Goal: Task Accomplishment & Management: Use online tool/utility

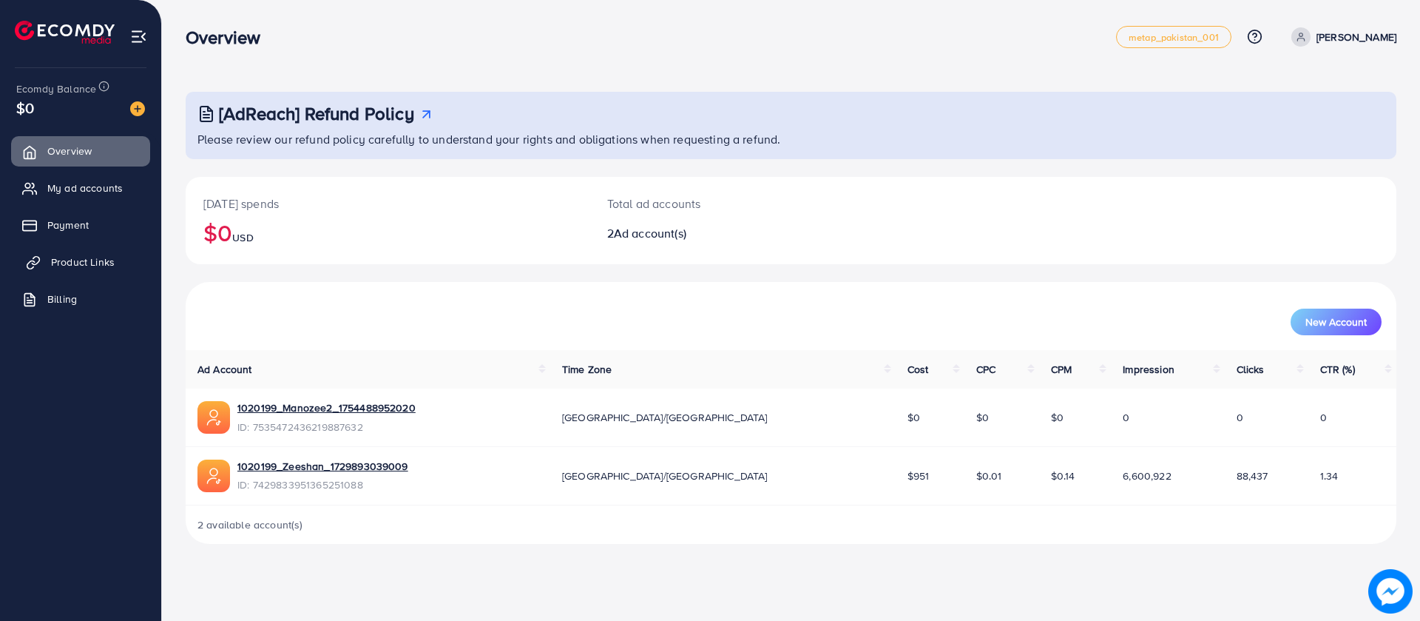
click at [78, 260] on span "Product Links" at bounding box center [83, 261] width 64 height 15
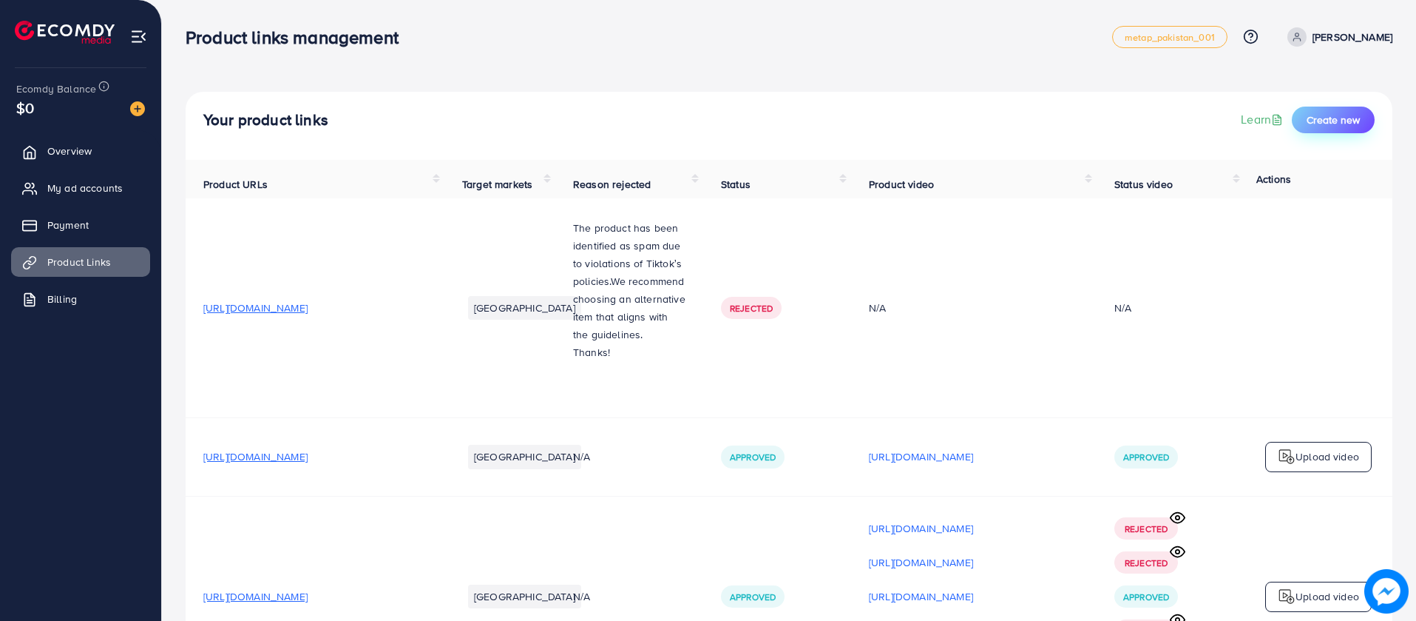
click at [1368, 124] on button "Create new" at bounding box center [1333, 120] width 83 height 27
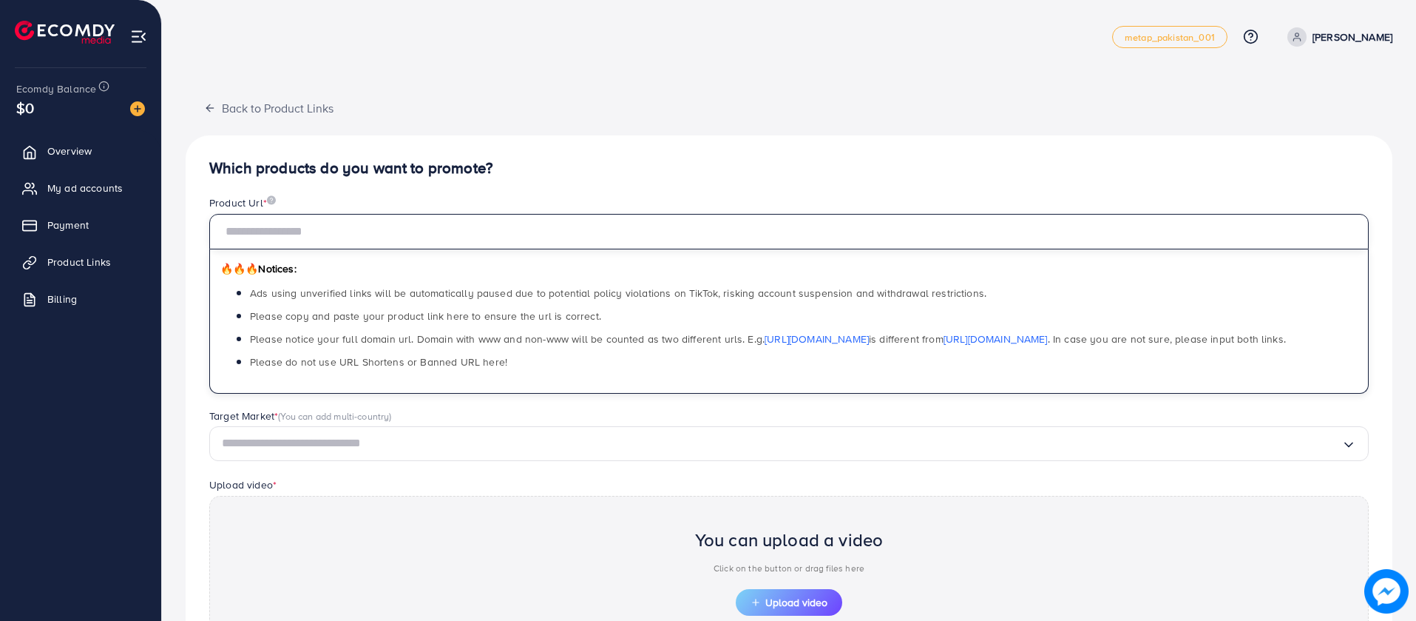
click at [322, 231] on input "text" at bounding box center [789, 232] width 1160 height 36
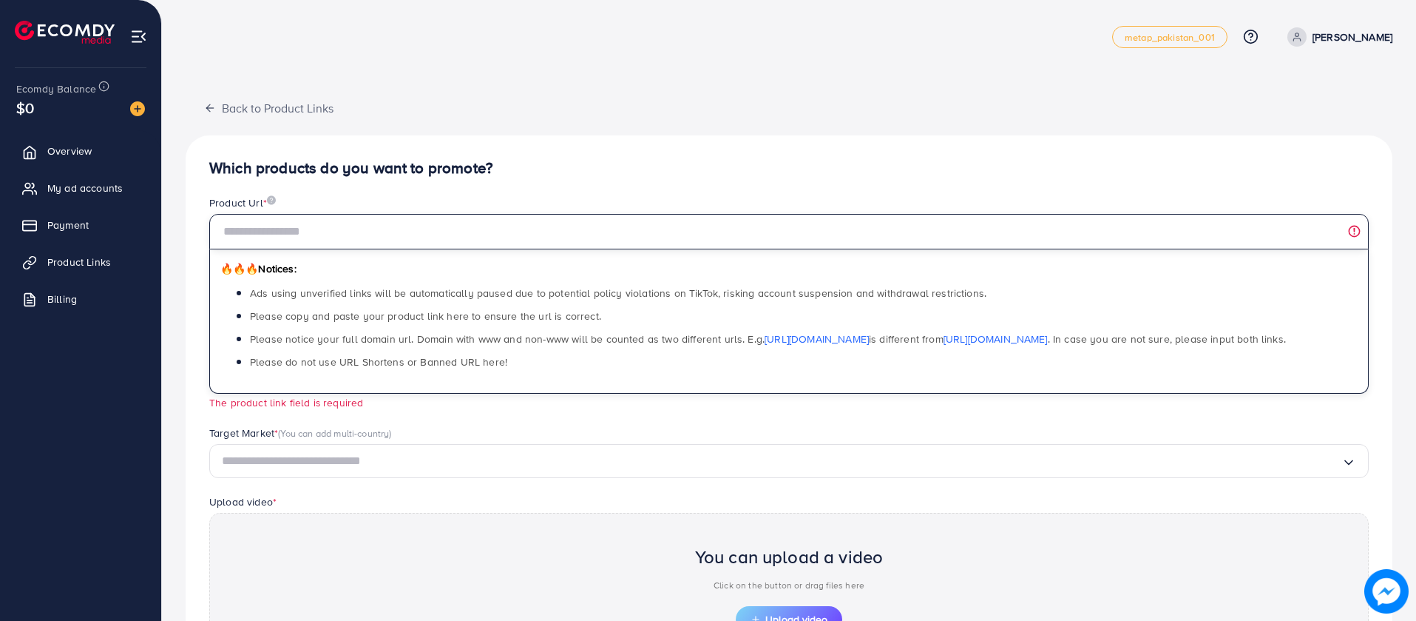
paste input "**********"
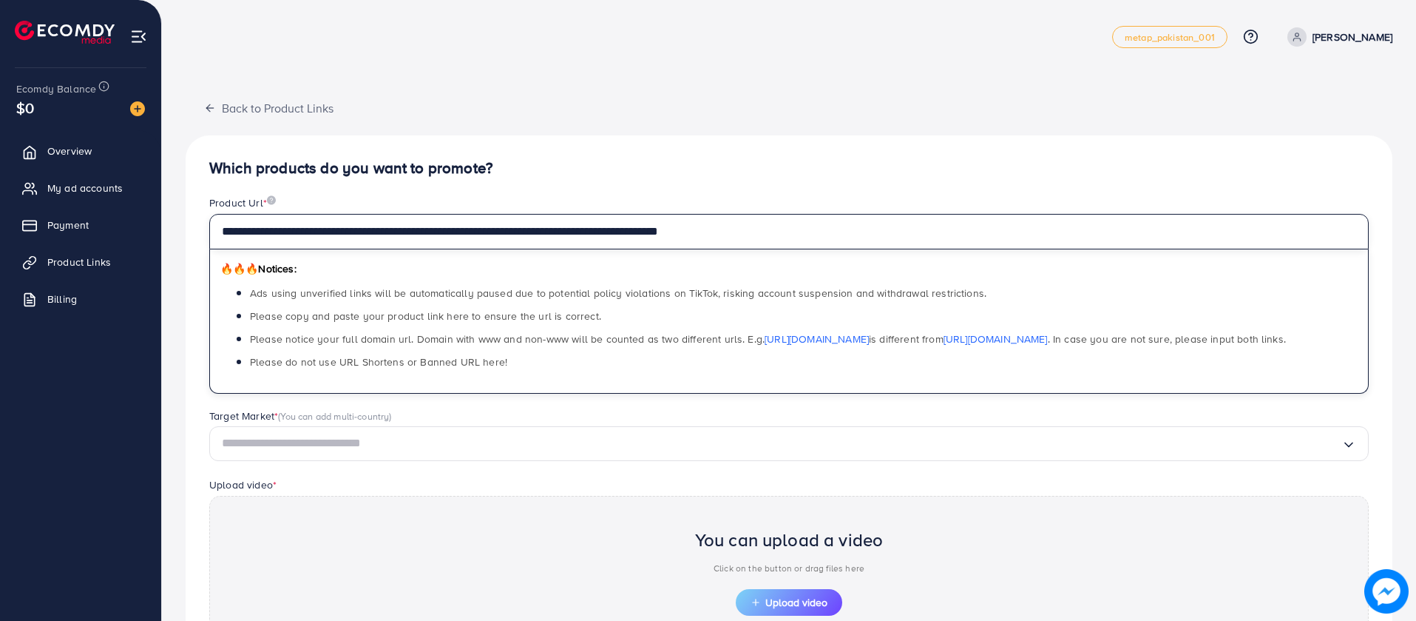
type input "**********"
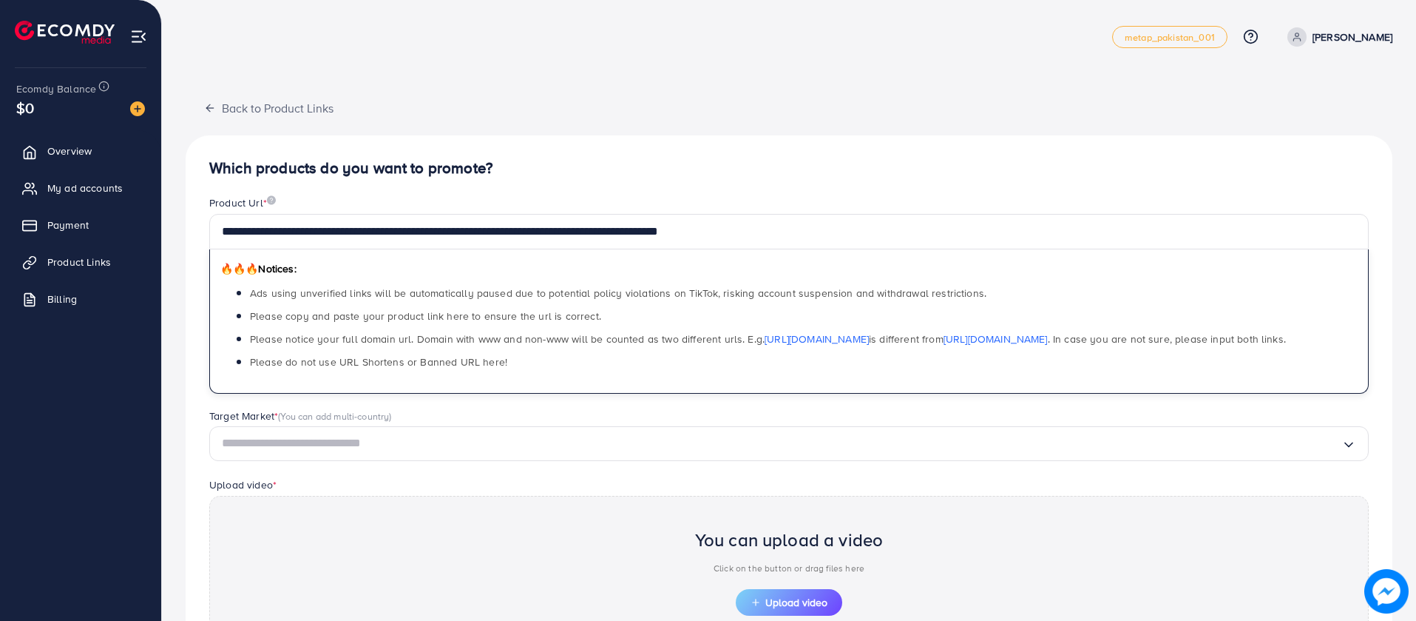
click at [623, 430] on div "Loading..." at bounding box center [789, 443] width 1160 height 35
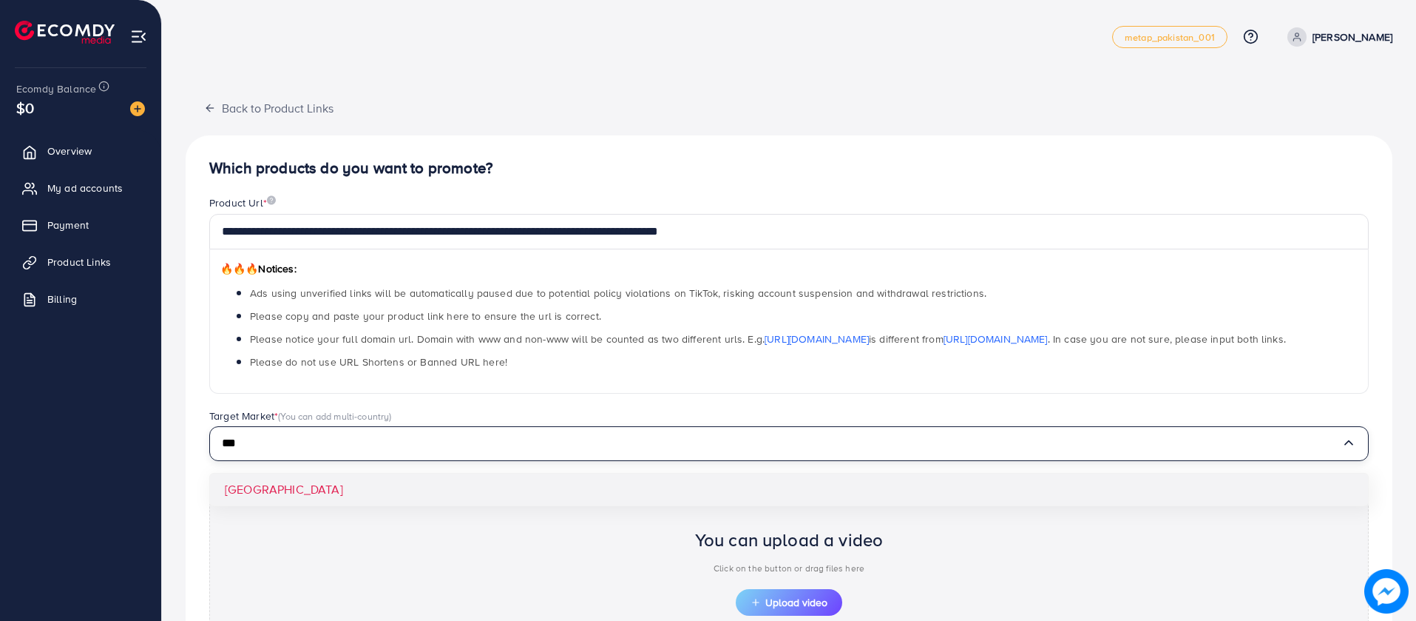
type input "***"
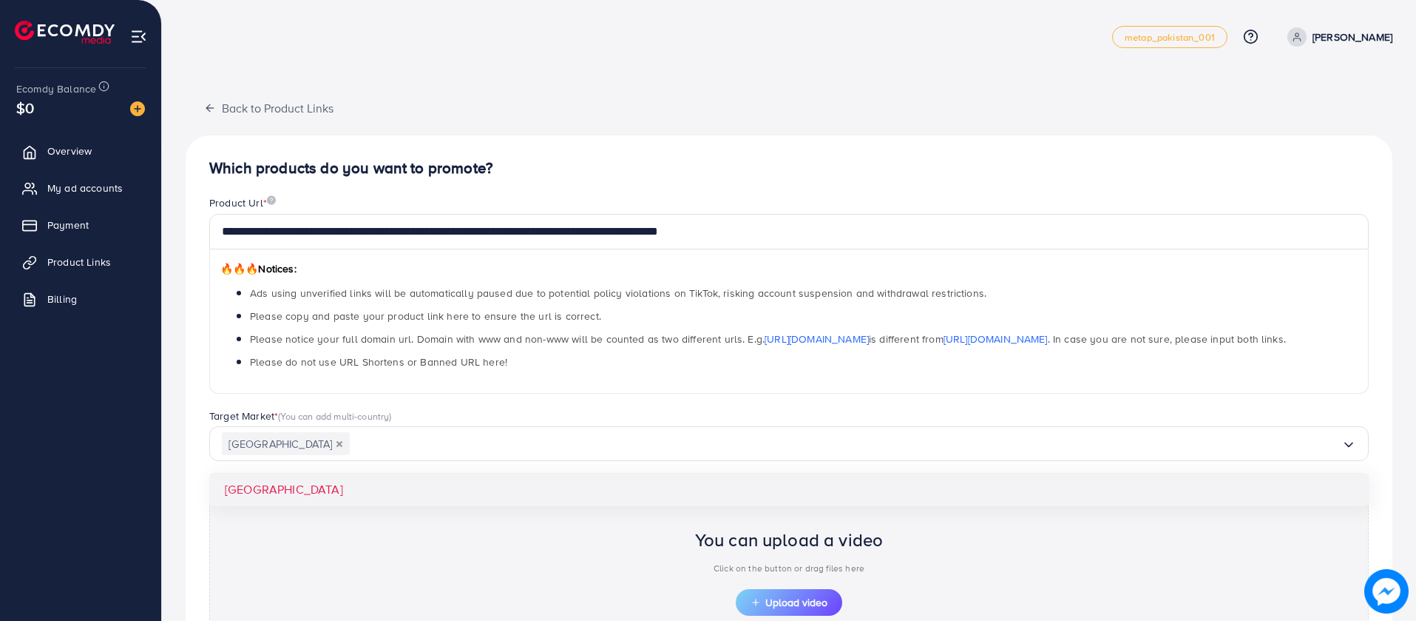
click at [621, 475] on div "**********" at bounding box center [789, 445] width 1207 height 620
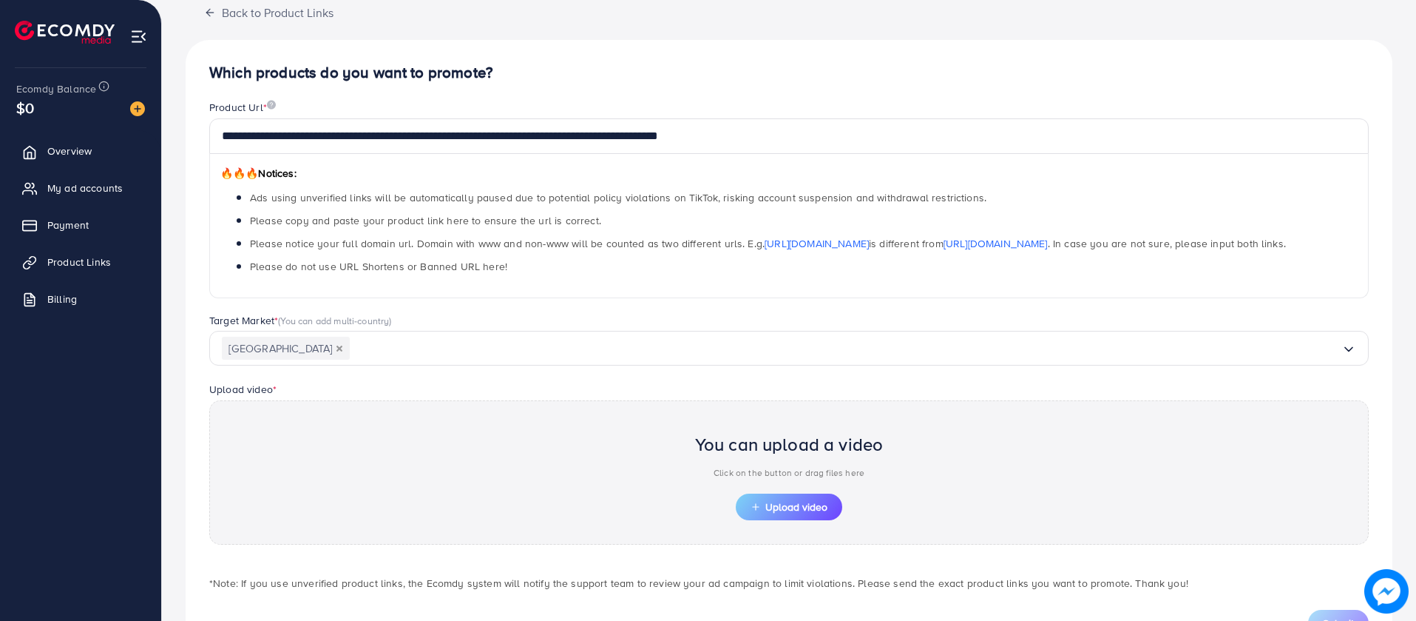
scroll to position [96, 0]
click at [765, 502] on span "Upload video" at bounding box center [789, 506] width 77 height 10
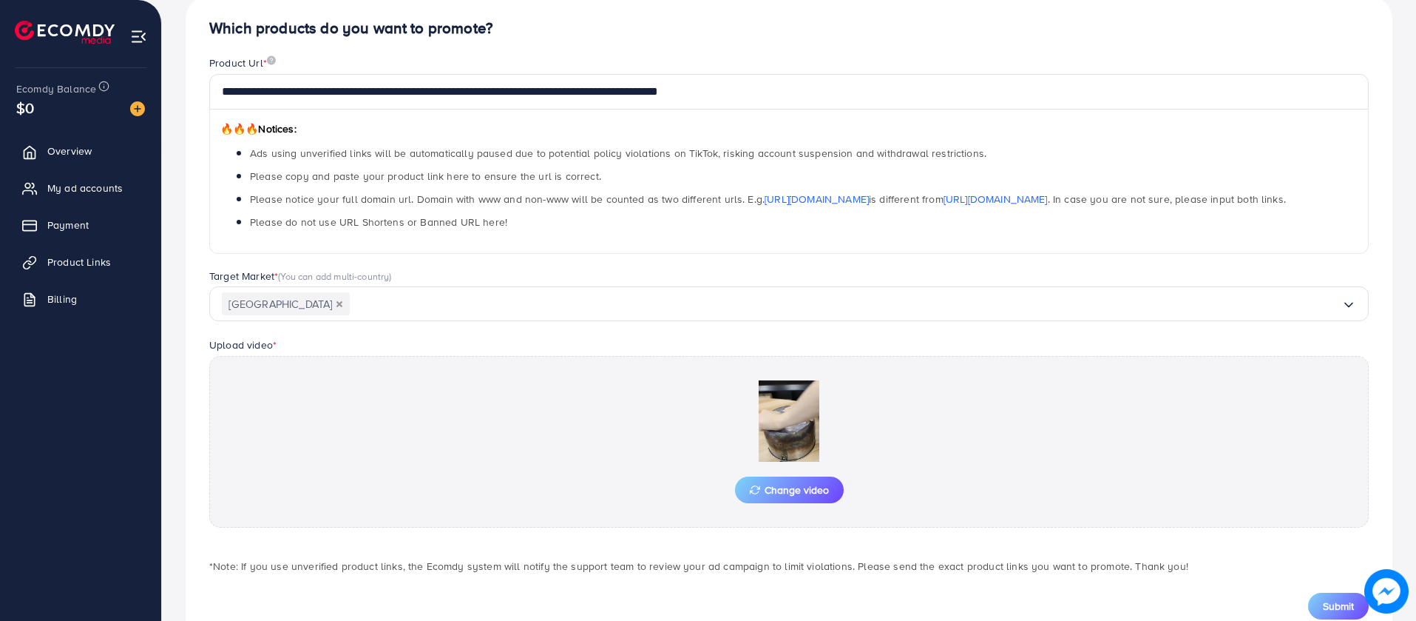
scroll to position [186, 0]
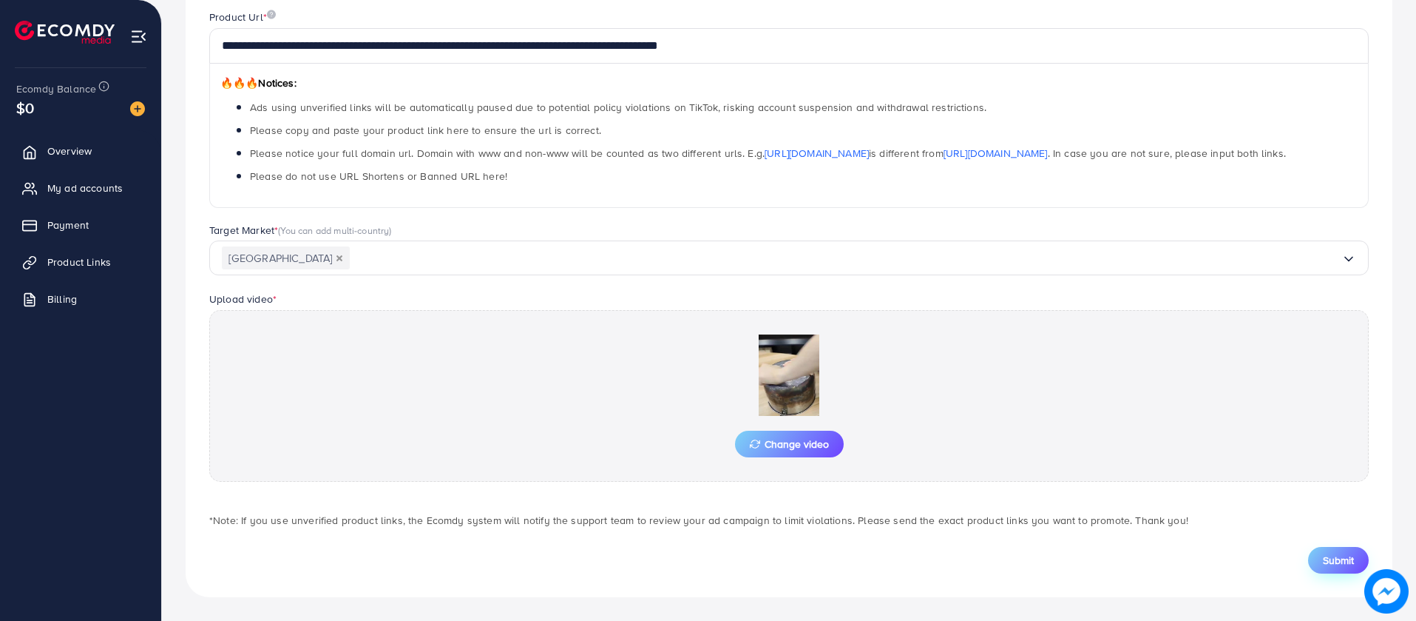
click at [1339, 567] on button "Submit" at bounding box center [1338, 560] width 61 height 27
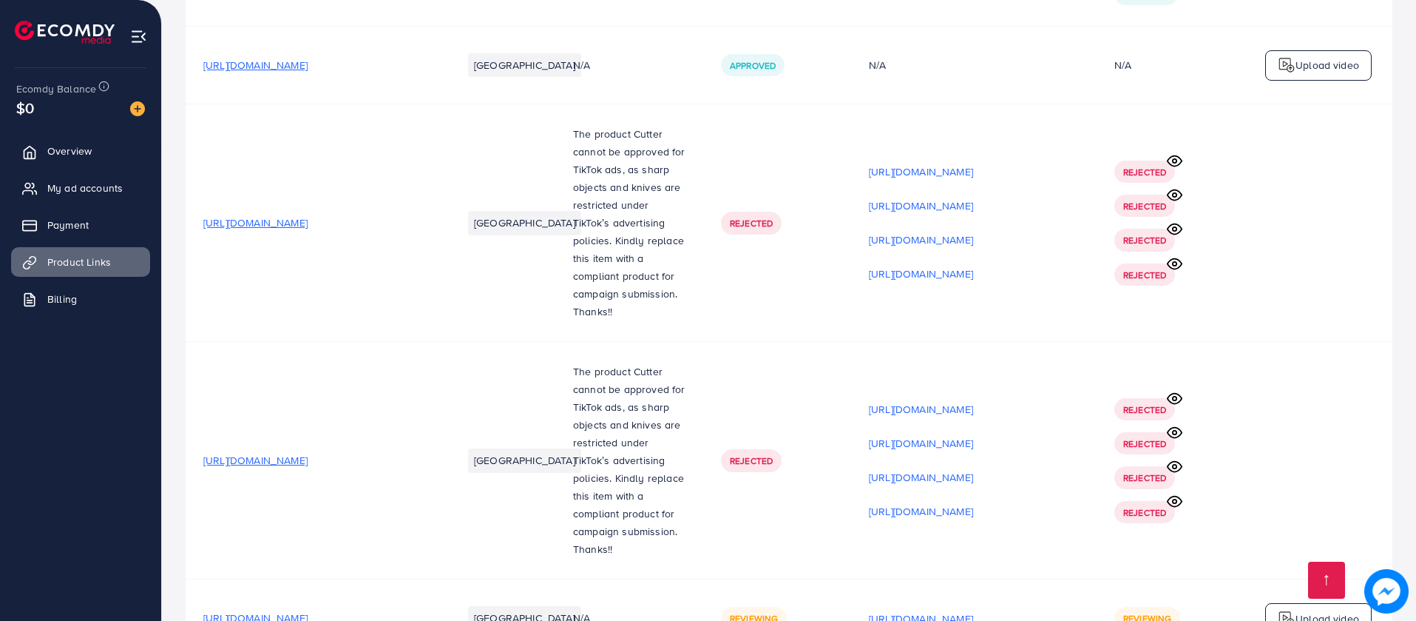
scroll to position [13797, 0]
click at [1316, 608] on p "Upload video" at bounding box center [1328, 617] width 64 height 18
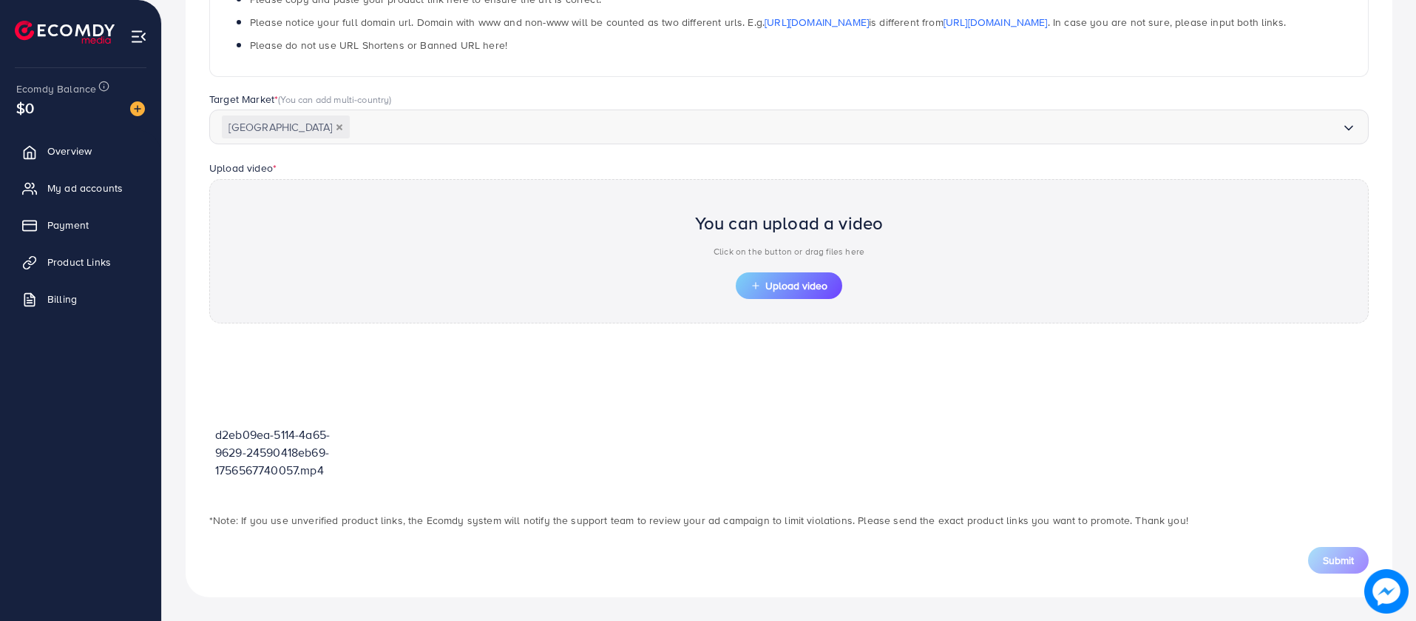
scroll to position [317, 0]
click at [772, 286] on span "Upload video" at bounding box center [789, 285] width 77 height 10
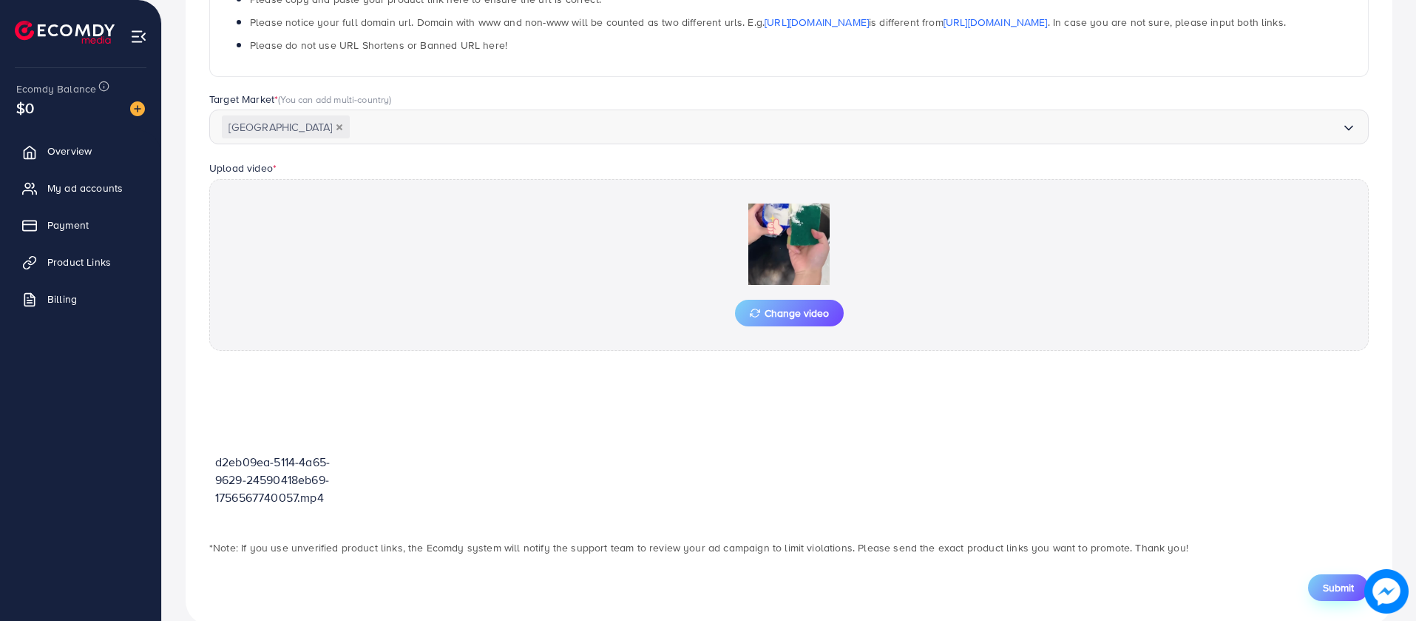
click at [1328, 587] on span "Submit" at bounding box center [1338, 587] width 31 height 15
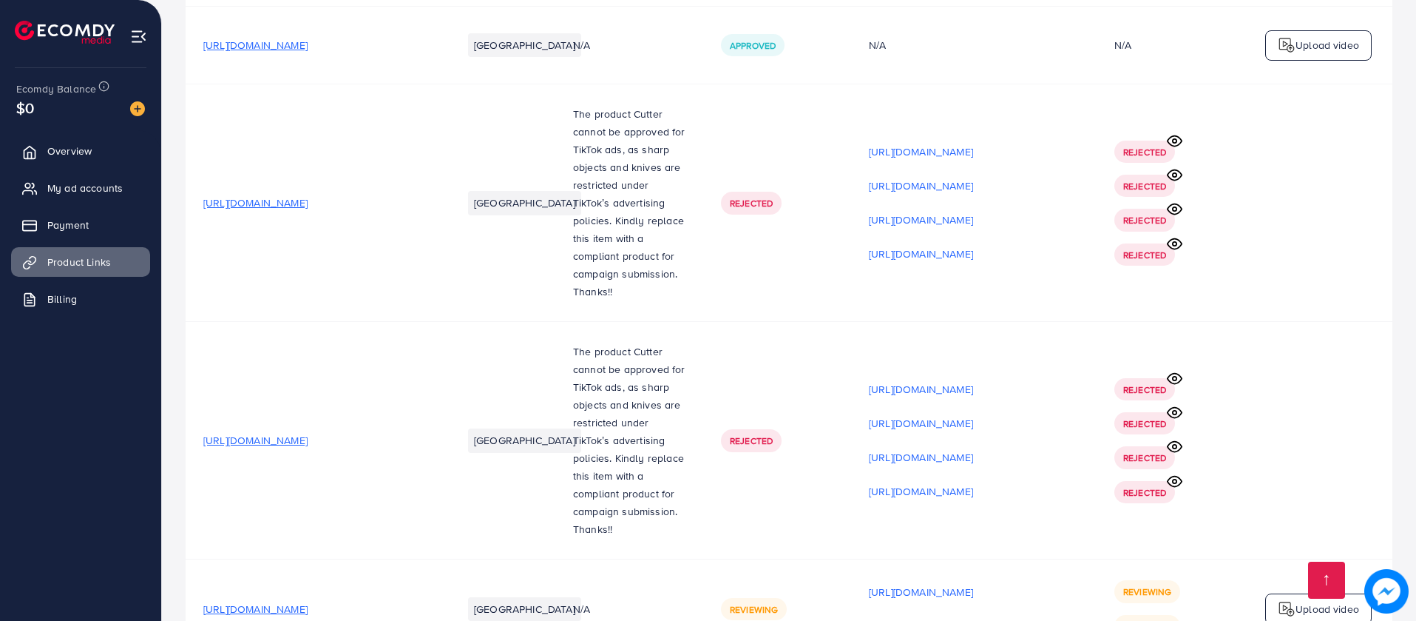
scroll to position [13819, 0]
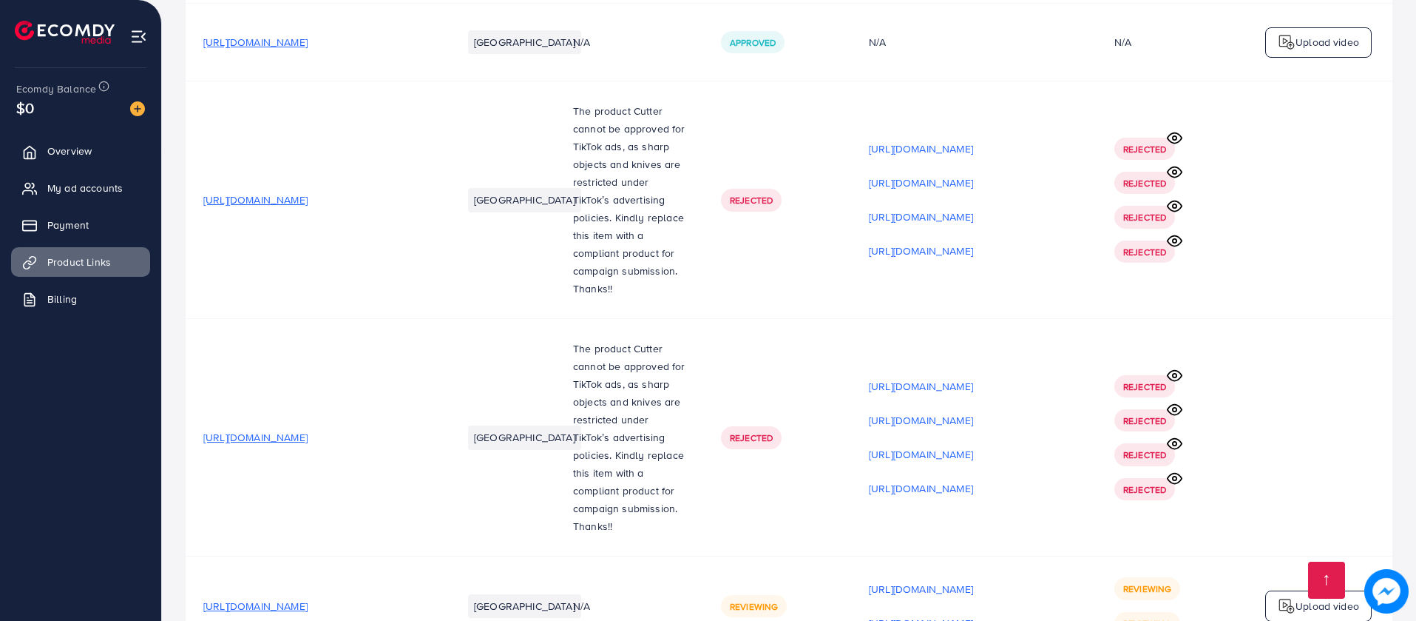
click at [1291, 590] on div "Upload video" at bounding box center [1318, 605] width 107 height 31
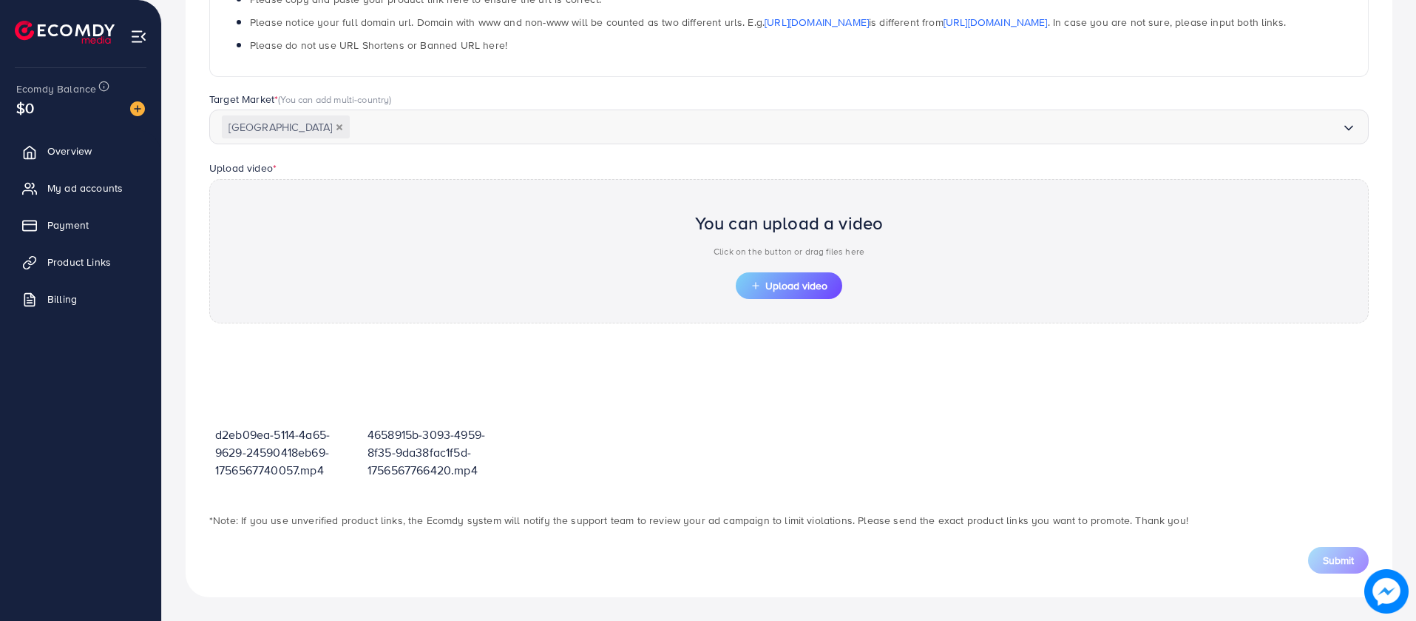
scroll to position [317, 0]
click at [818, 295] on button "Upload video" at bounding box center [789, 285] width 107 height 27
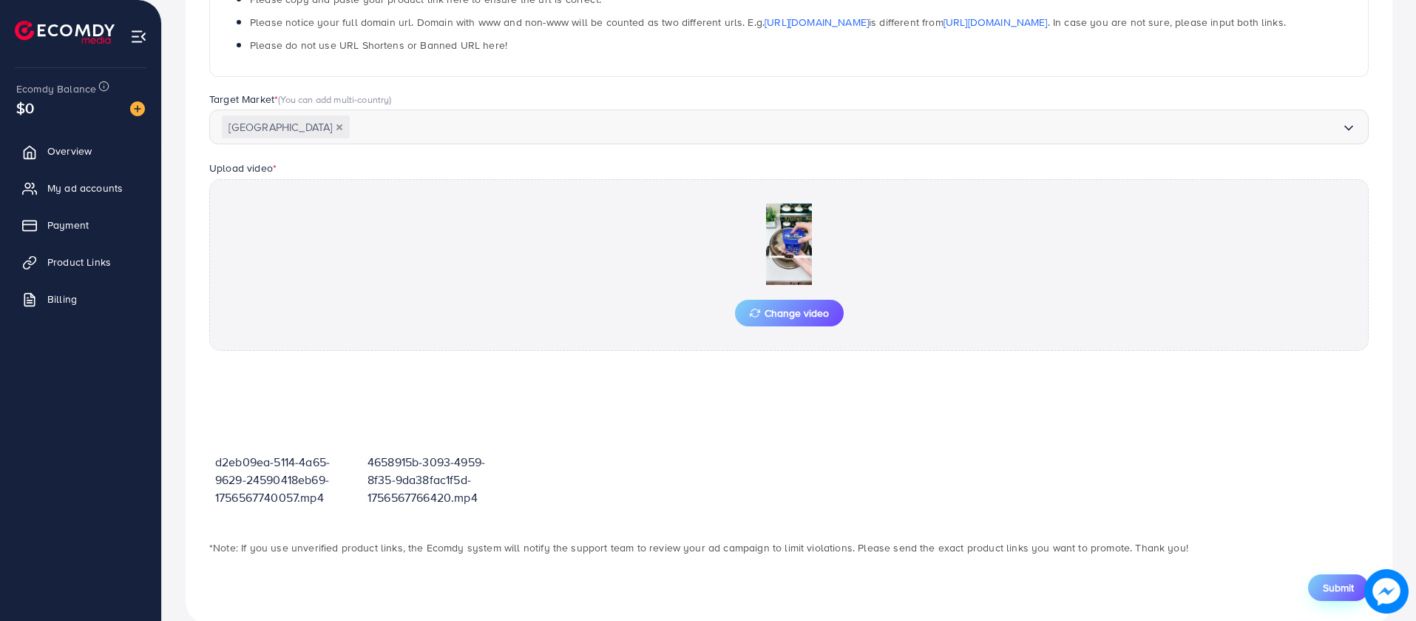
click at [1348, 595] on button "Submit" at bounding box center [1338, 587] width 61 height 27
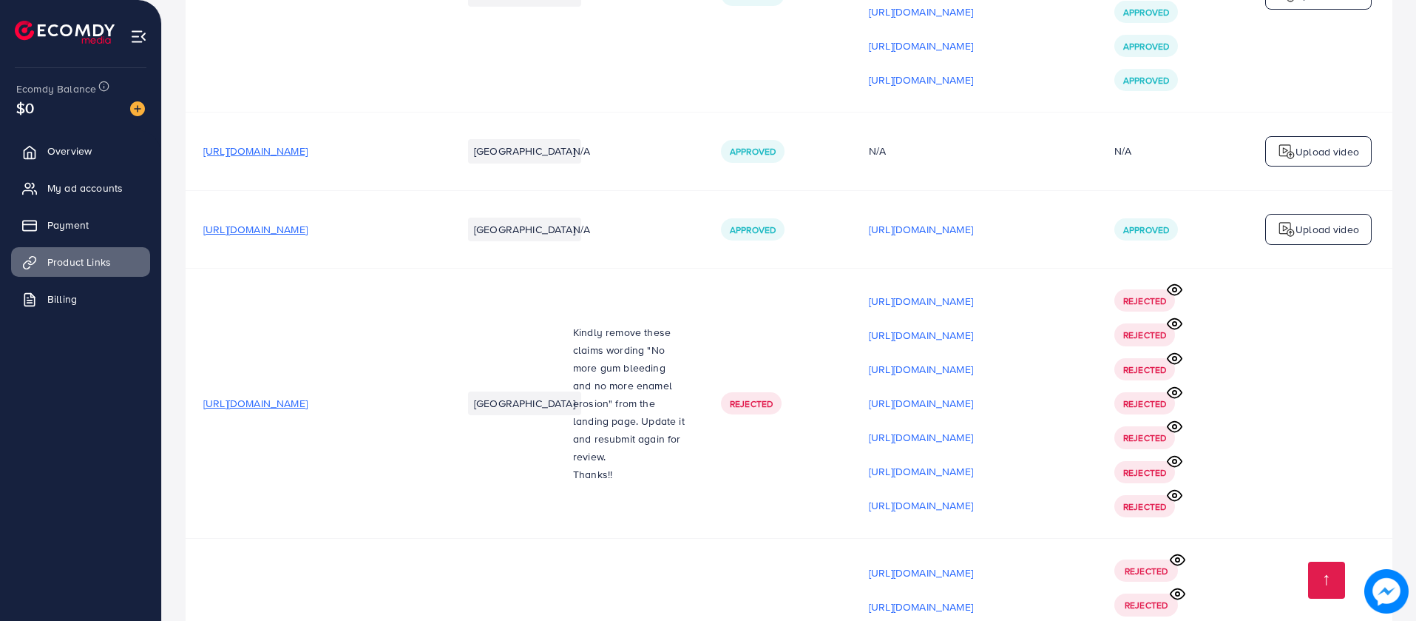
scroll to position [13853, 0]
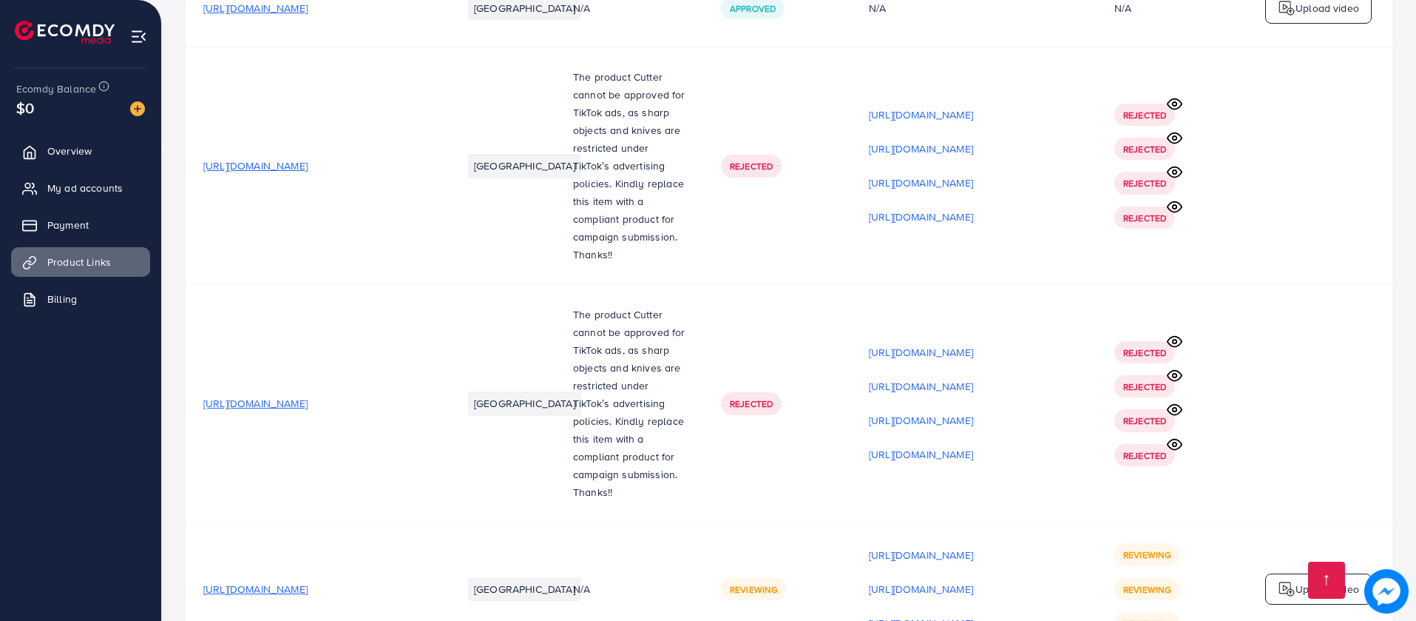
click at [1335, 573] on div "Upload video" at bounding box center [1318, 588] width 107 height 31
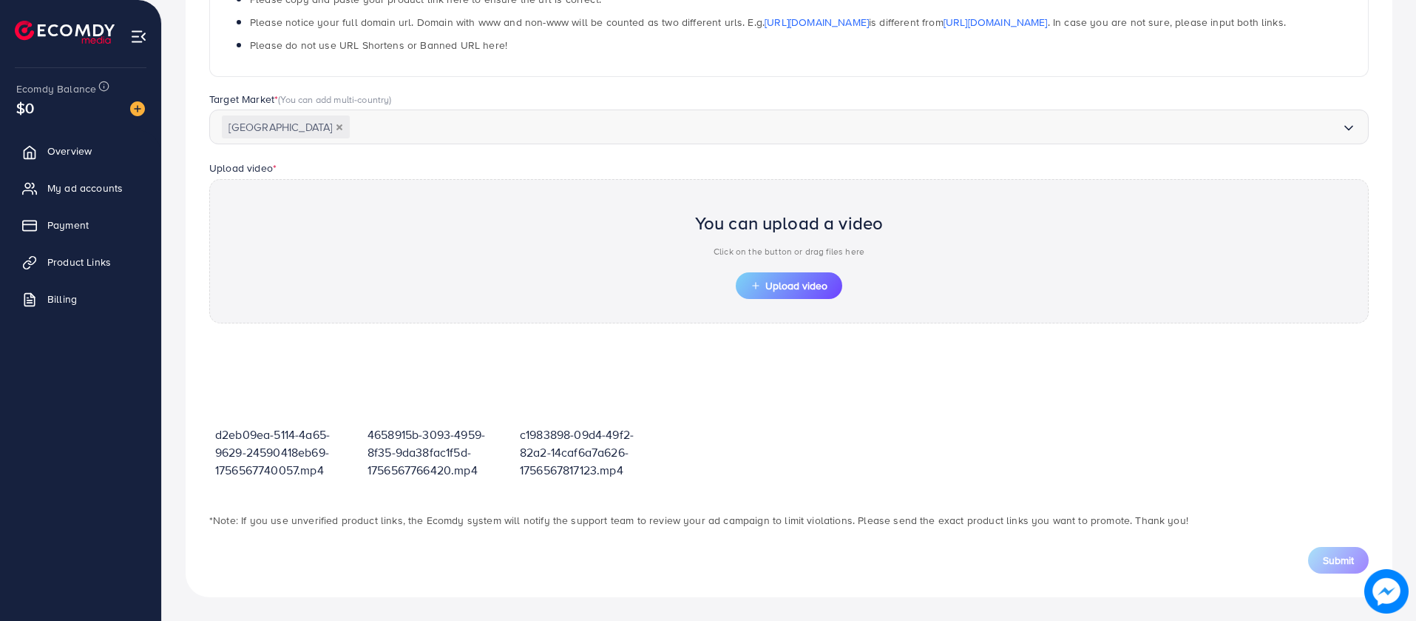
scroll to position [317, 0]
click at [808, 291] on span "Upload video" at bounding box center [789, 285] width 77 height 10
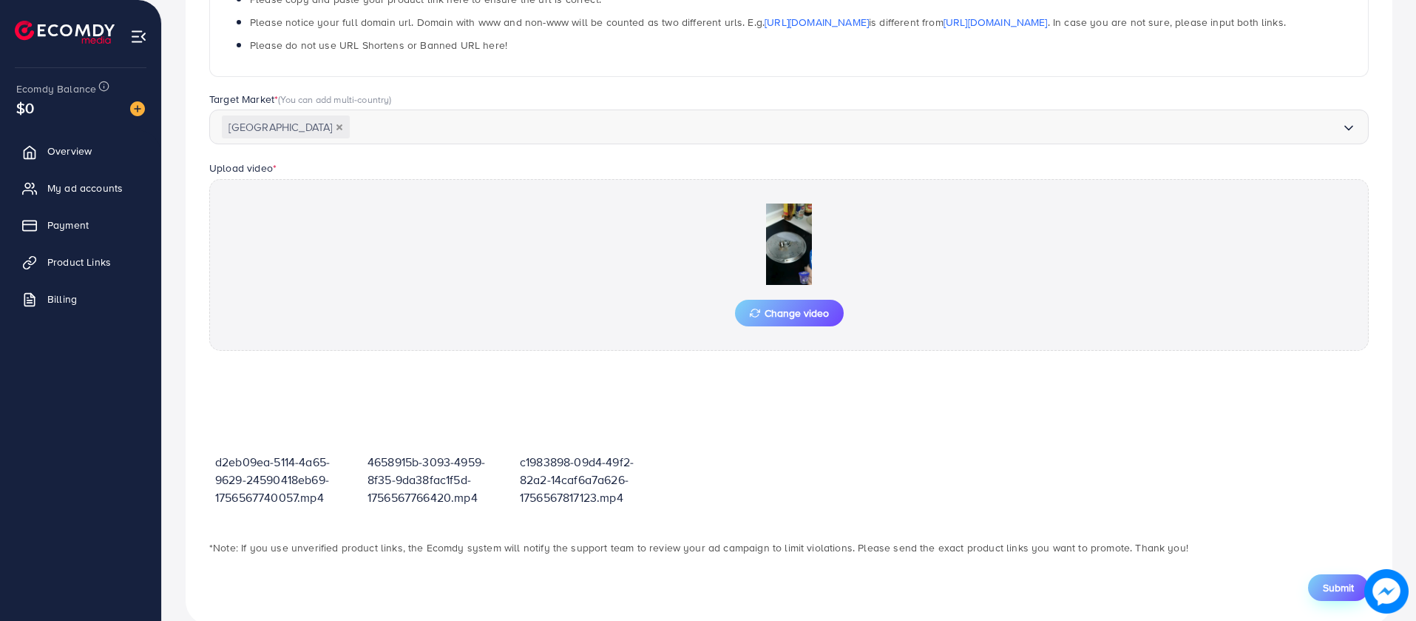
click at [1348, 589] on span "Submit" at bounding box center [1338, 587] width 31 height 15
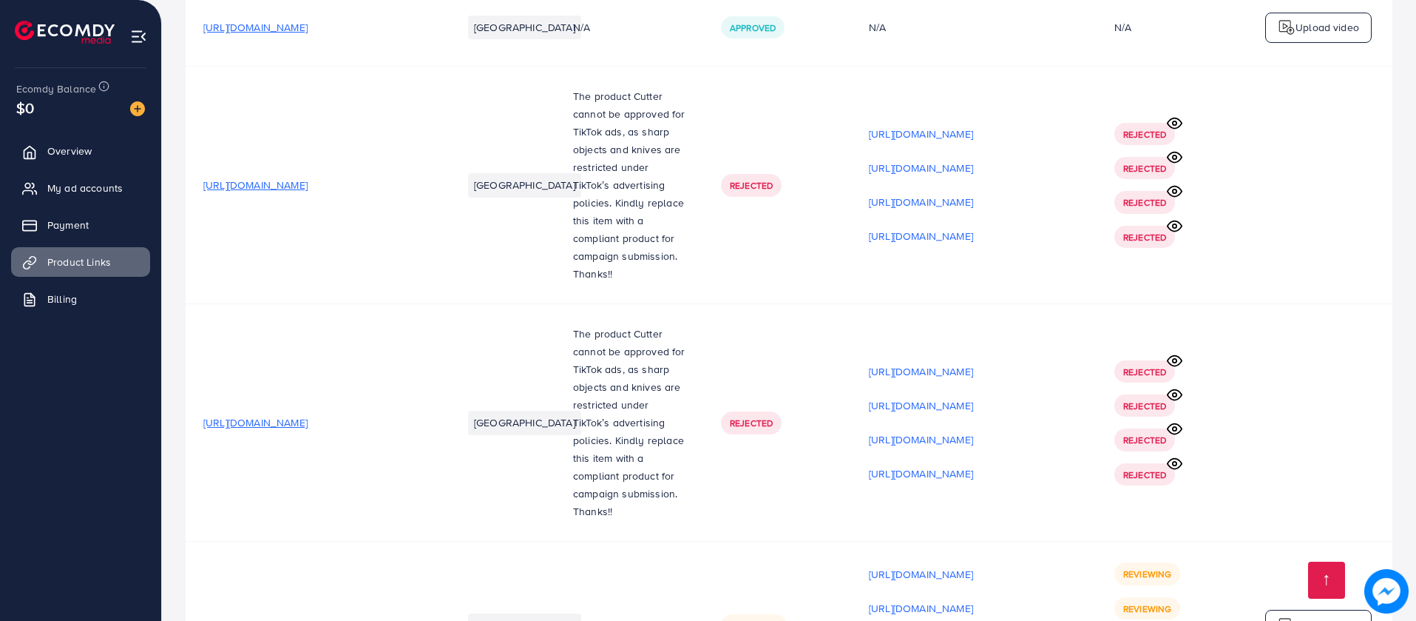
scroll to position [13887, 0]
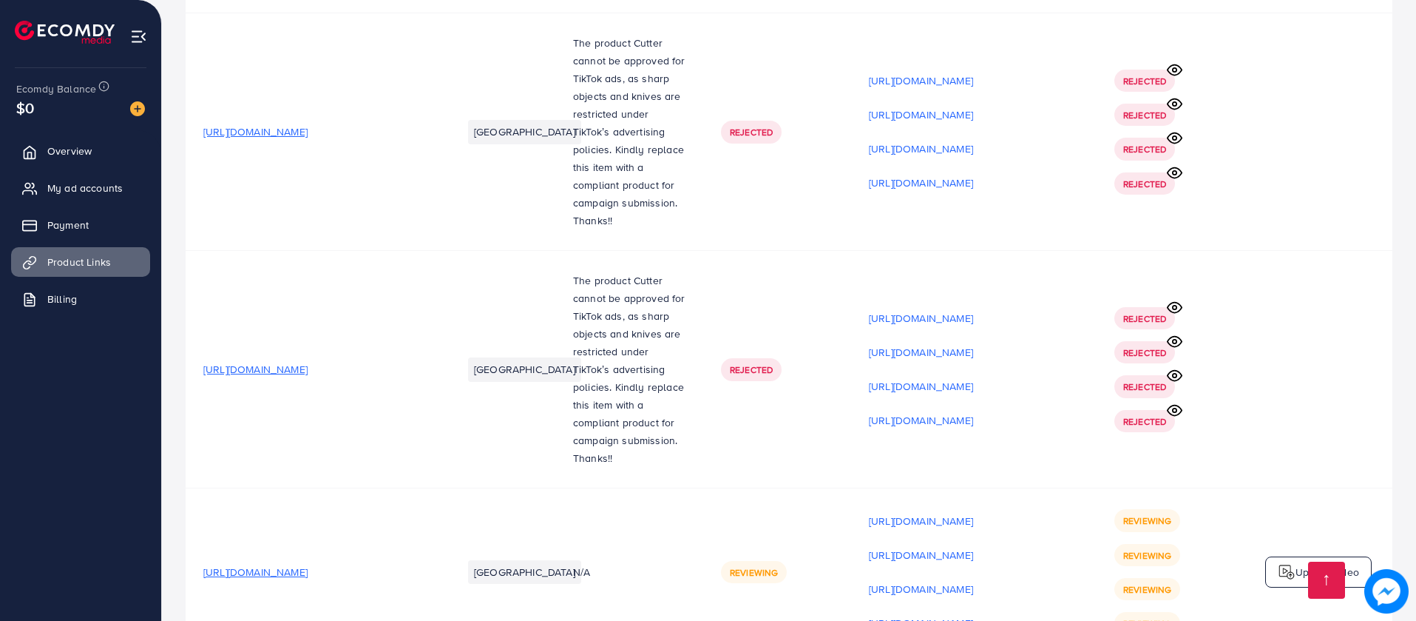
click at [1315, 556] on div "Upload video" at bounding box center [1318, 571] width 107 height 31
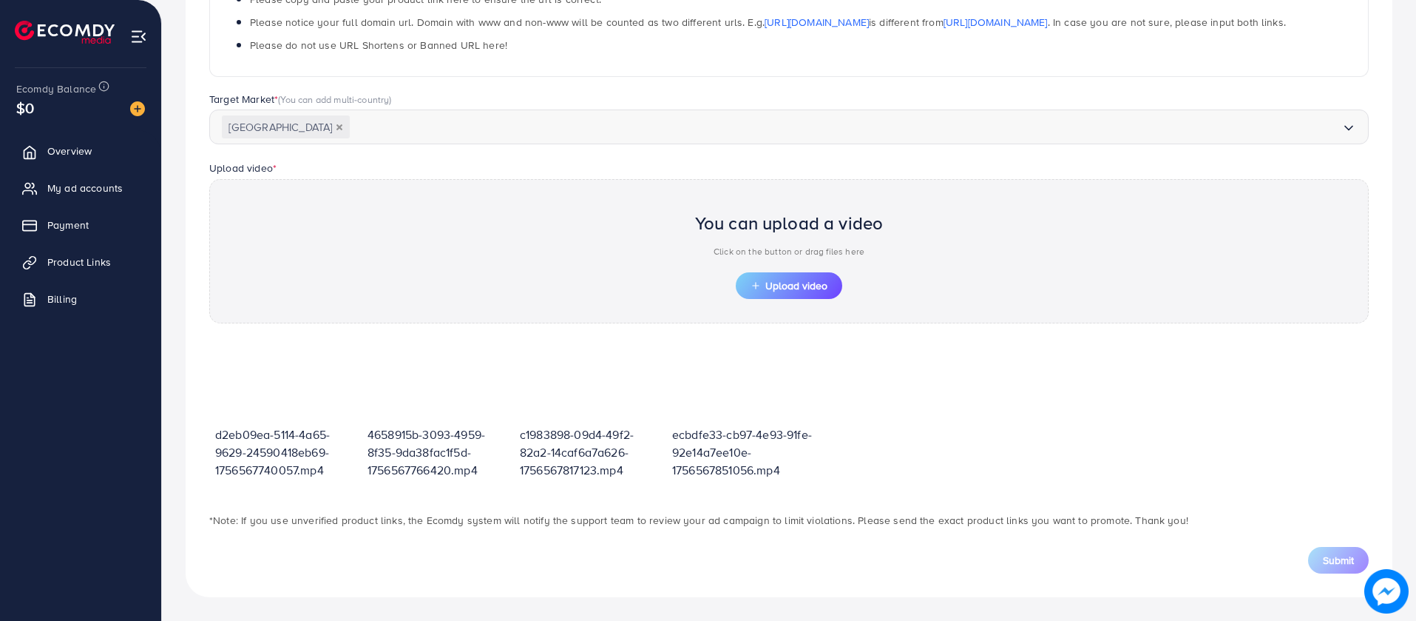
scroll to position [317, 0]
click at [797, 289] on span "Upload video" at bounding box center [789, 285] width 77 height 10
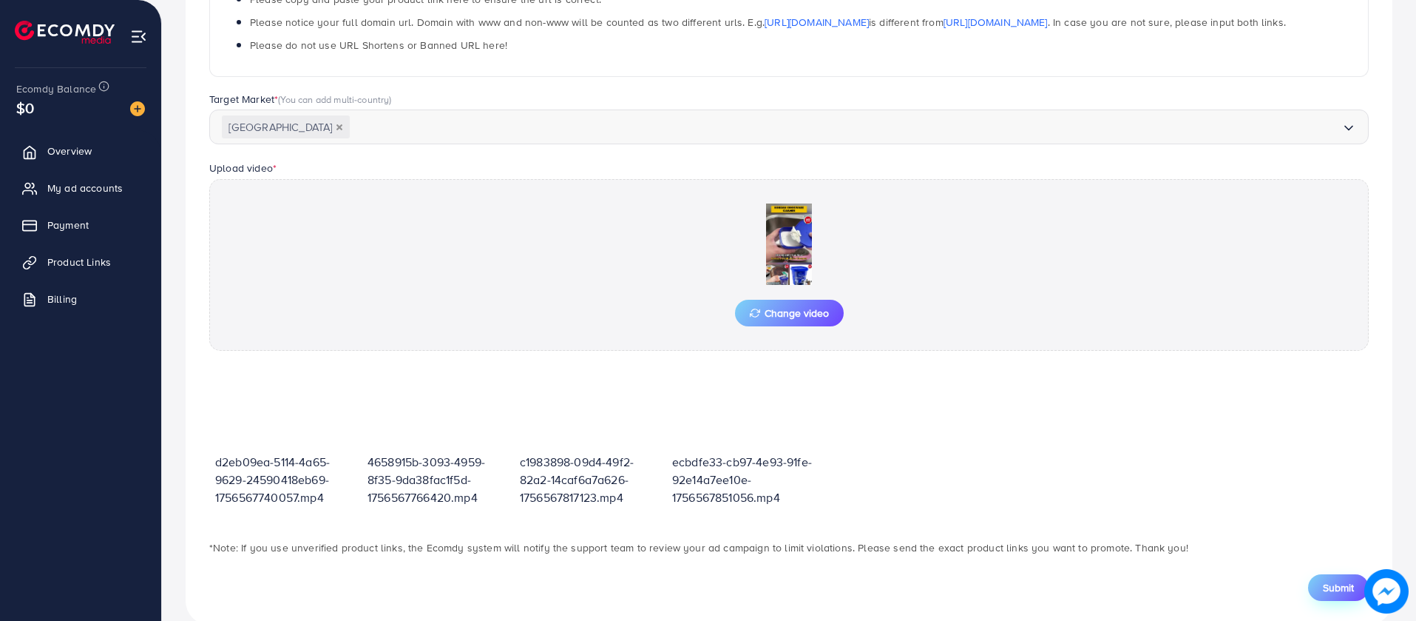
click at [1332, 597] on button "Submit" at bounding box center [1338, 587] width 61 height 27
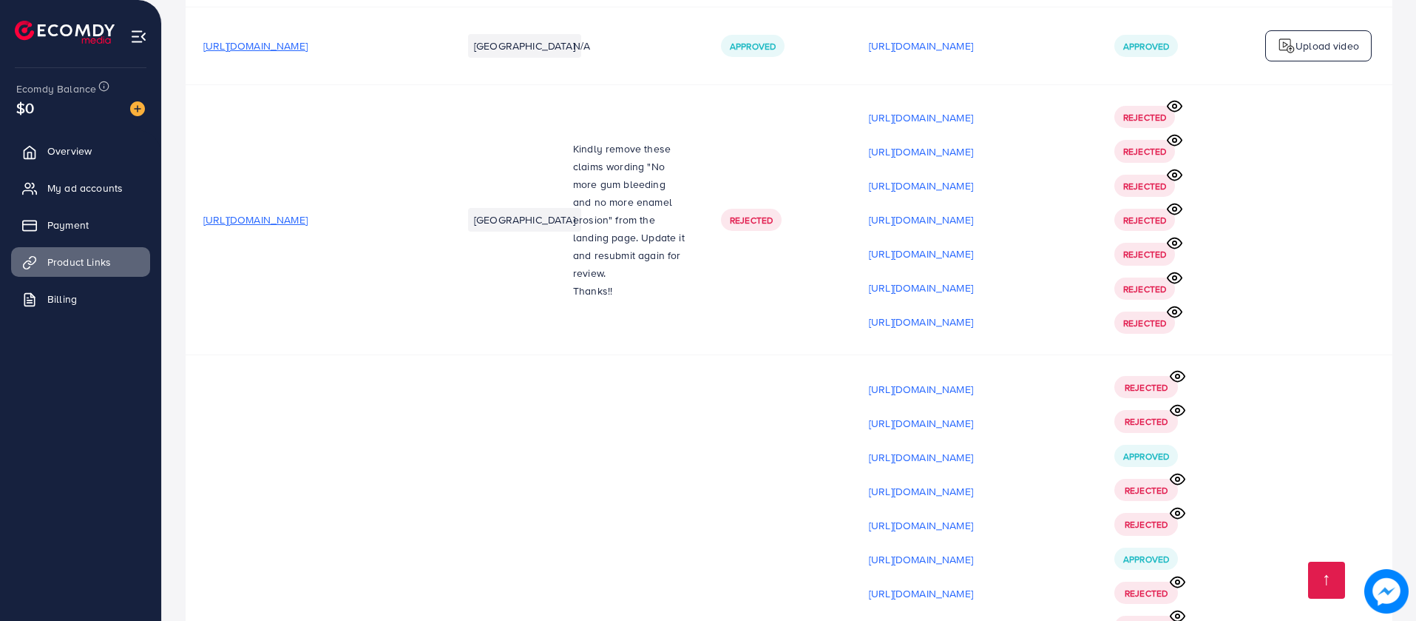
scroll to position [13921, 0]
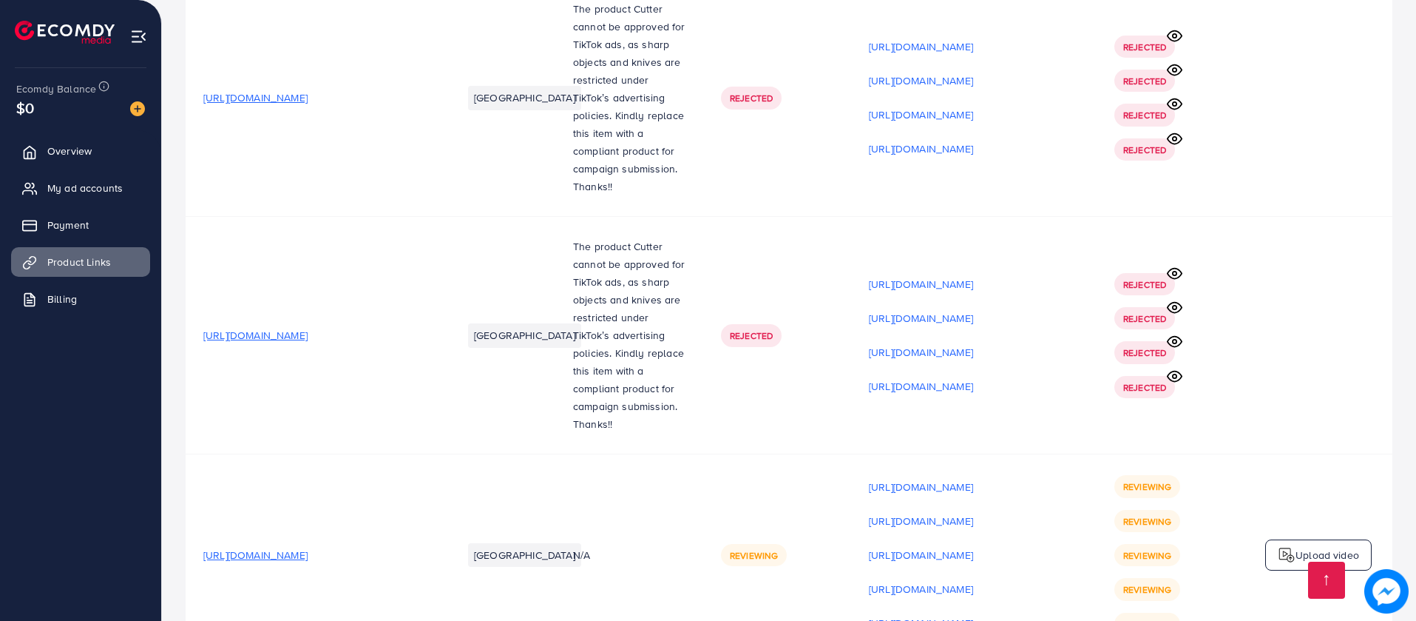
click at [1328, 546] on p "Upload video" at bounding box center [1328, 555] width 64 height 18
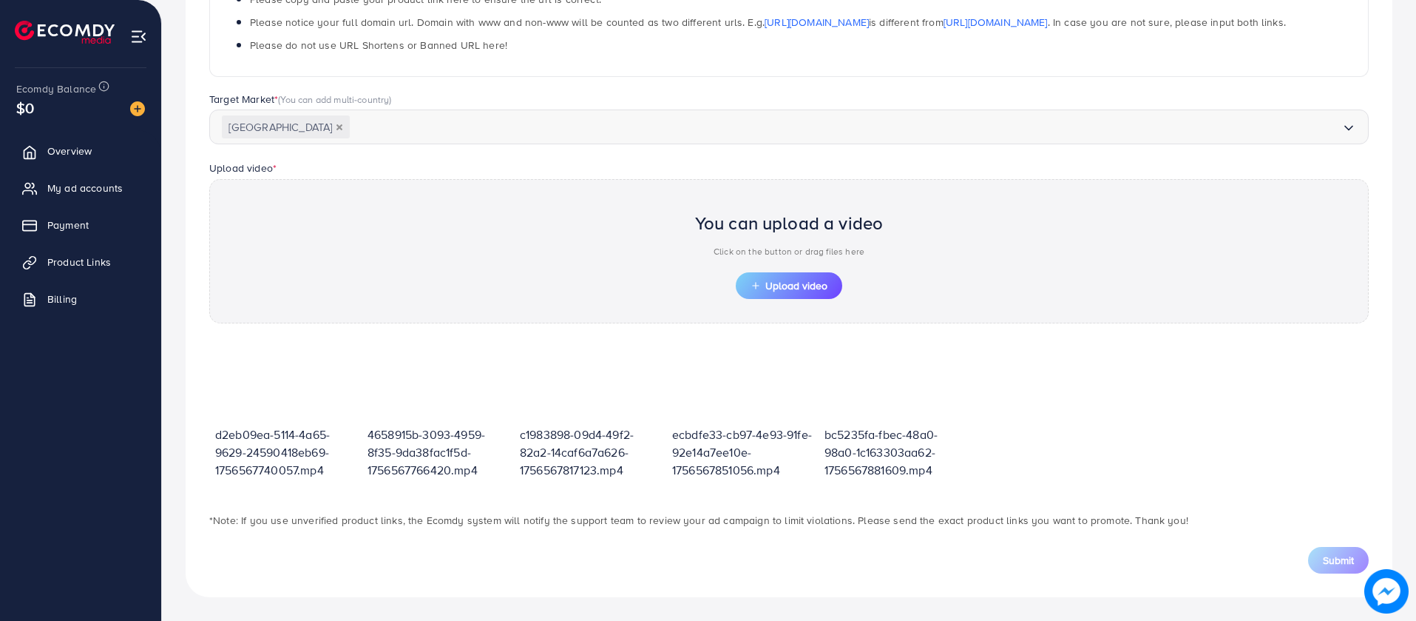
scroll to position [317, 0]
click at [818, 294] on button "Upload video" at bounding box center [789, 285] width 107 height 27
click at [98, 154] on link "Overview" at bounding box center [80, 151] width 139 height 30
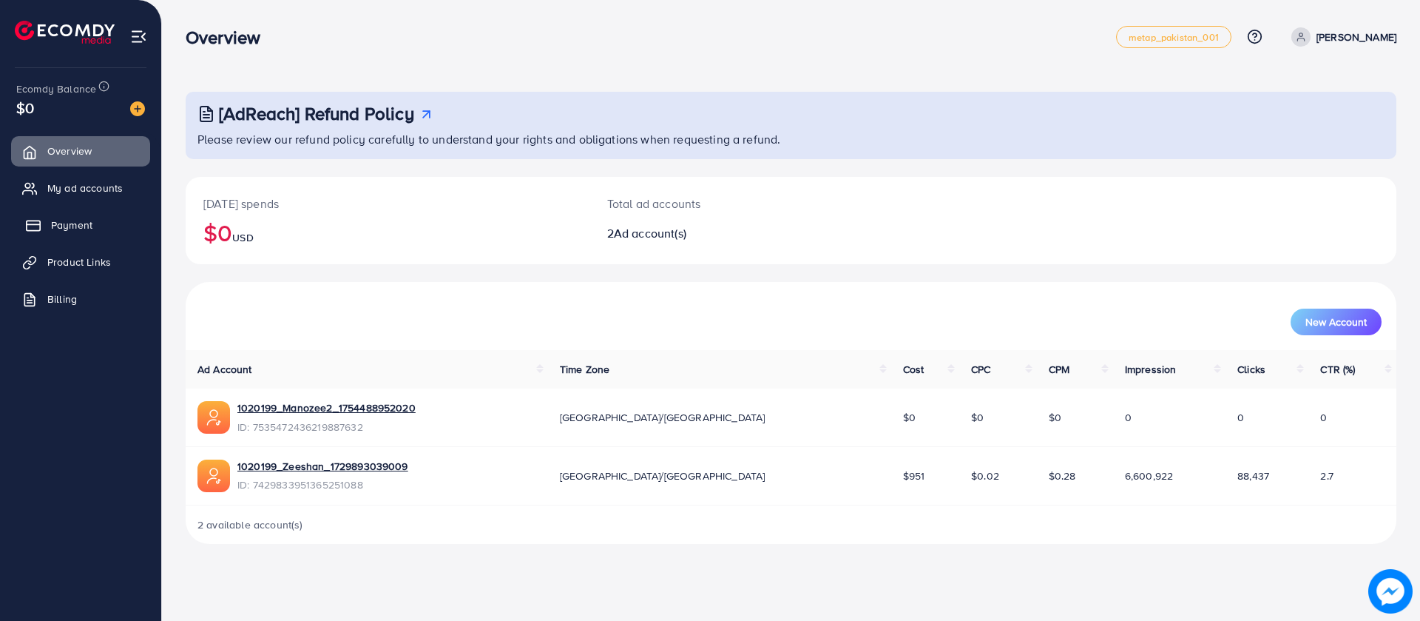
click at [118, 229] on link "Payment" at bounding box center [80, 225] width 139 height 30
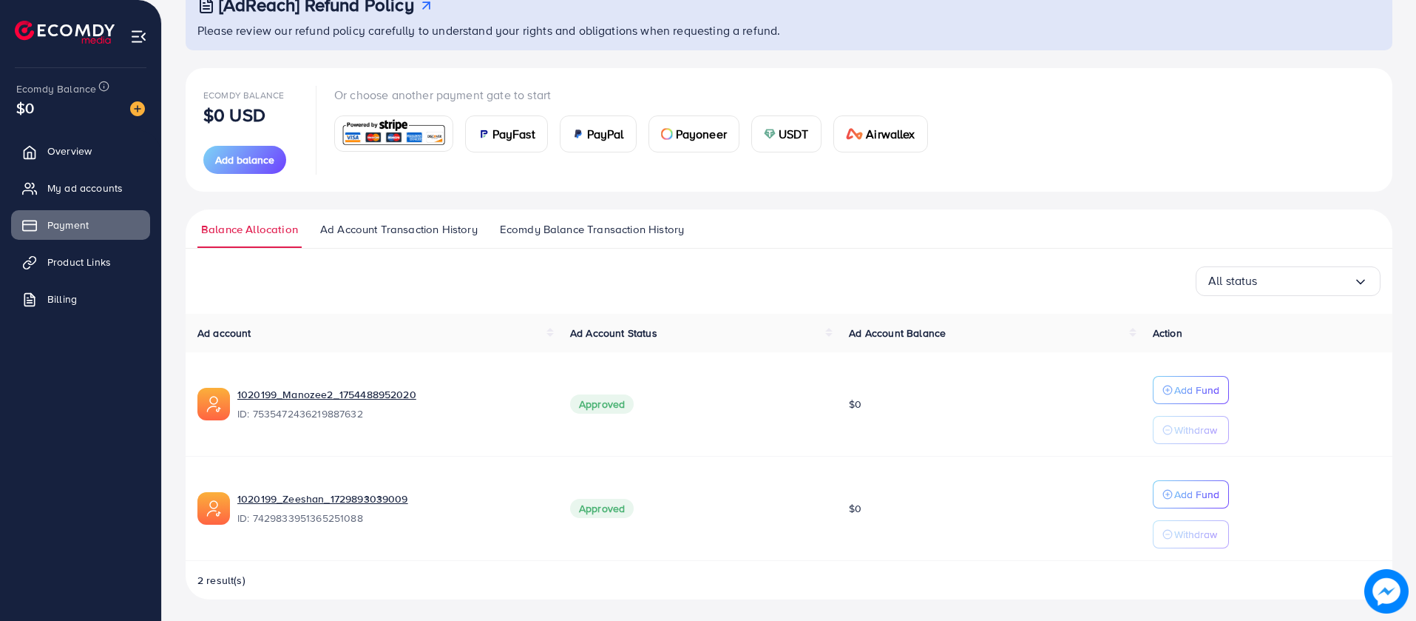
scroll to position [111, 0]
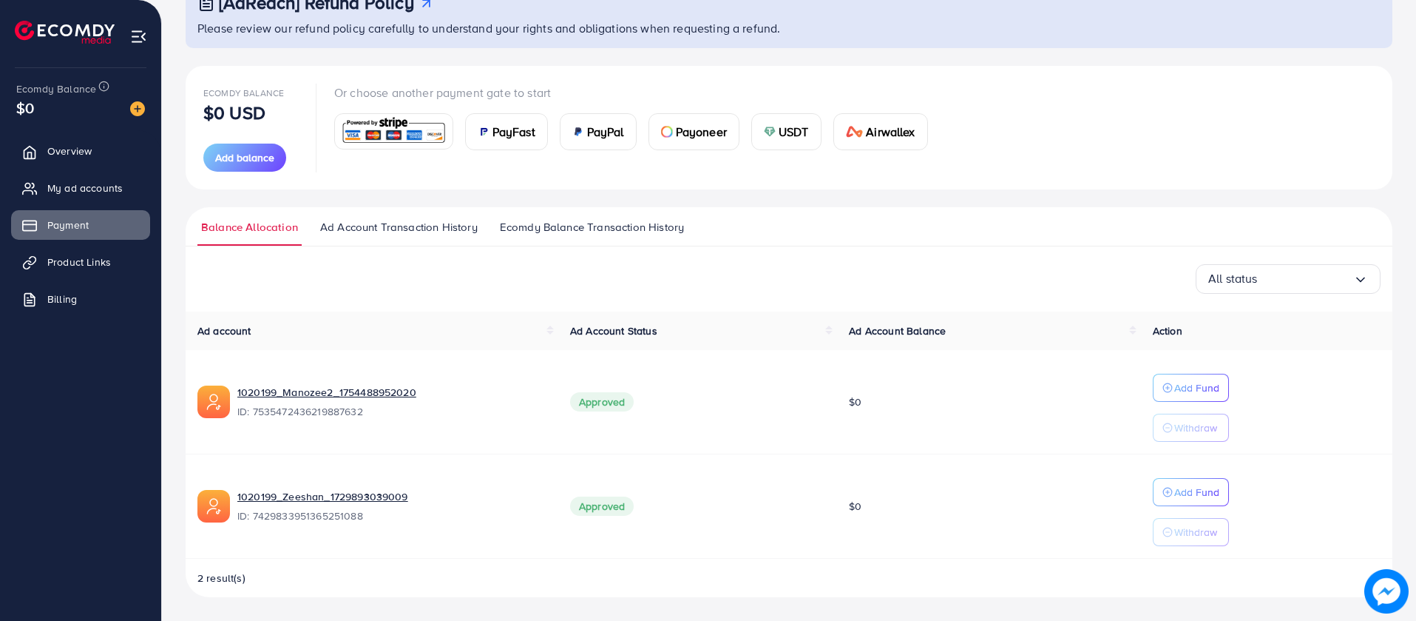
click at [365, 234] on span "Ad Account Transaction History" at bounding box center [399, 227] width 158 height 16
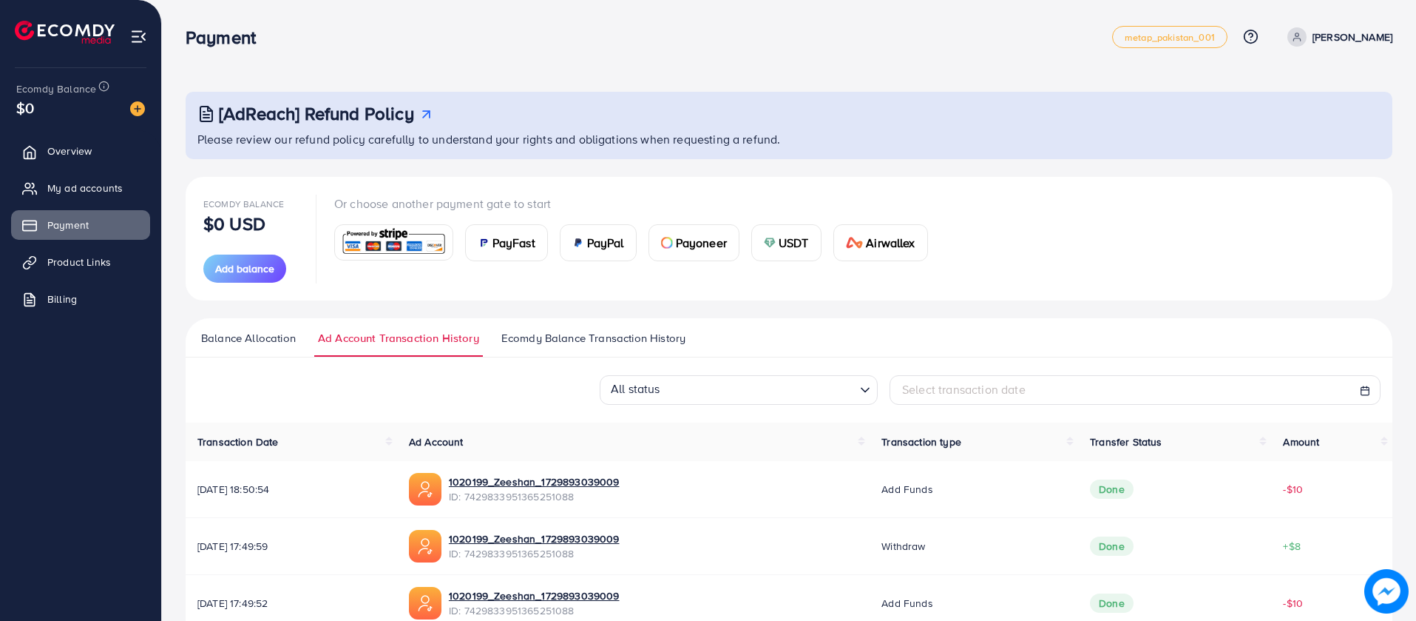
click at [513, 340] on span "Ecomdy Balance Transaction History" at bounding box center [593, 338] width 184 height 16
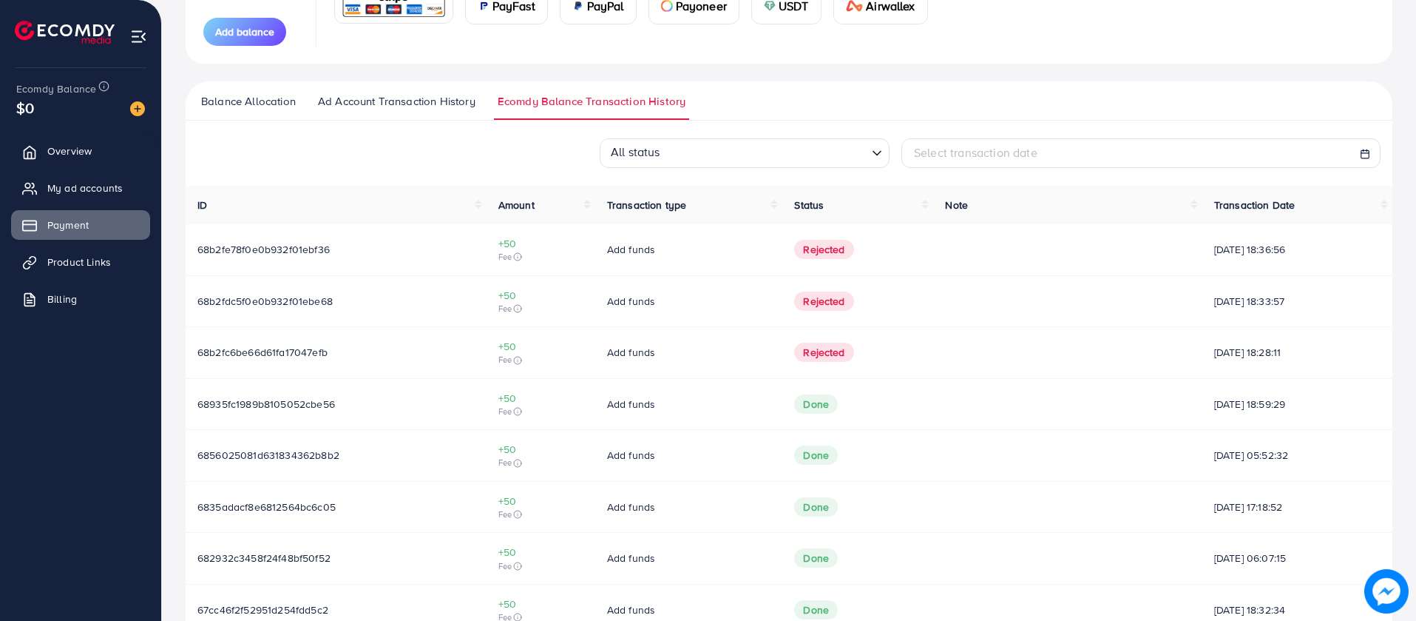
scroll to position [248, 0]
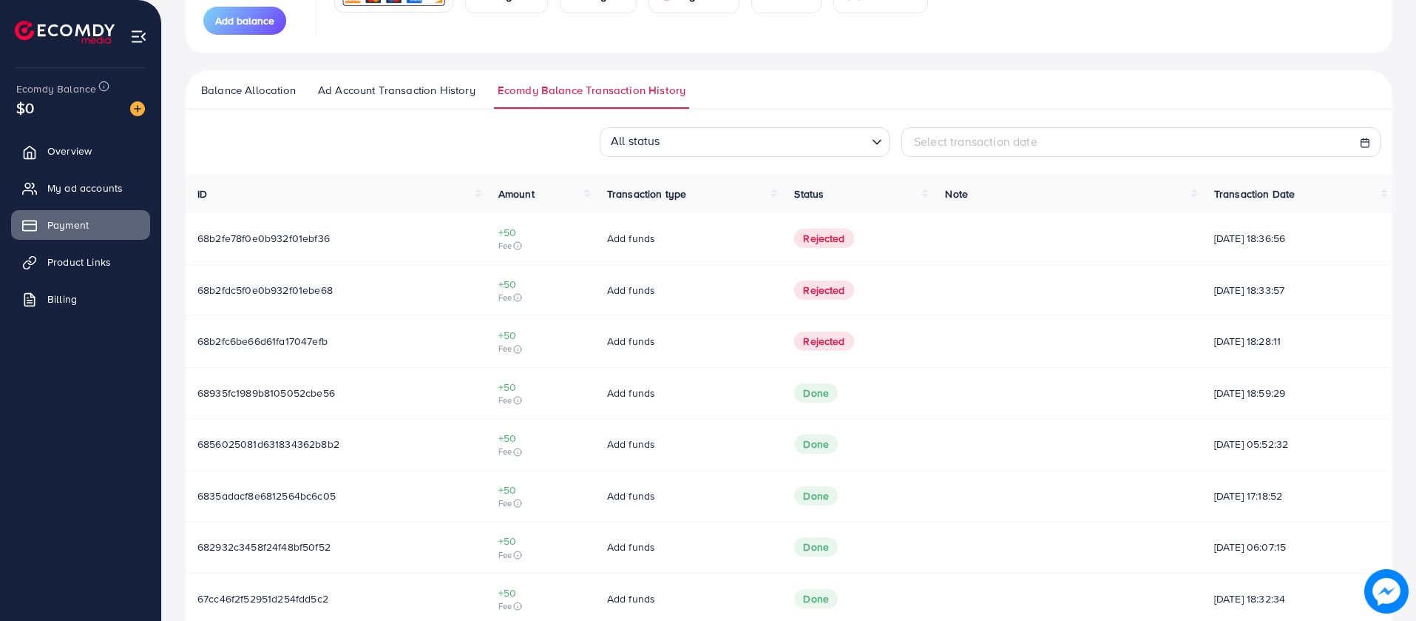
click at [270, 226] on td "68b2fe78f0e0b932f01ebf36" at bounding box center [336, 238] width 301 height 51
click at [266, 239] on span "68b2fe78f0e0b932f01ebf36" at bounding box center [263, 238] width 132 height 15
click at [487, 230] on td "+50 Fee" at bounding box center [541, 238] width 109 height 51
click at [100, 265] on span "Product Links" at bounding box center [83, 261] width 64 height 15
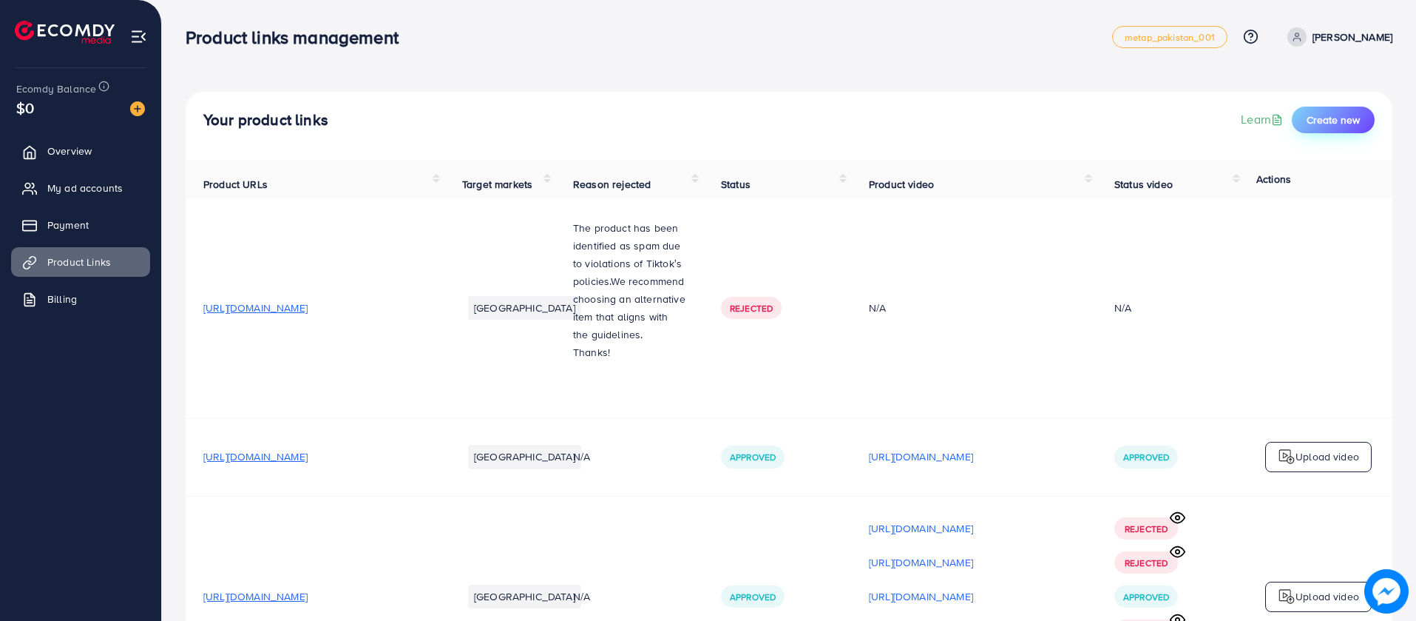
click at [1307, 112] on span "Create new" at bounding box center [1333, 119] width 53 height 15
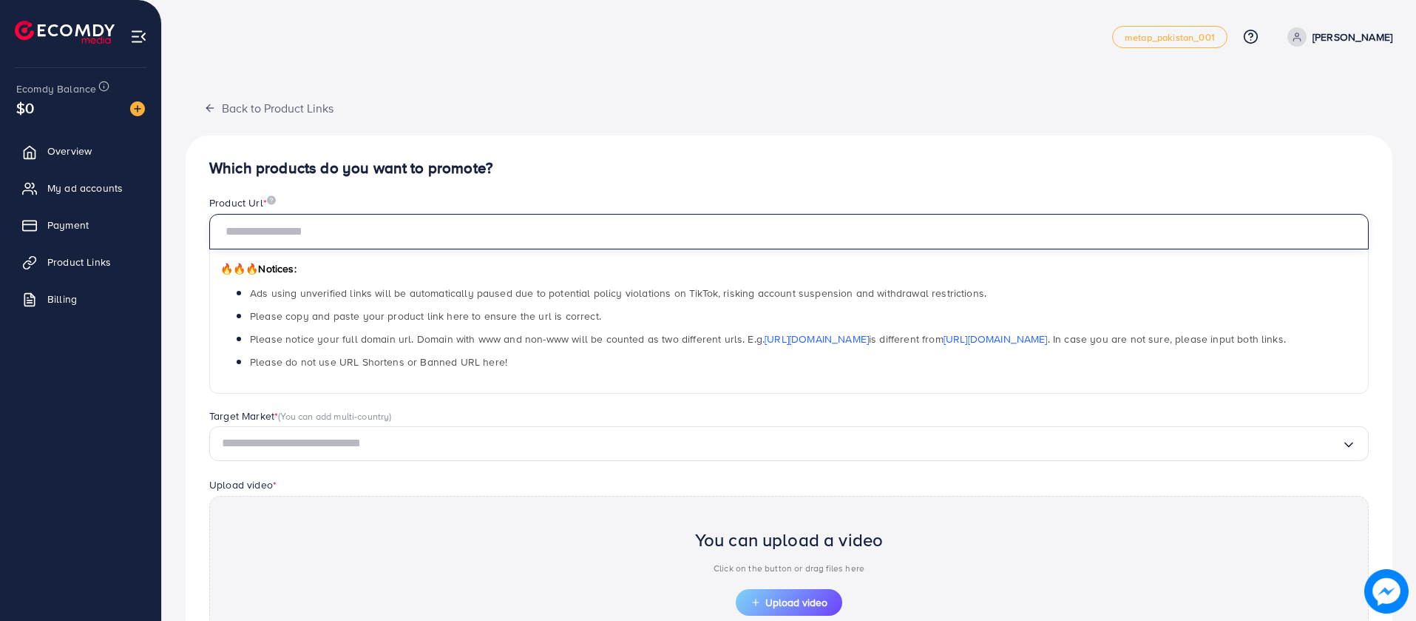
click at [764, 214] on input "text" at bounding box center [789, 232] width 1160 height 36
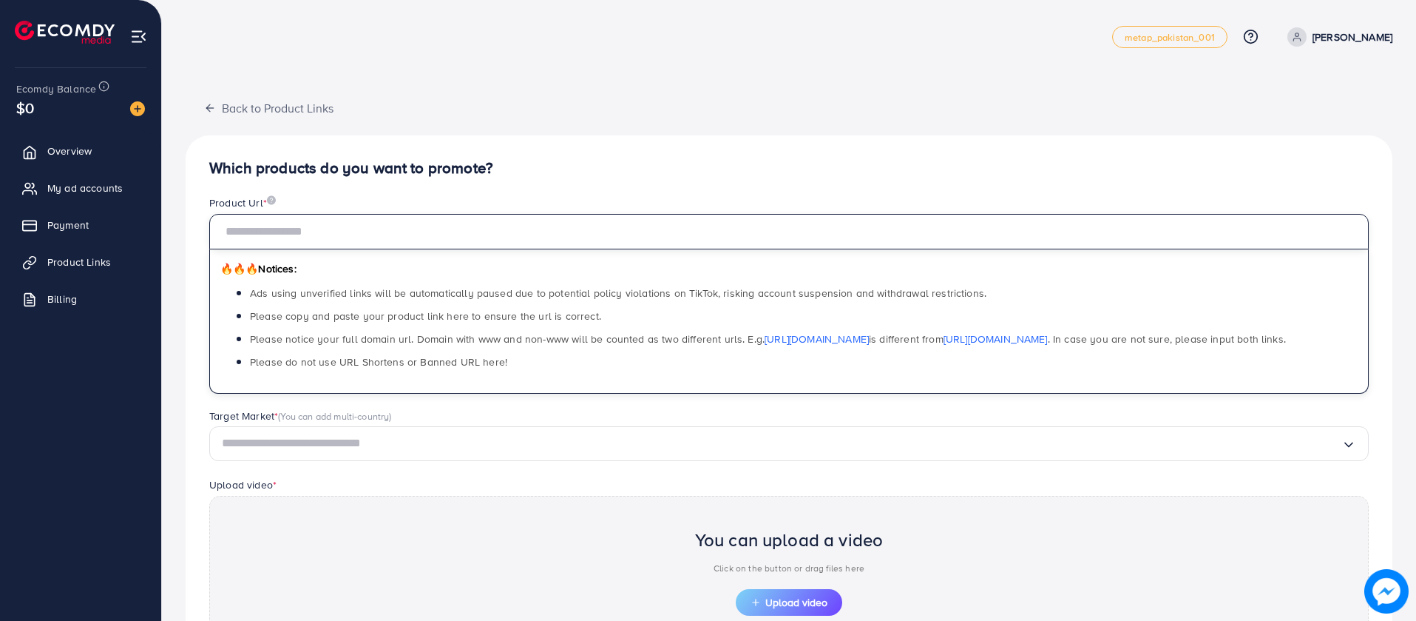
paste input "**********"
type input "**********"
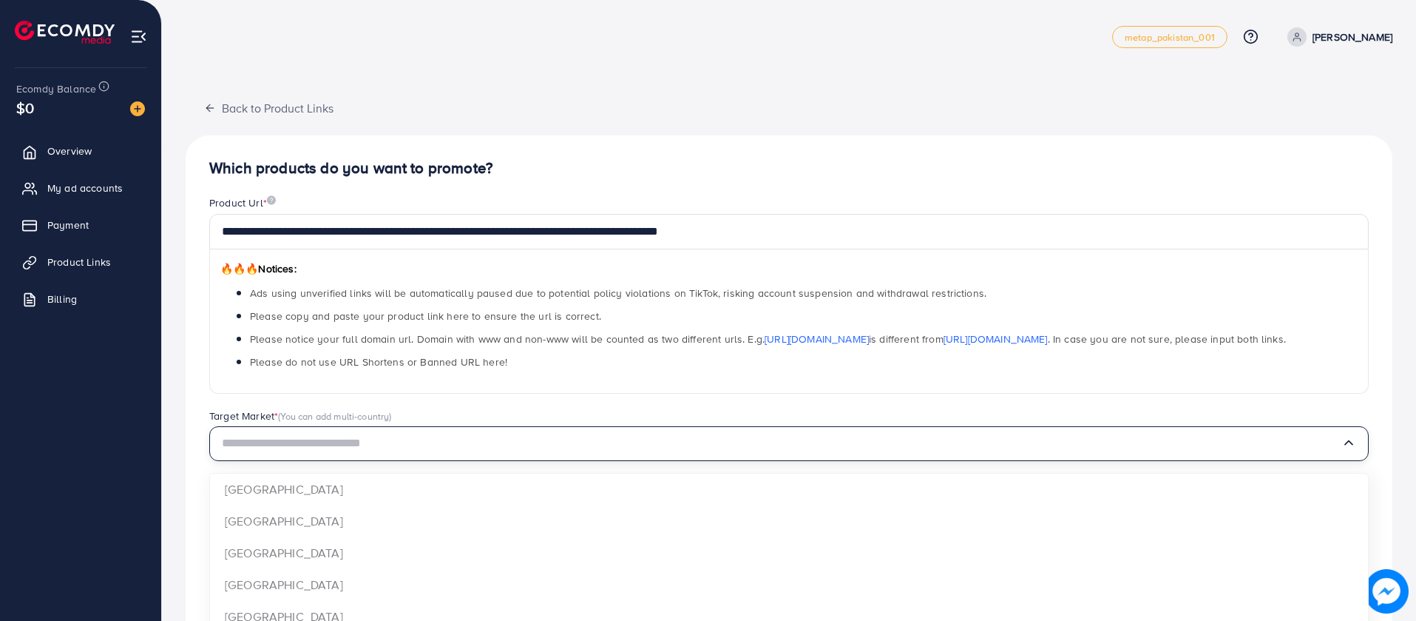
click at [709, 434] on input "Search for option" at bounding box center [782, 443] width 1120 height 23
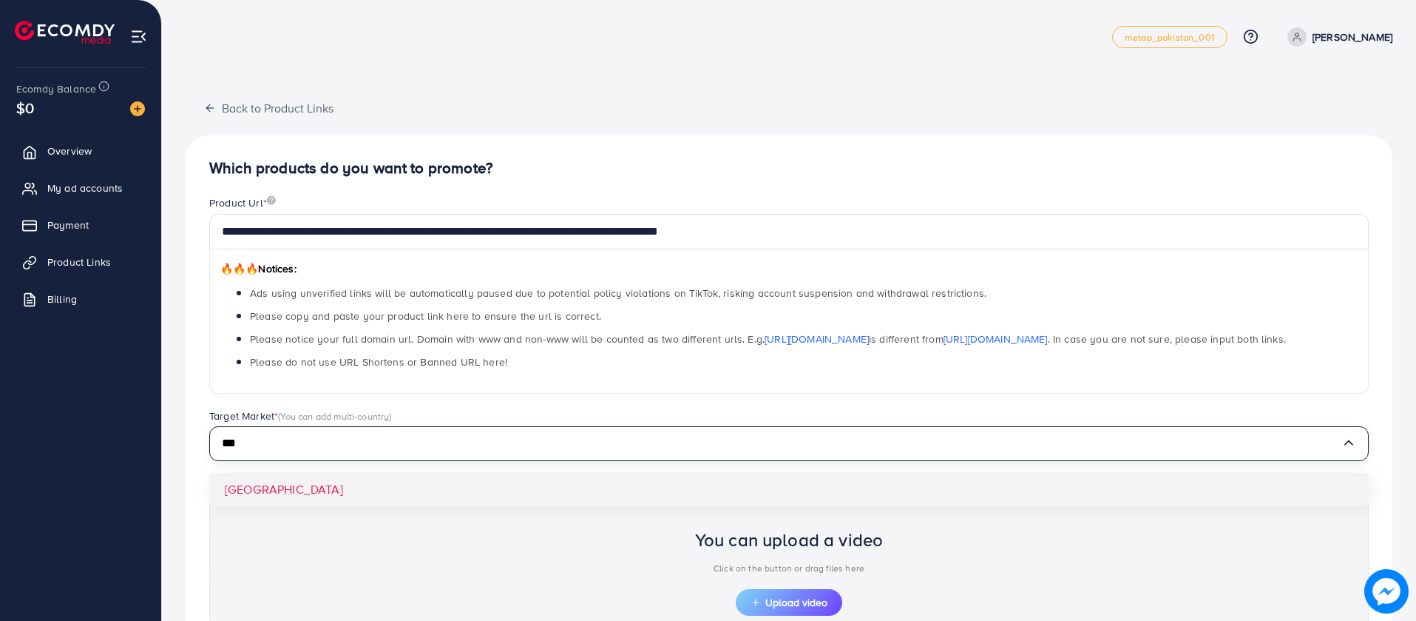
type input "***"
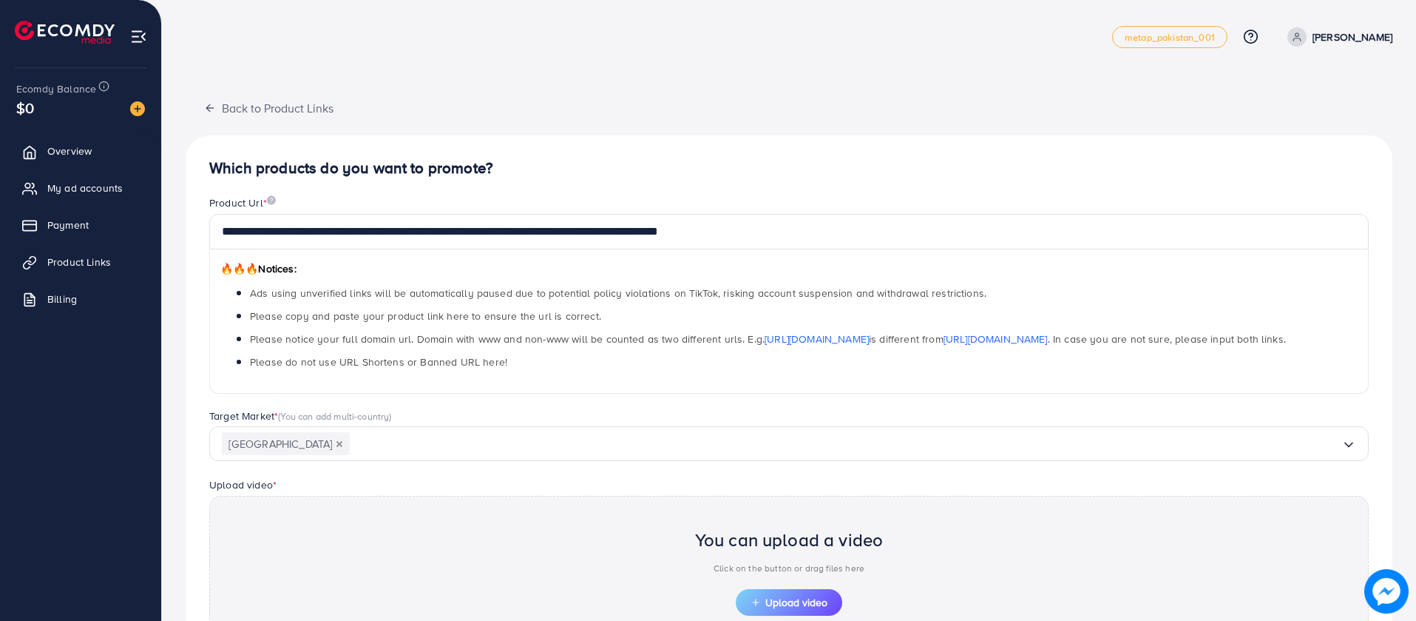
click at [705, 484] on div "**********" at bounding box center [789, 445] width 1207 height 620
click at [784, 593] on button "Upload video" at bounding box center [789, 602] width 107 height 27
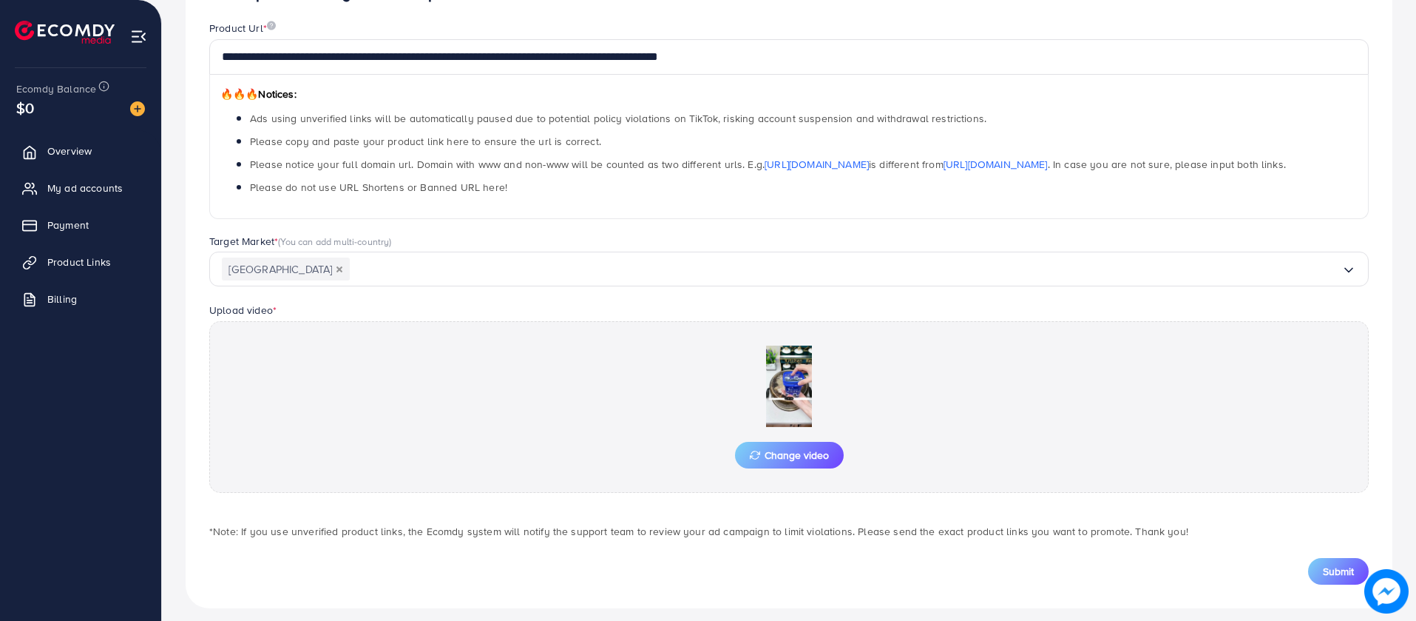
scroll to position [186, 0]
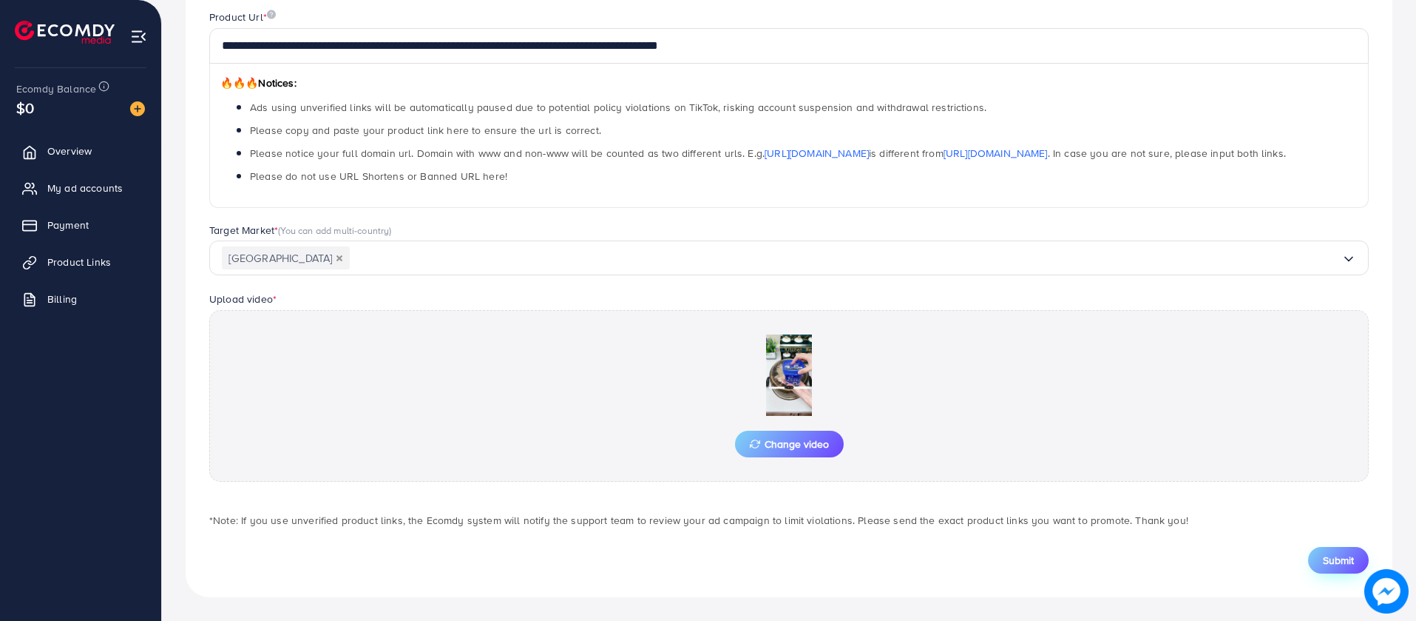
click at [1345, 559] on span "Submit" at bounding box center [1338, 559] width 31 height 15
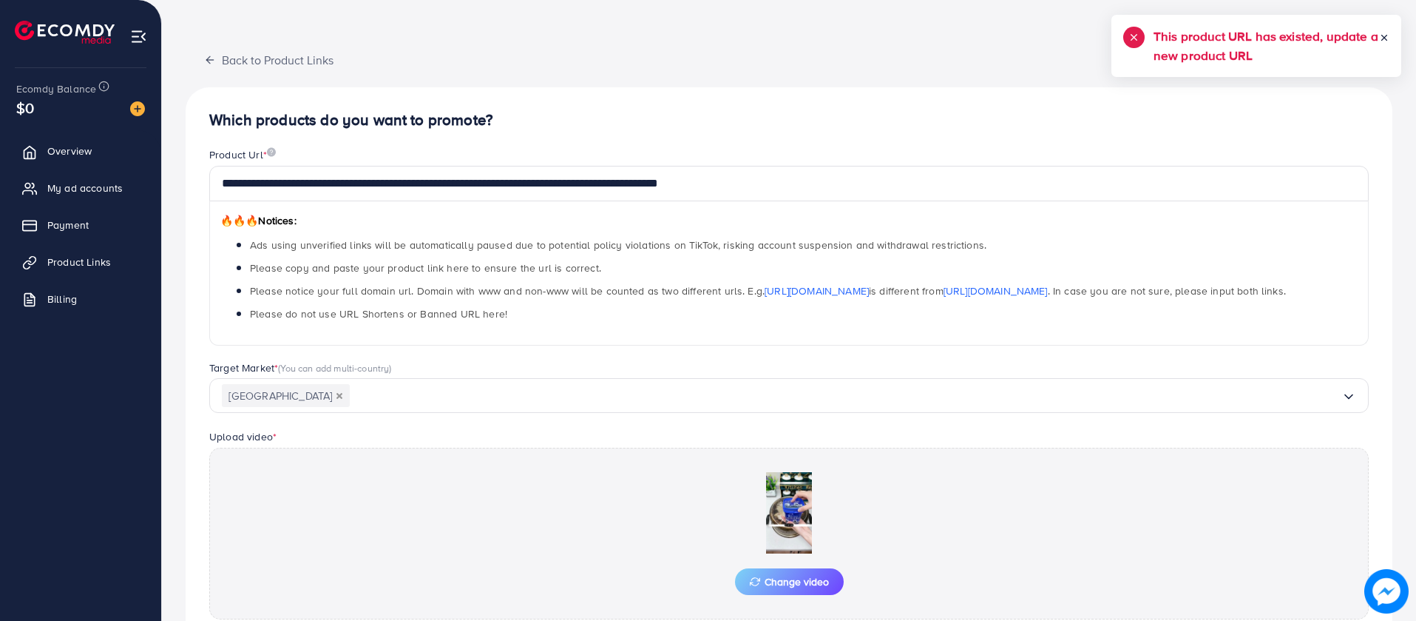
scroll to position [0, 0]
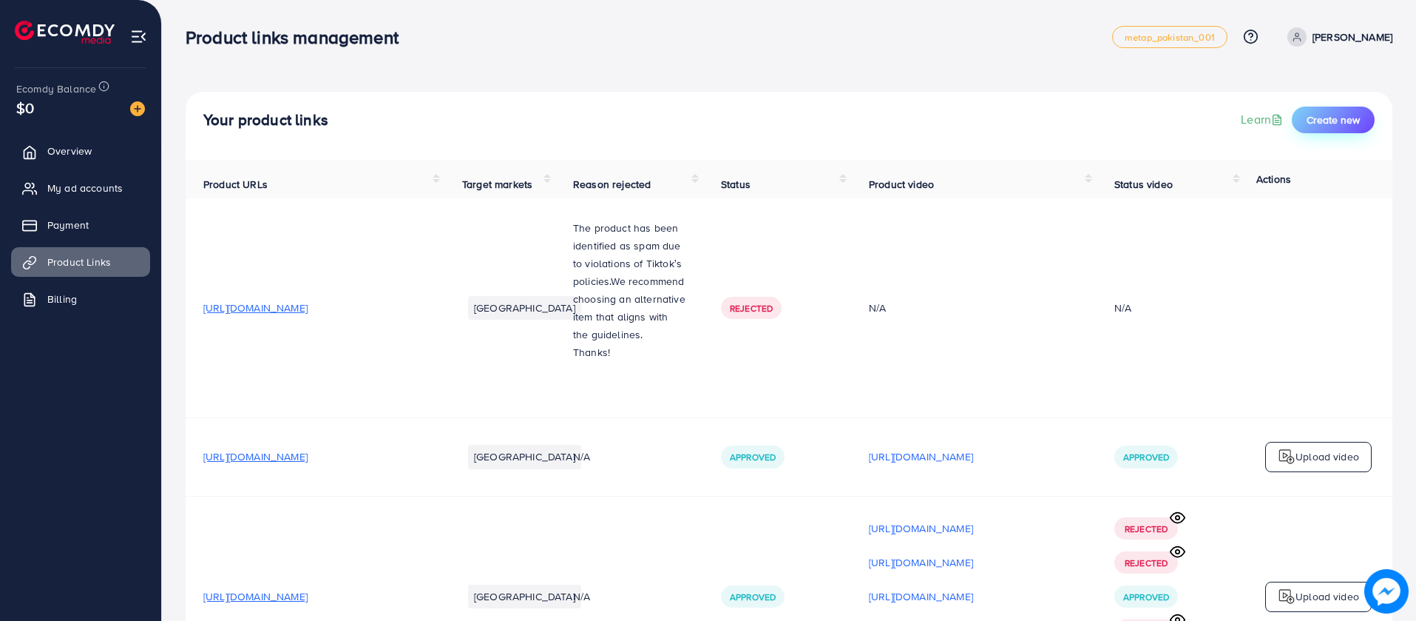
click at [1346, 119] on span "Create new" at bounding box center [1333, 119] width 53 height 15
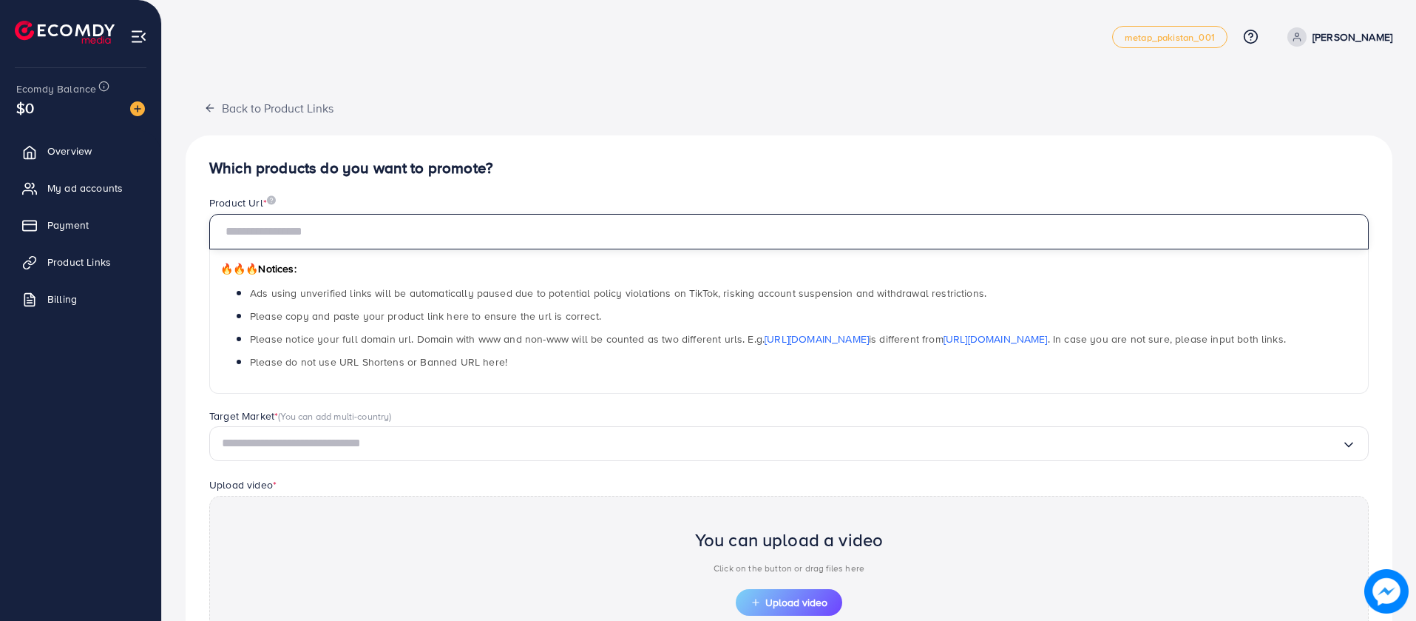
click at [876, 233] on input "text" at bounding box center [789, 232] width 1160 height 36
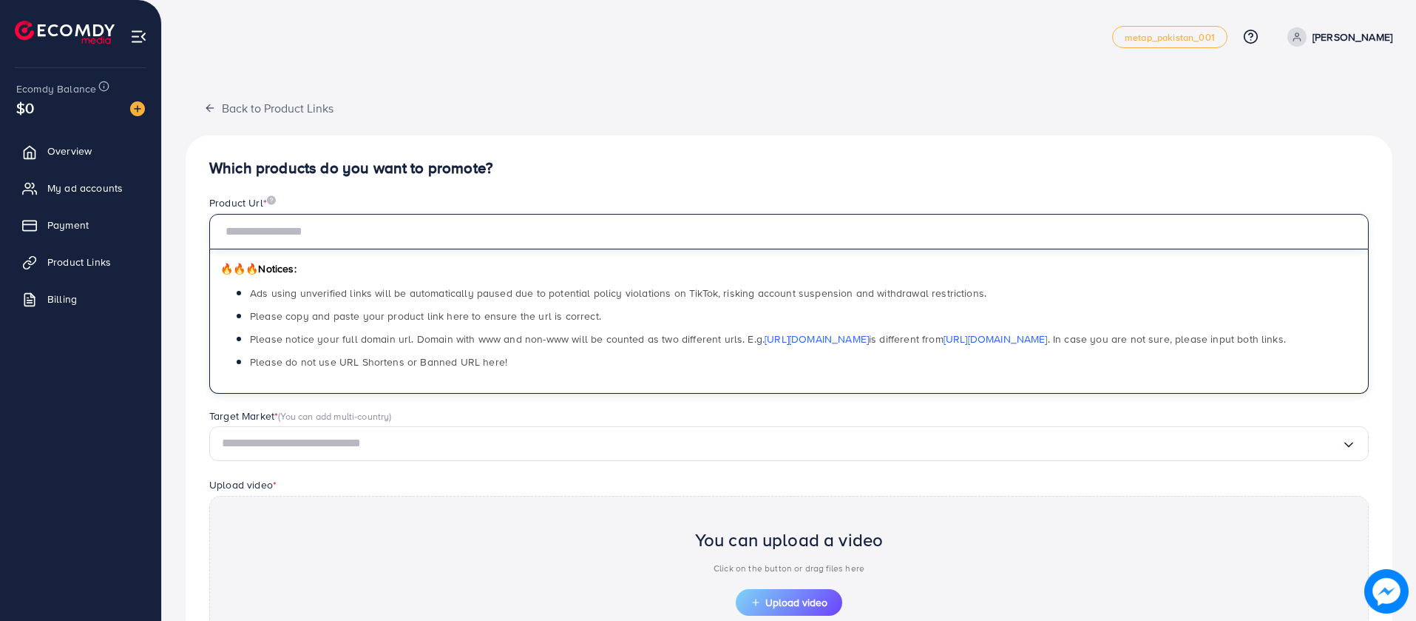
paste input "**********"
type input "**********"
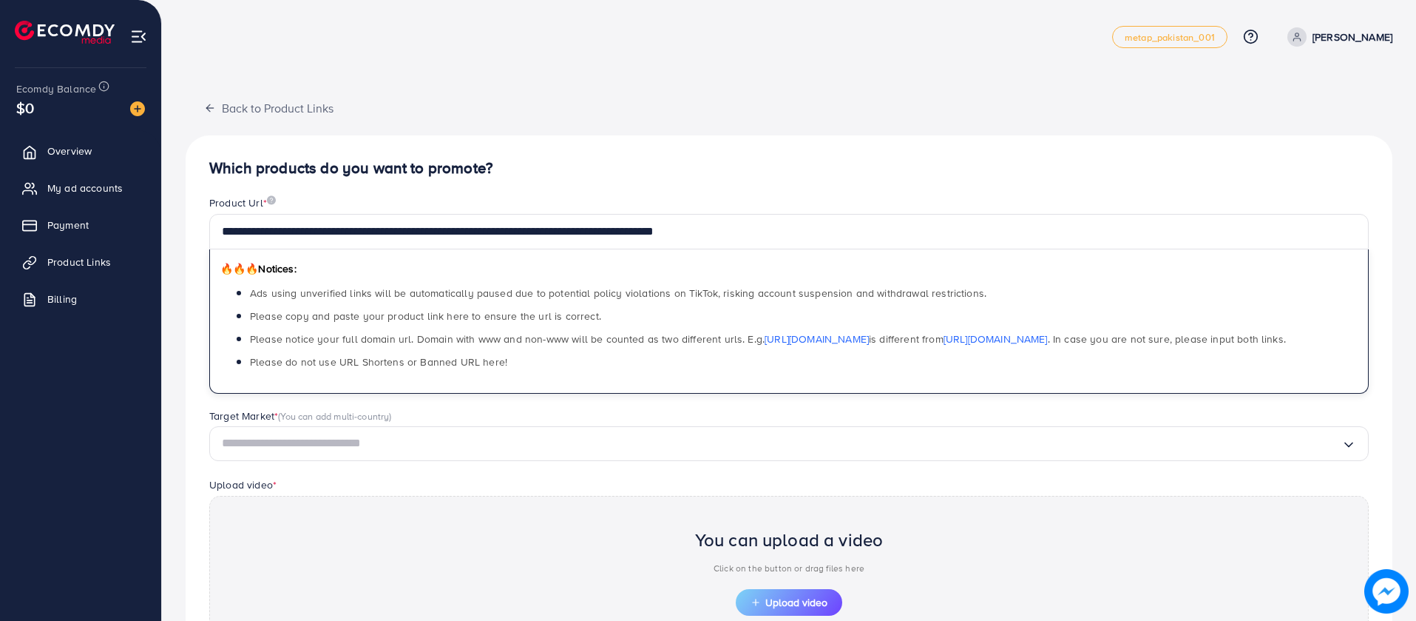
click at [684, 449] on input "Search for option" at bounding box center [782, 443] width 1120 height 23
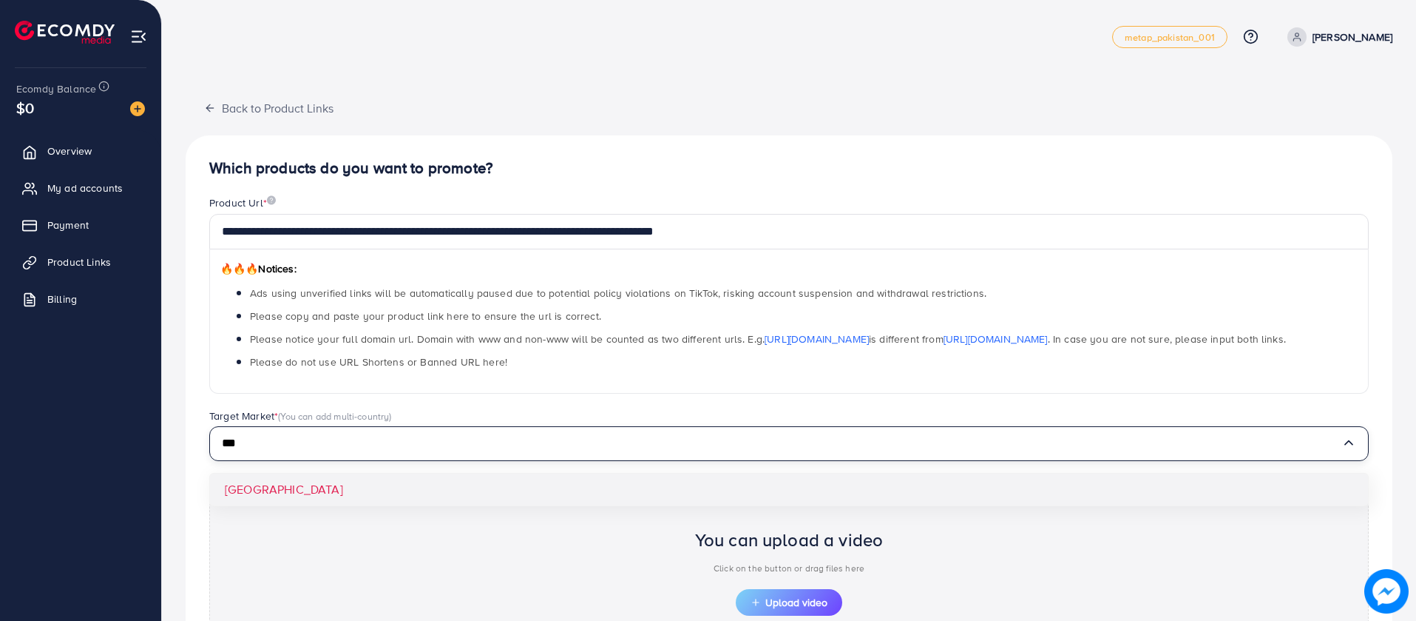
type input "***"
click at [697, 487] on div "**********" at bounding box center [789, 445] width 1207 height 620
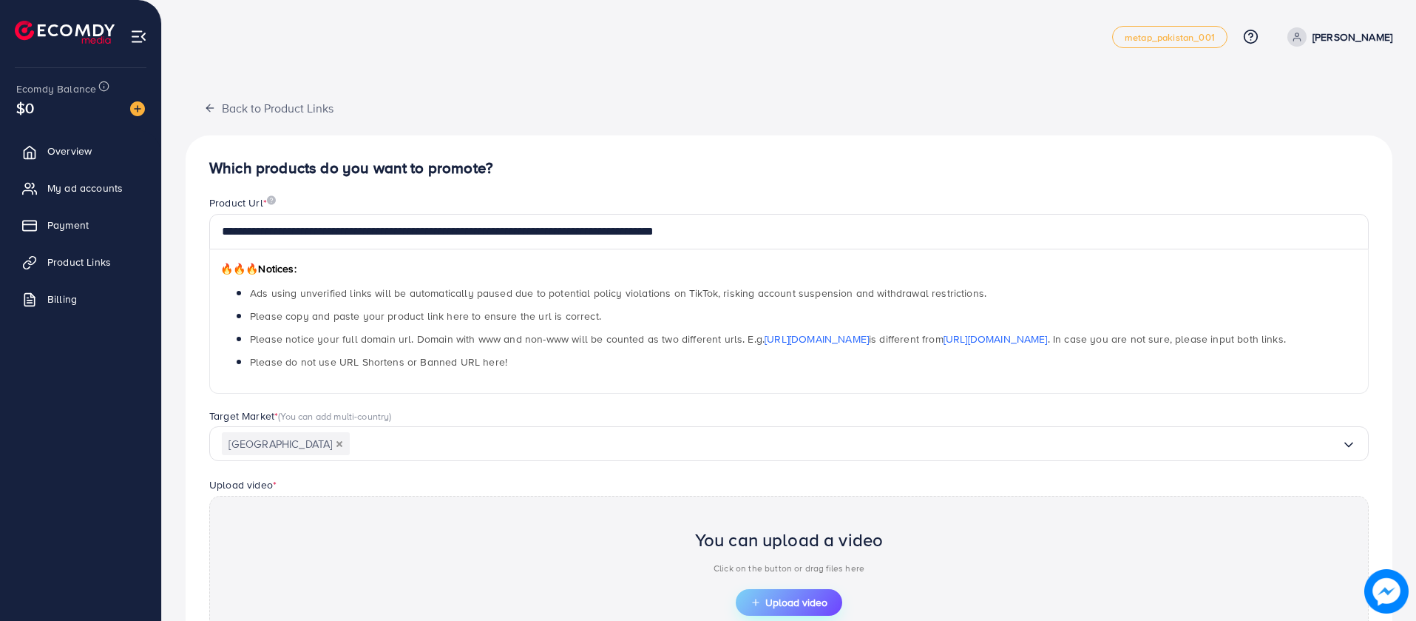
click at [755, 611] on button "Upload video" at bounding box center [789, 602] width 107 height 27
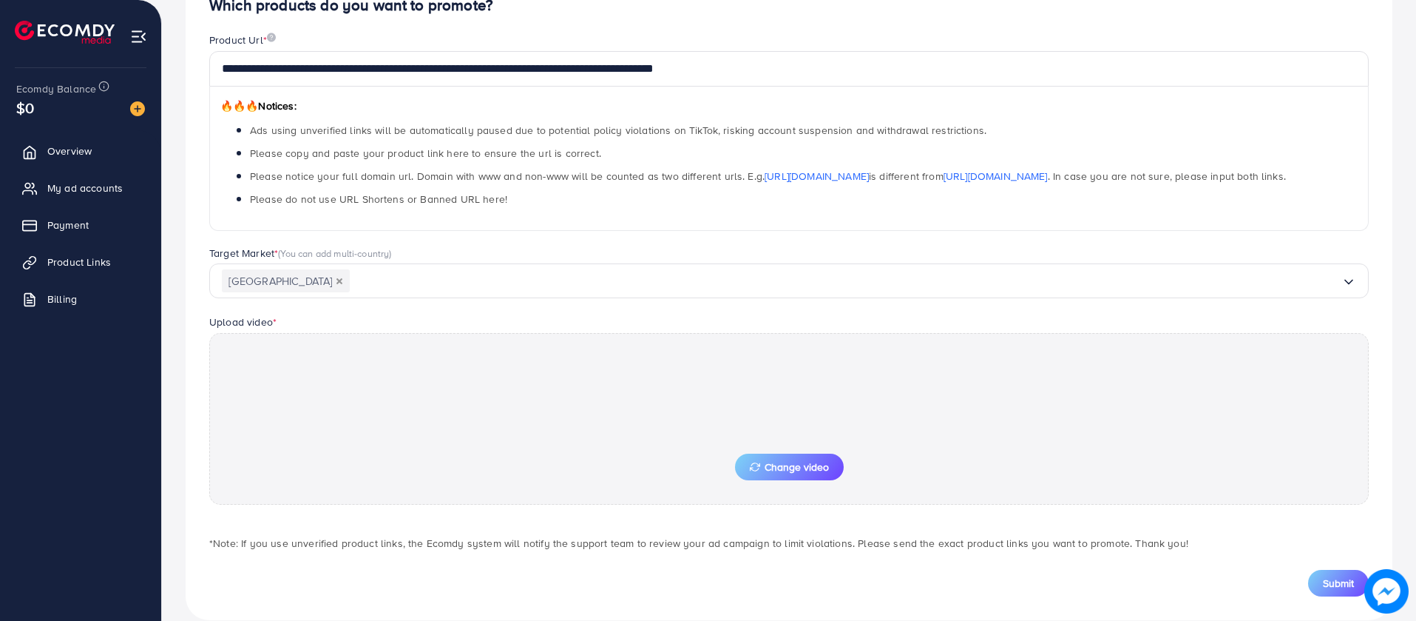
scroll to position [186, 0]
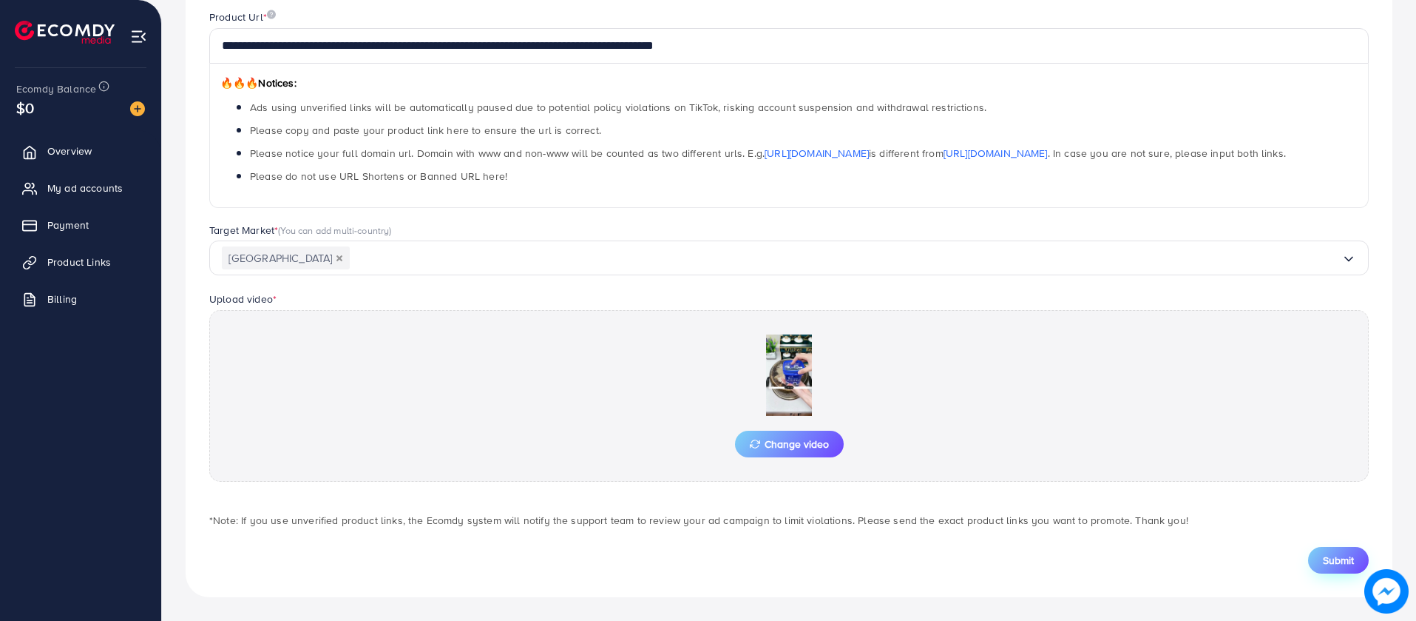
click at [1352, 565] on span "Submit" at bounding box center [1338, 559] width 31 height 15
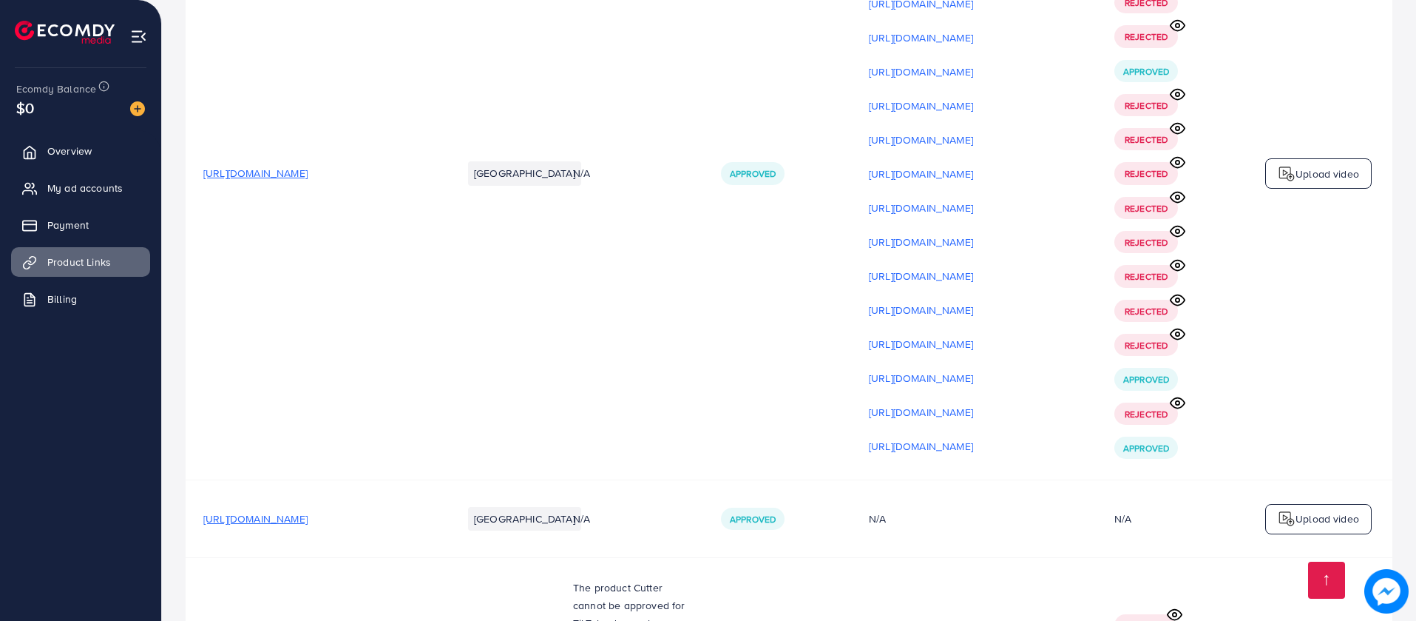
scroll to position [14035, 0]
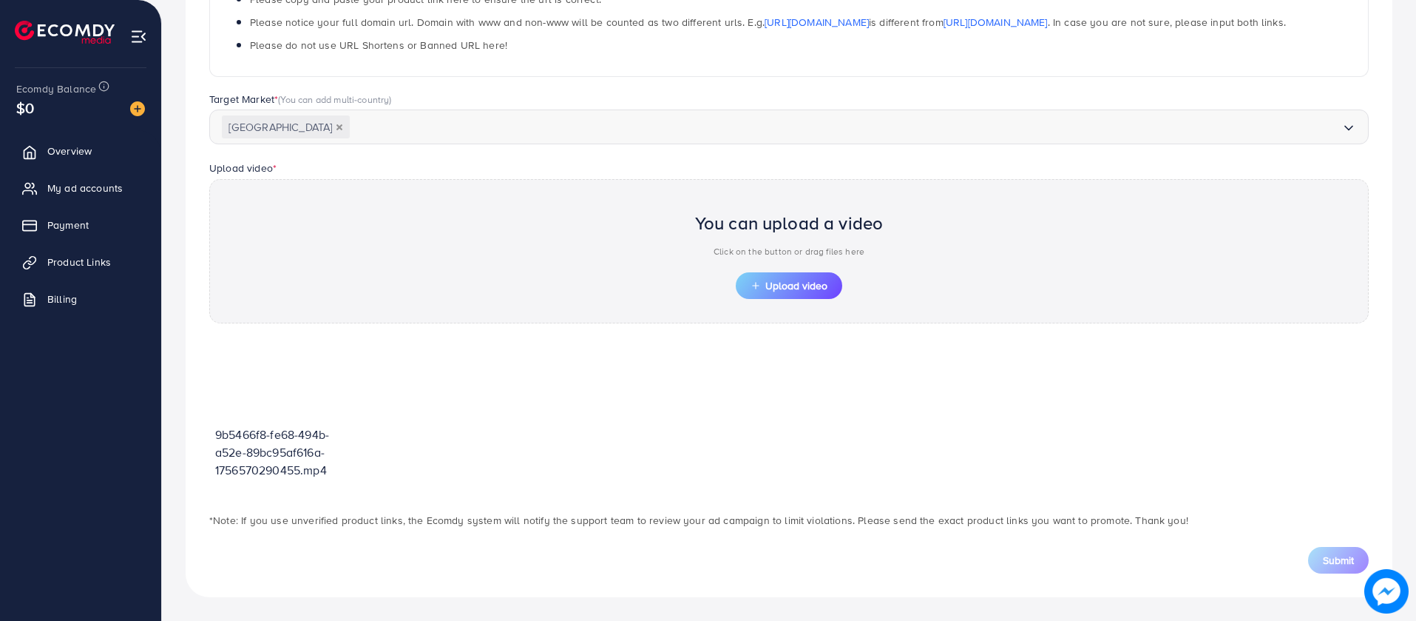
scroll to position [317, 0]
click at [788, 291] on span "Upload video" at bounding box center [789, 285] width 77 height 10
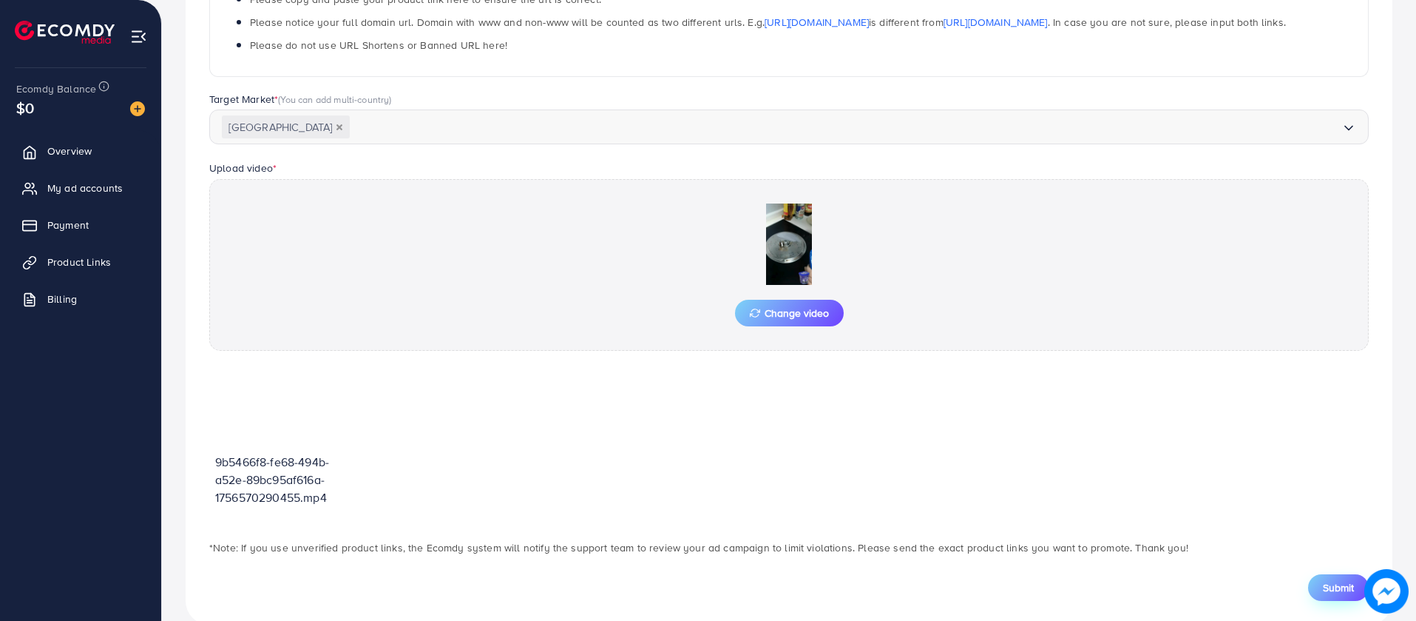
click at [1323, 578] on button "Submit" at bounding box center [1338, 587] width 61 height 27
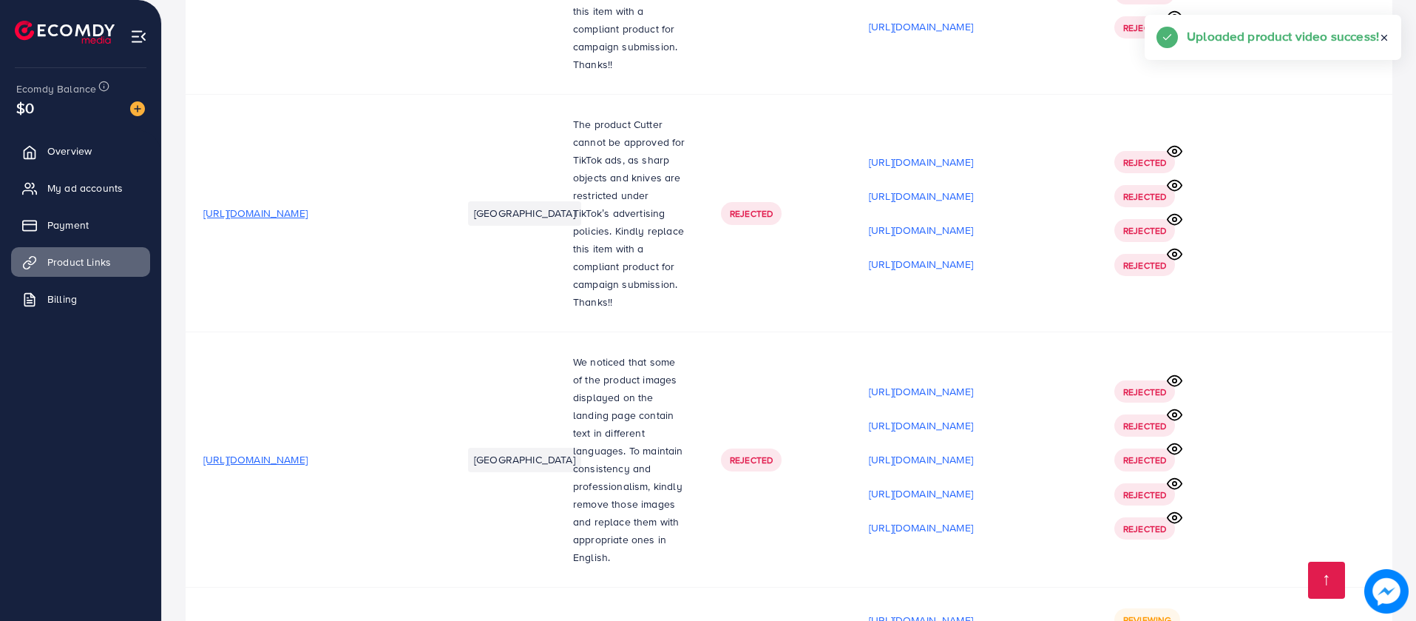
scroll to position [14056, 0]
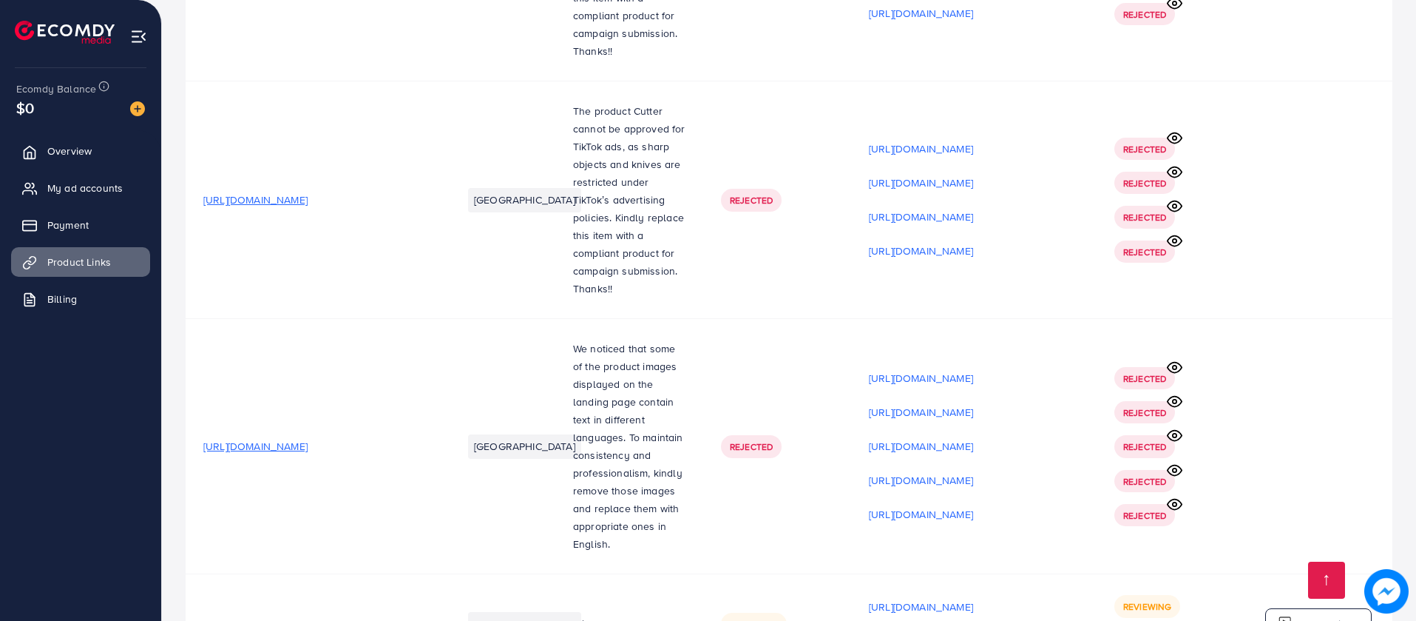
click at [1308, 608] on div "Upload video" at bounding box center [1318, 623] width 107 height 31
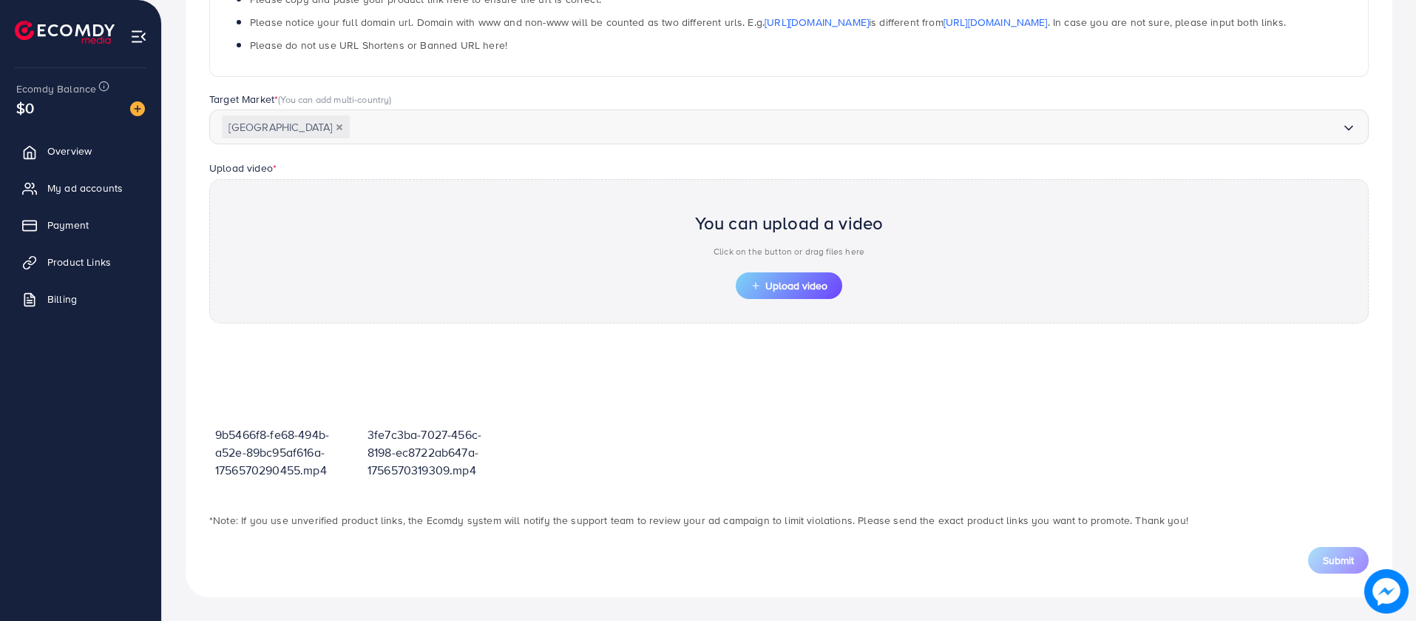
scroll to position [317, 0]
click at [801, 295] on button "Upload video" at bounding box center [789, 285] width 107 height 27
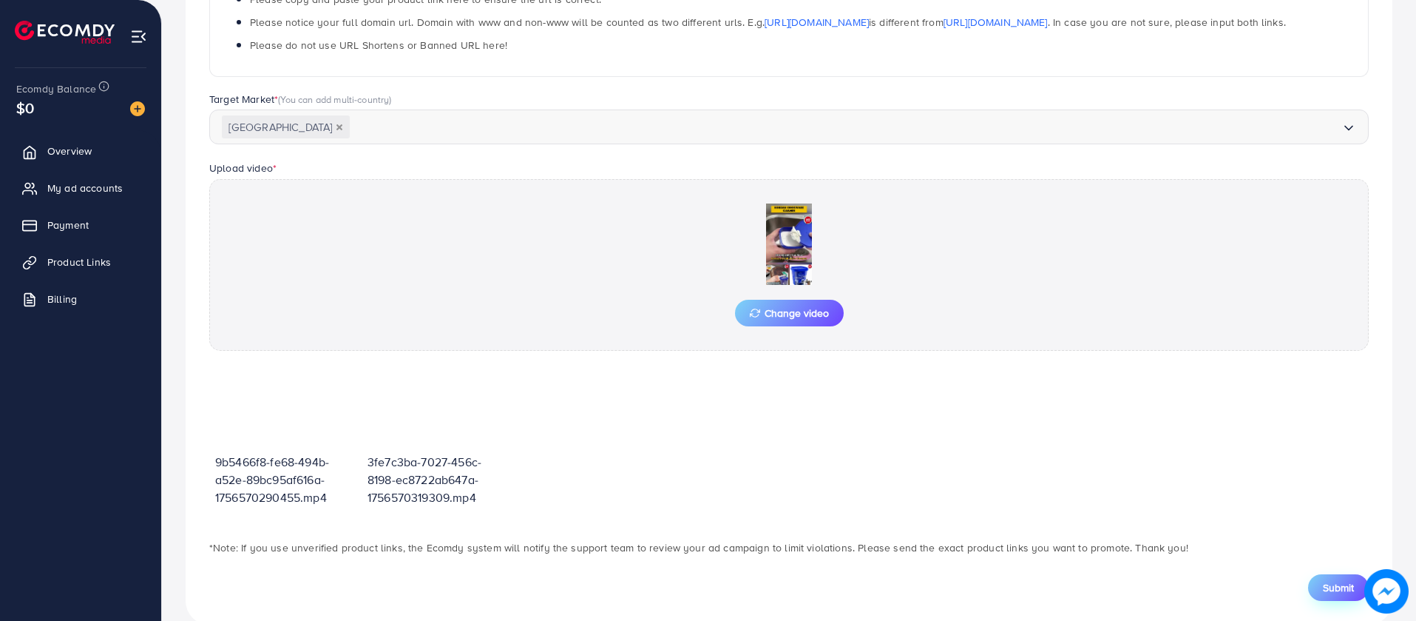
click at [1325, 581] on span "Submit" at bounding box center [1338, 587] width 31 height 15
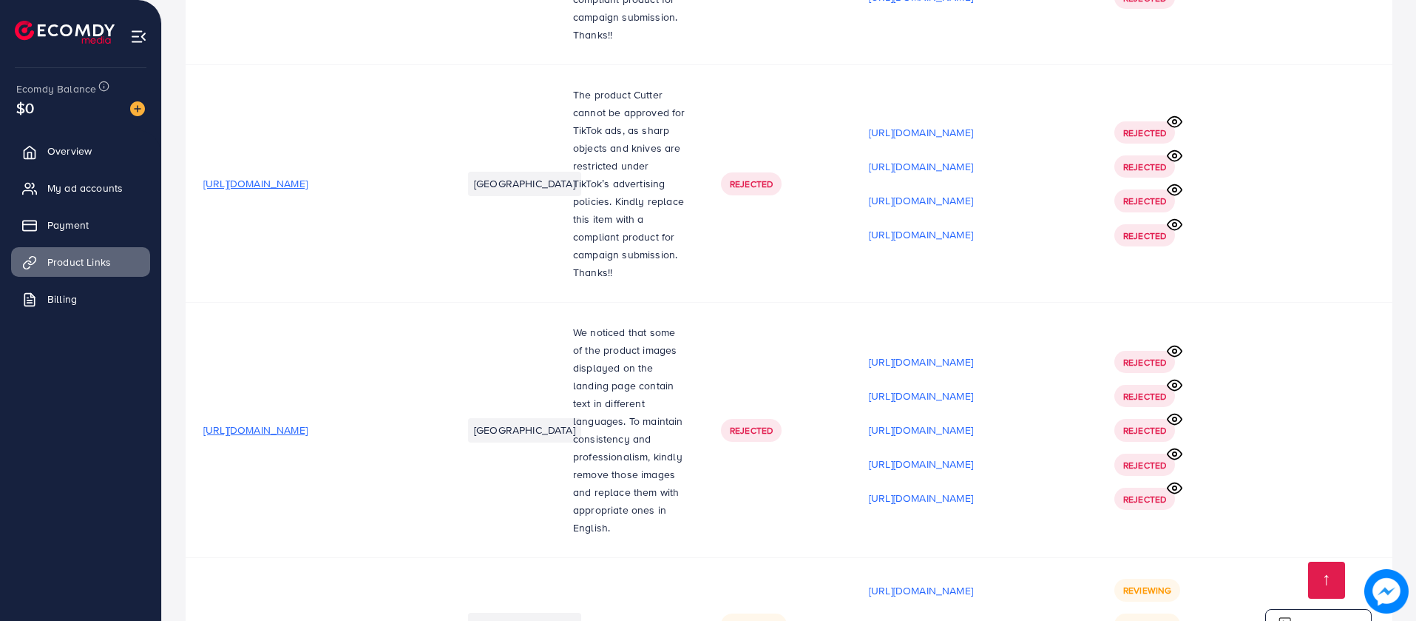
scroll to position [14090, 0]
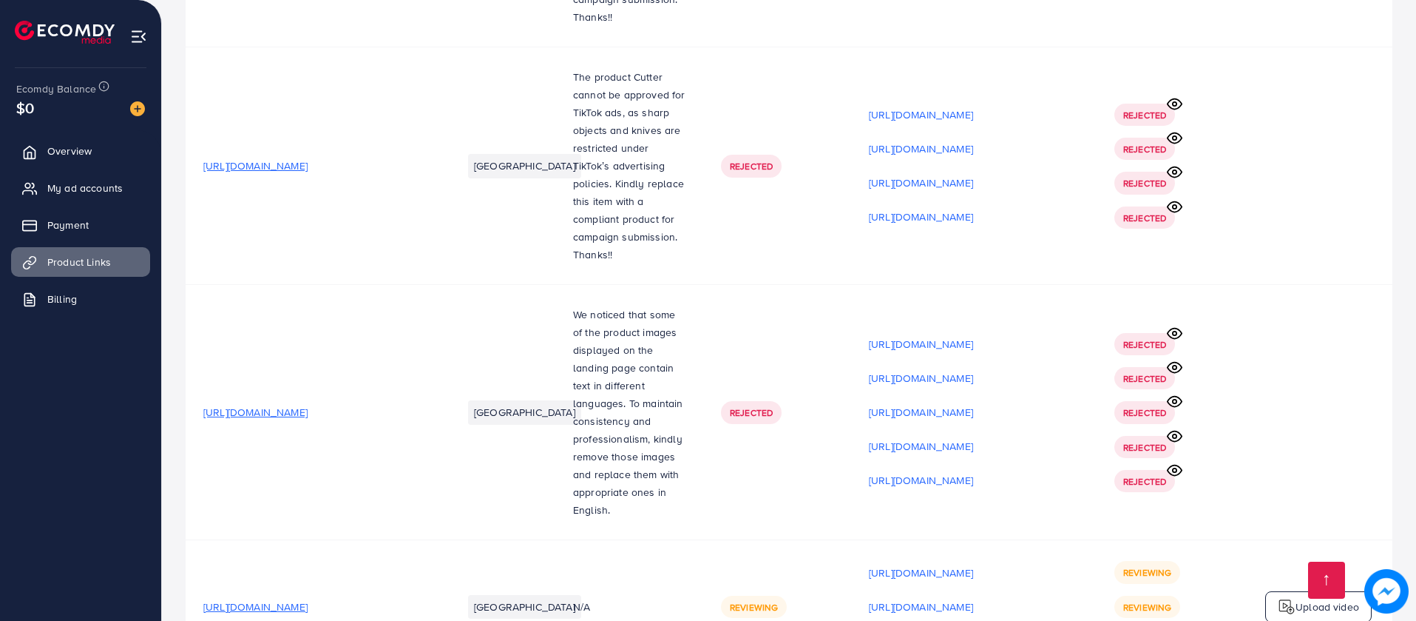
click at [1304, 598] on p "Upload video" at bounding box center [1328, 607] width 64 height 18
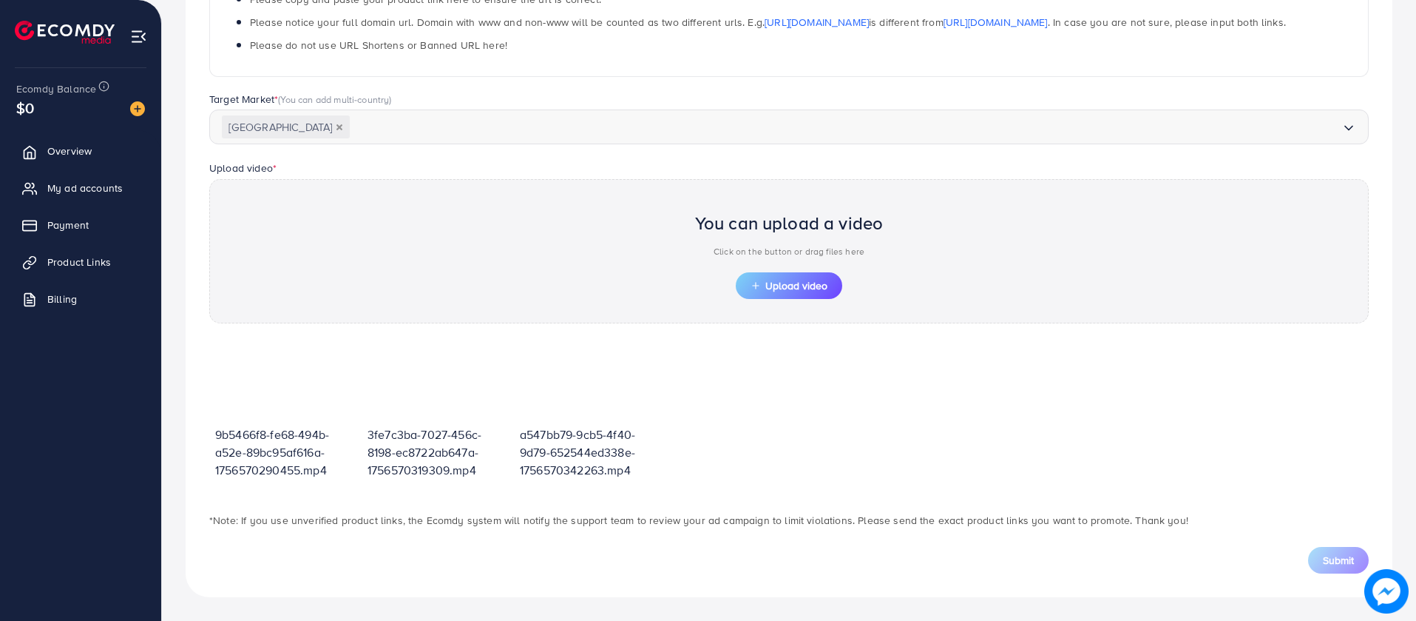
scroll to position [317, 0]
click at [792, 286] on span "Upload video" at bounding box center [789, 285] width 77 height 10
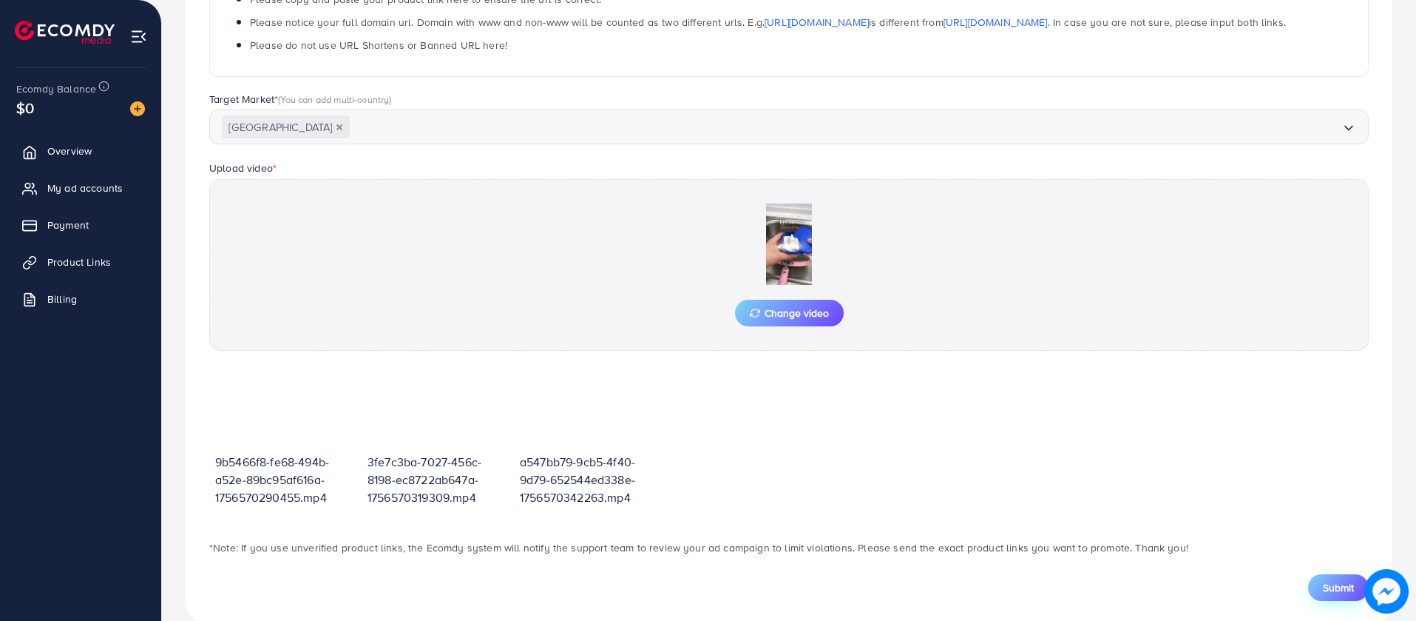
click at [1341, 578] on button "Submit" at bounding box center [1338, 587] width 61 height 27
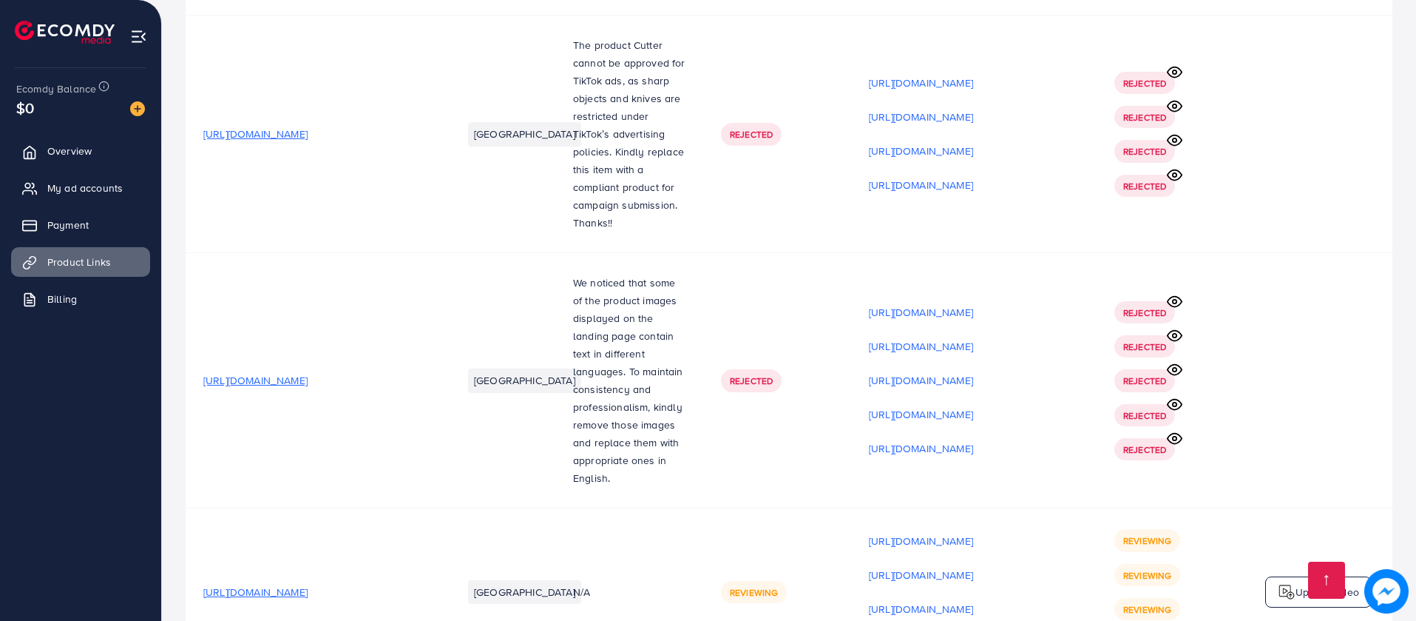
scroll to position [14124, 0]
click at [1316, 581] on p "Upload video" at bounding box center [1328, 590] width 64 height 18
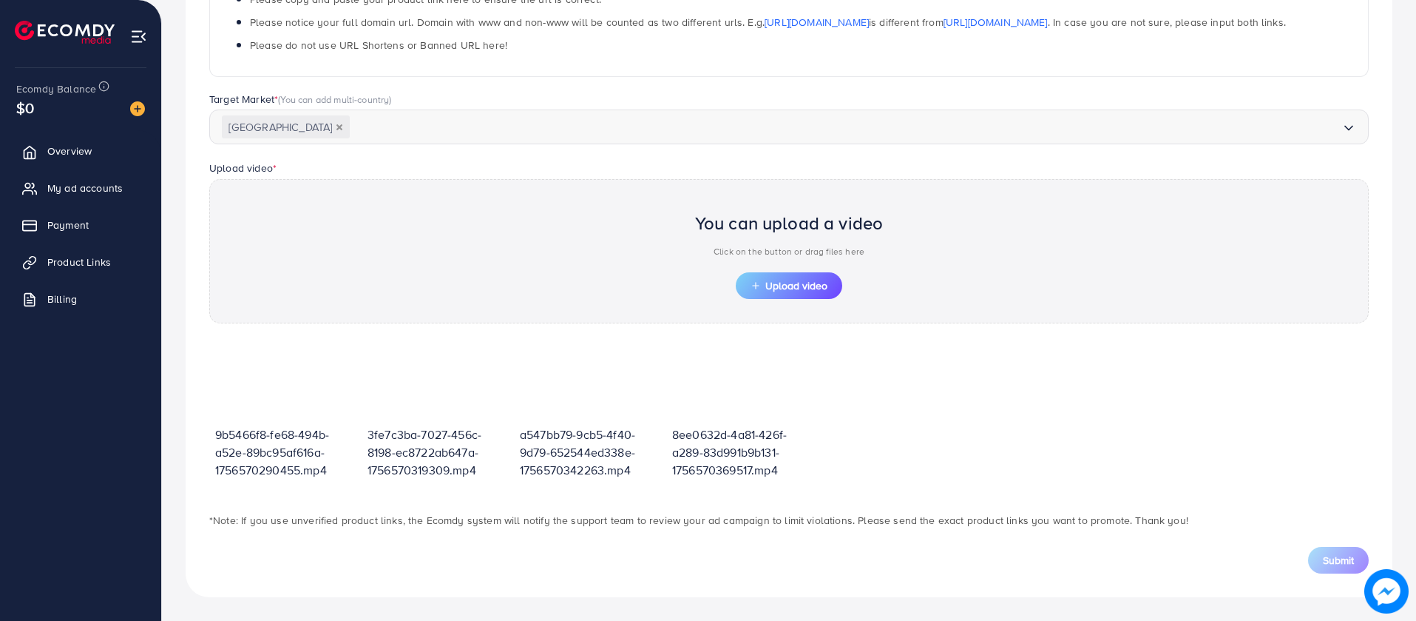
scroll to position [317, 0]
click at [794, 291] on span "Upload video" at bounding box center [789, 285] width 77 height 10
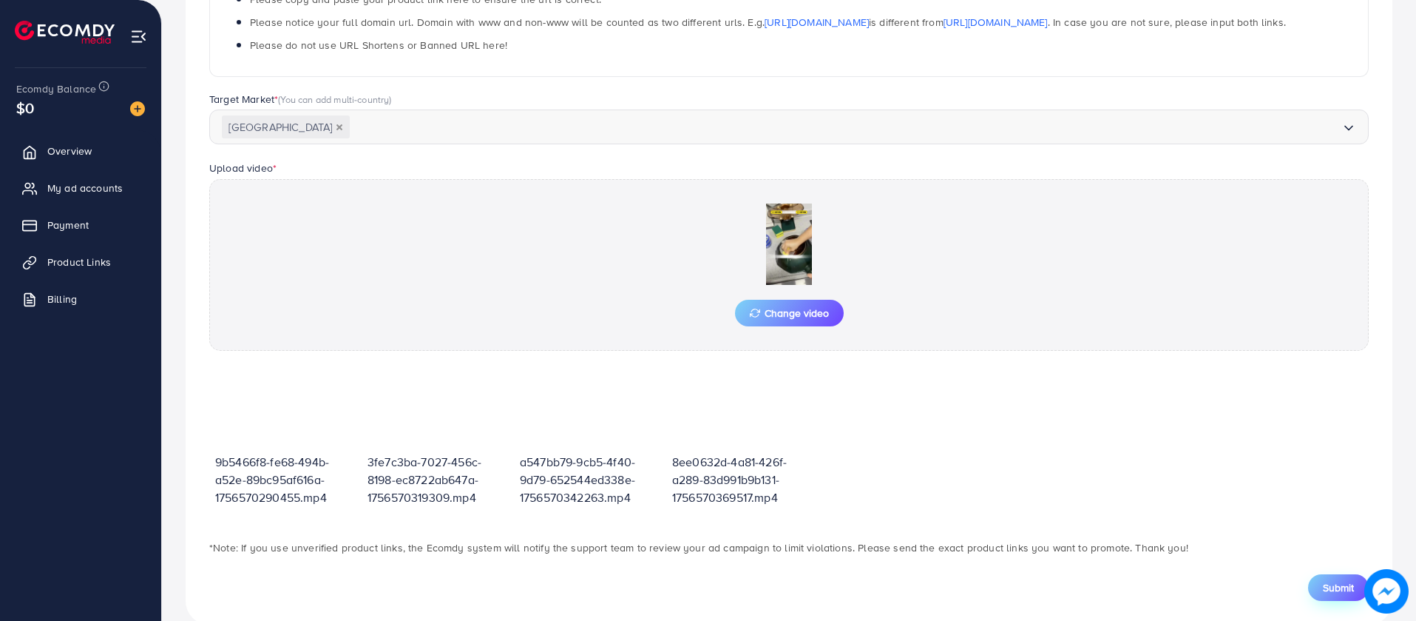
click at [1359, 567] on div "Submit" at bounding box center [788, 578] width 1183 height 44
click at [1345, 589] on span "Submit" at bounding box center [1338, 587] width 31 height 15
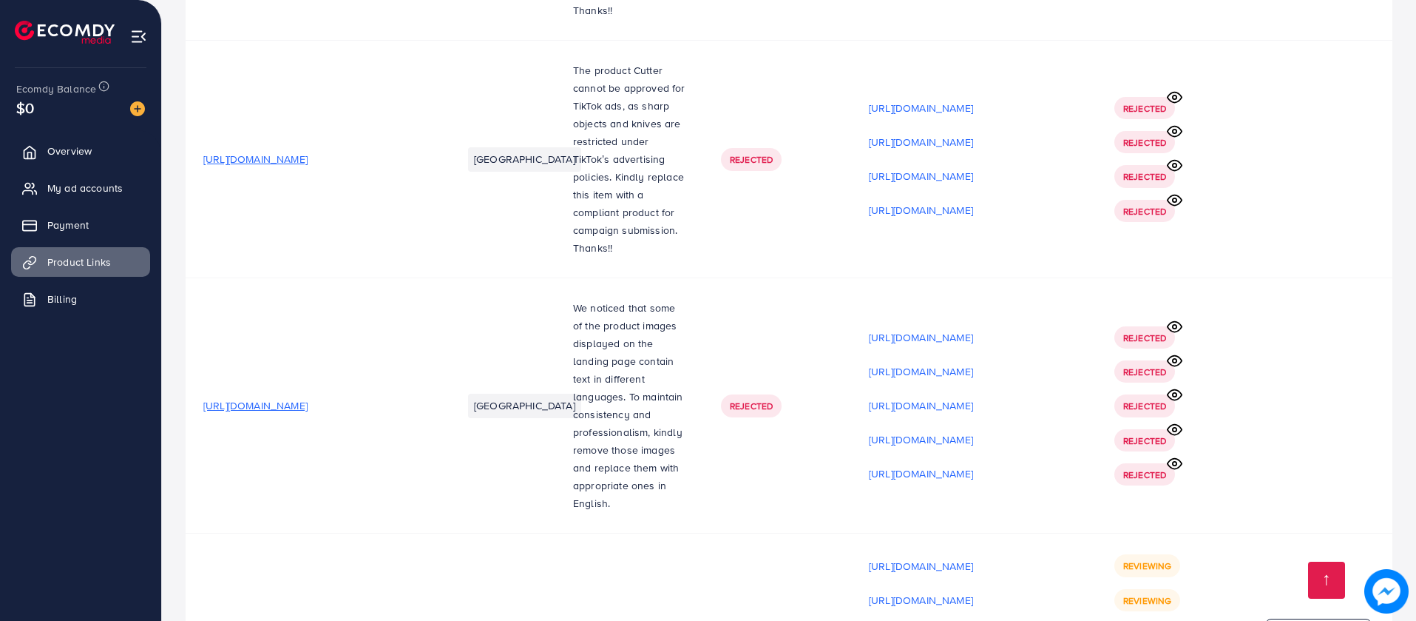
scroll to position [14158, 0]
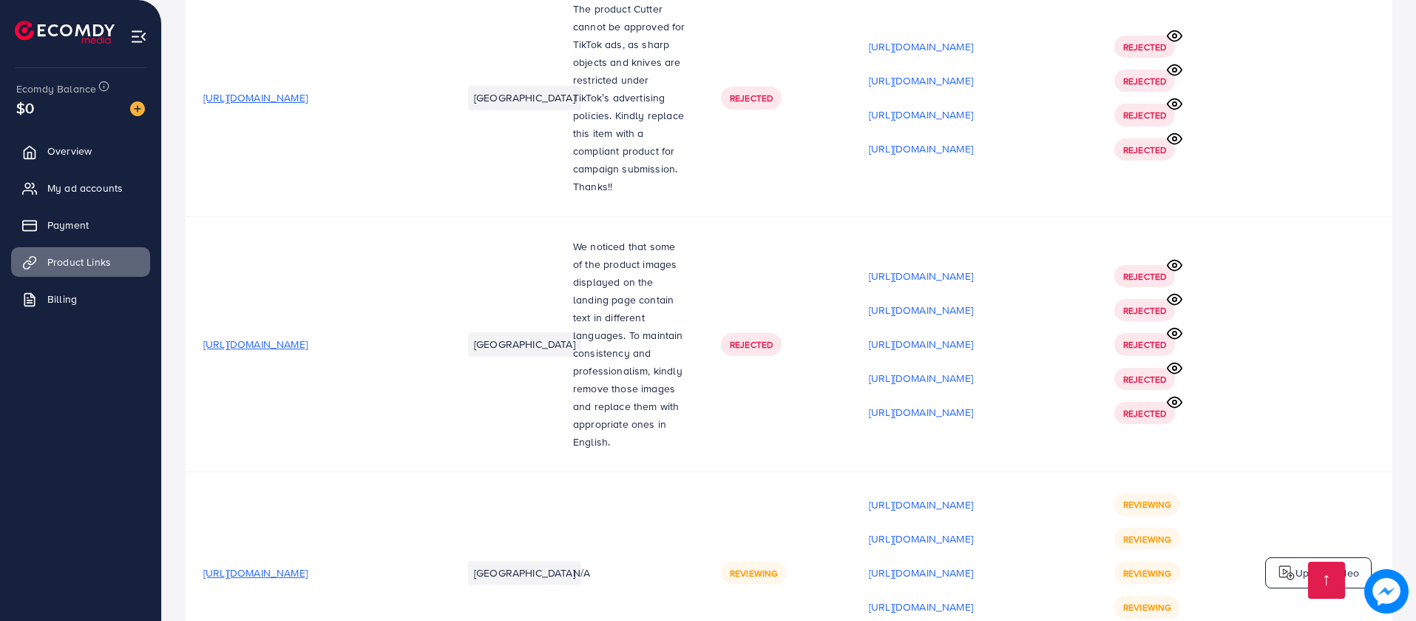
click at [1285, 557] on div "Upload video" at bounding box center [1318, 572] width 107 height 31
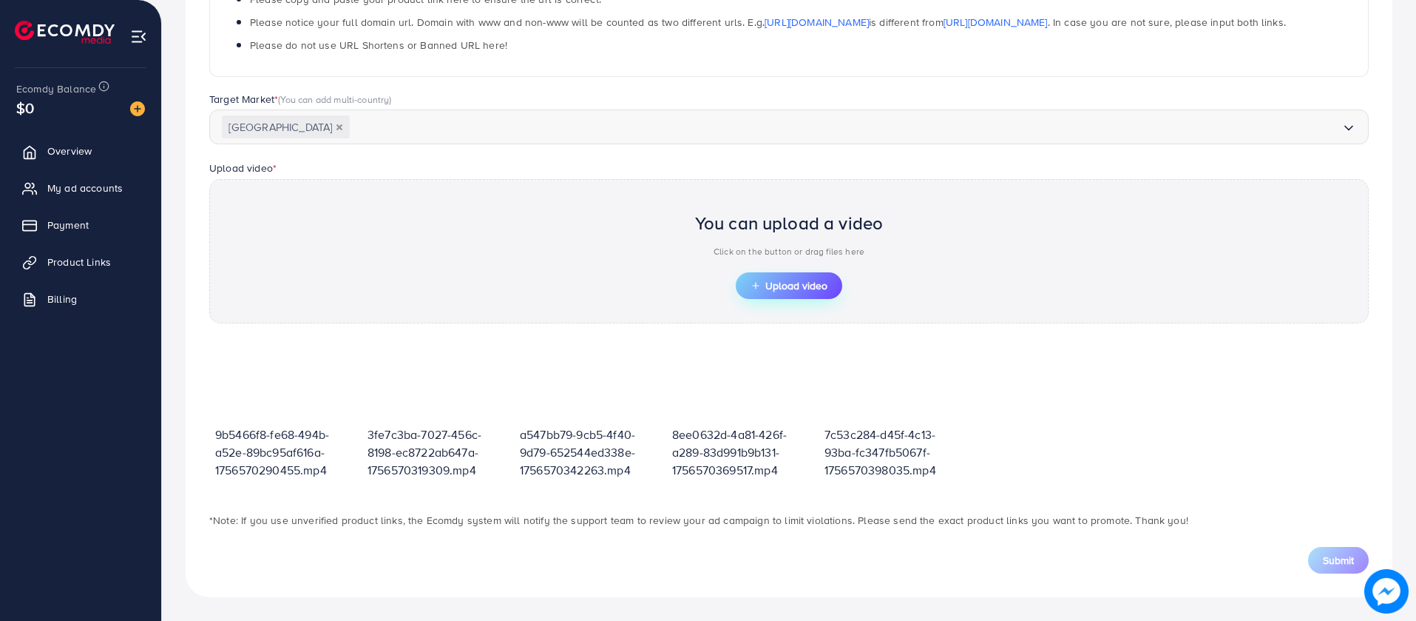
click at [799, 285] on span "Upload video" at bounding box center [789, 285] width 77 height 10
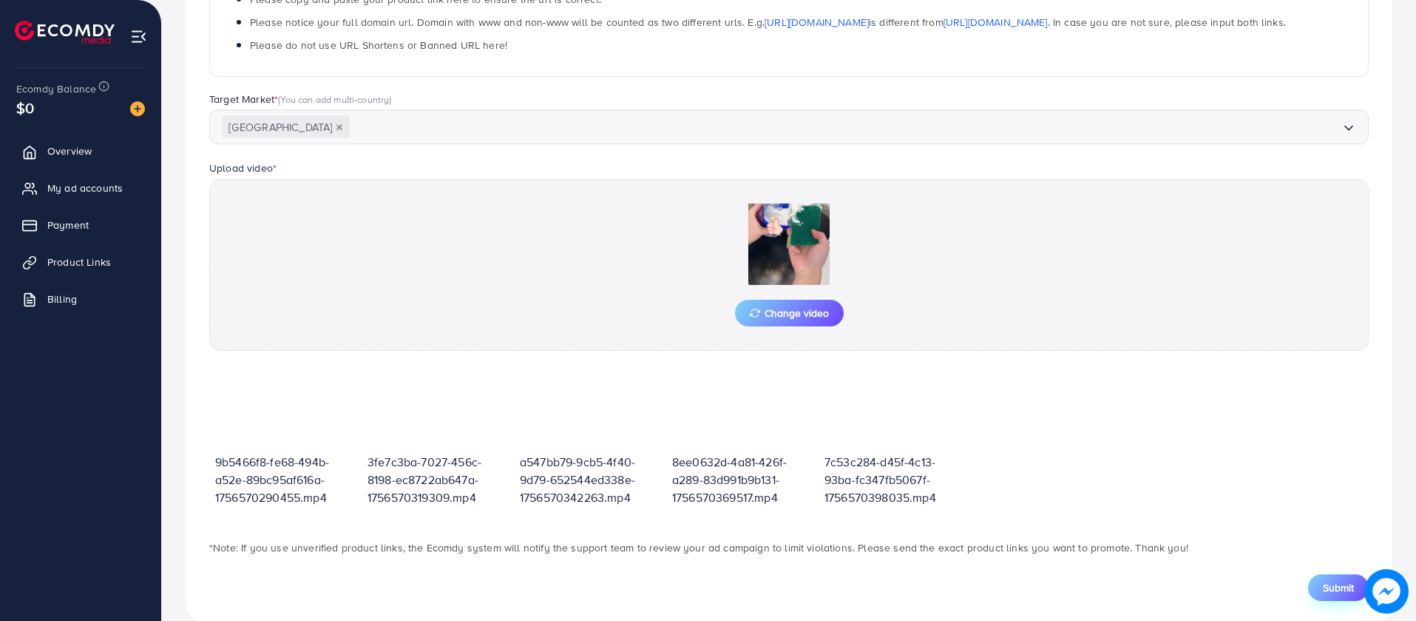
click at [1336, 587] on span "Submit" at bounding box center [1338, 587] width 31 height 15
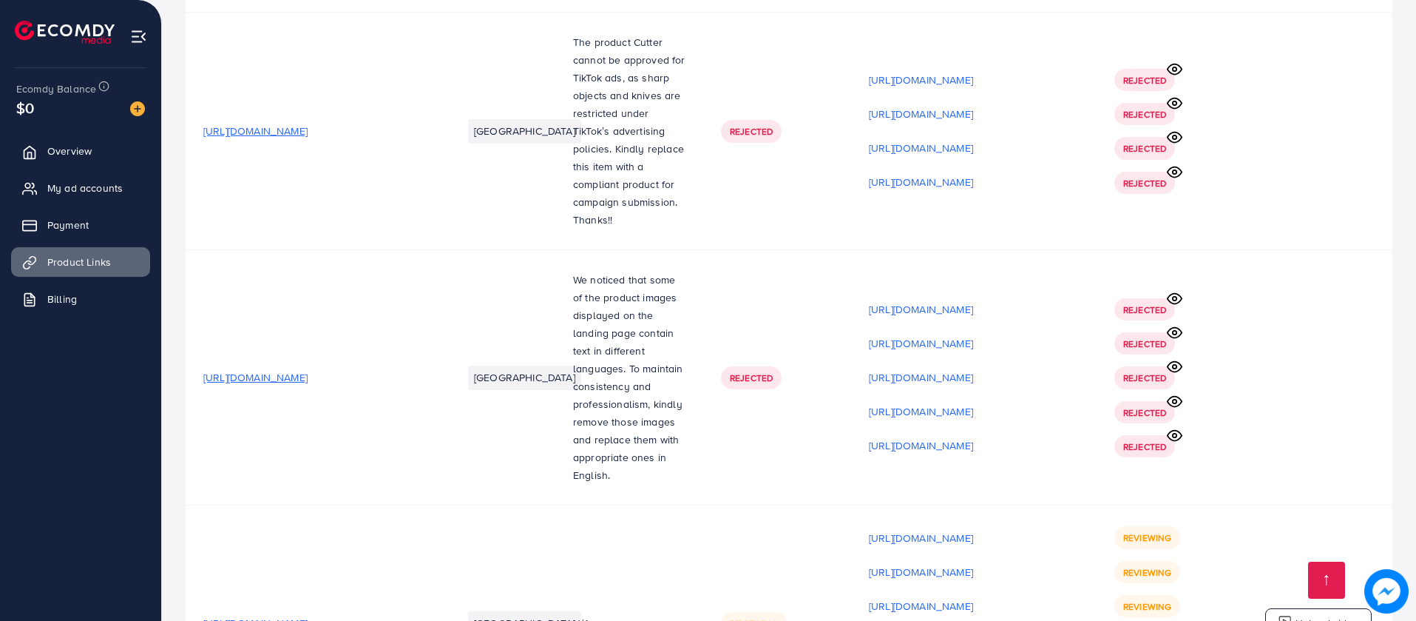
scroll to position [14193, 0]
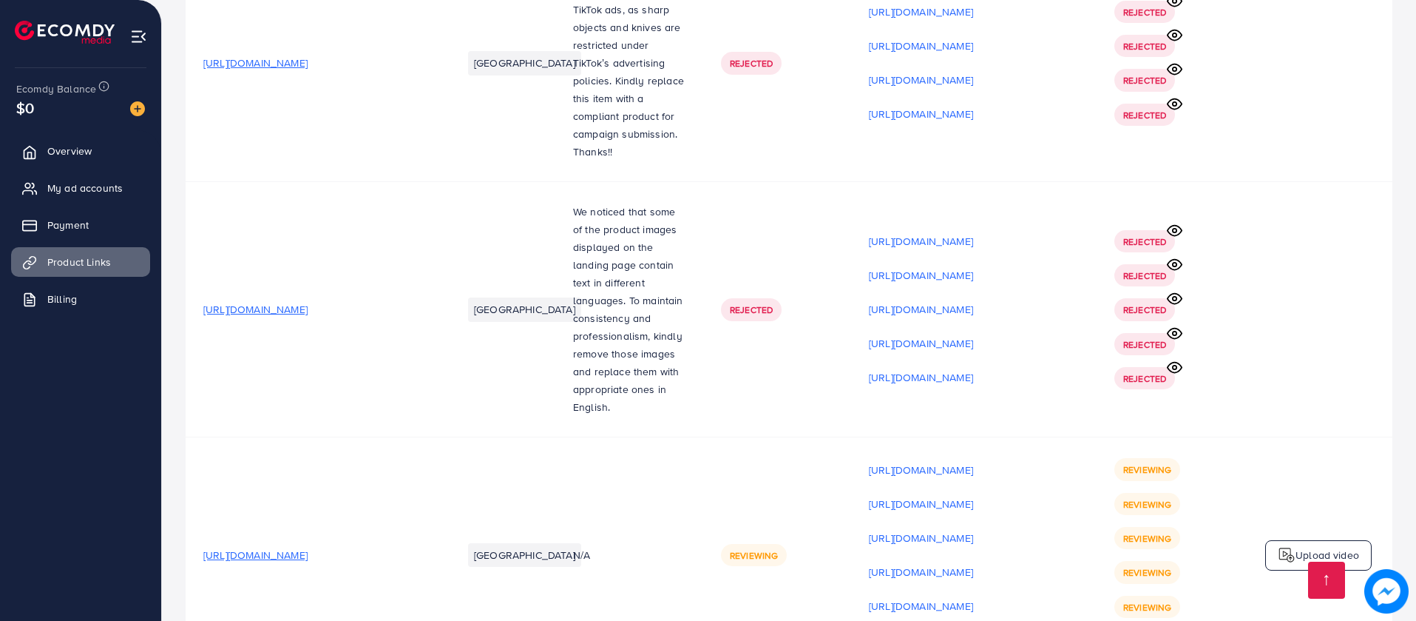
click at [1353, 546] on p "Upload video" at bounding box center [1328, 555] width 64 height 18
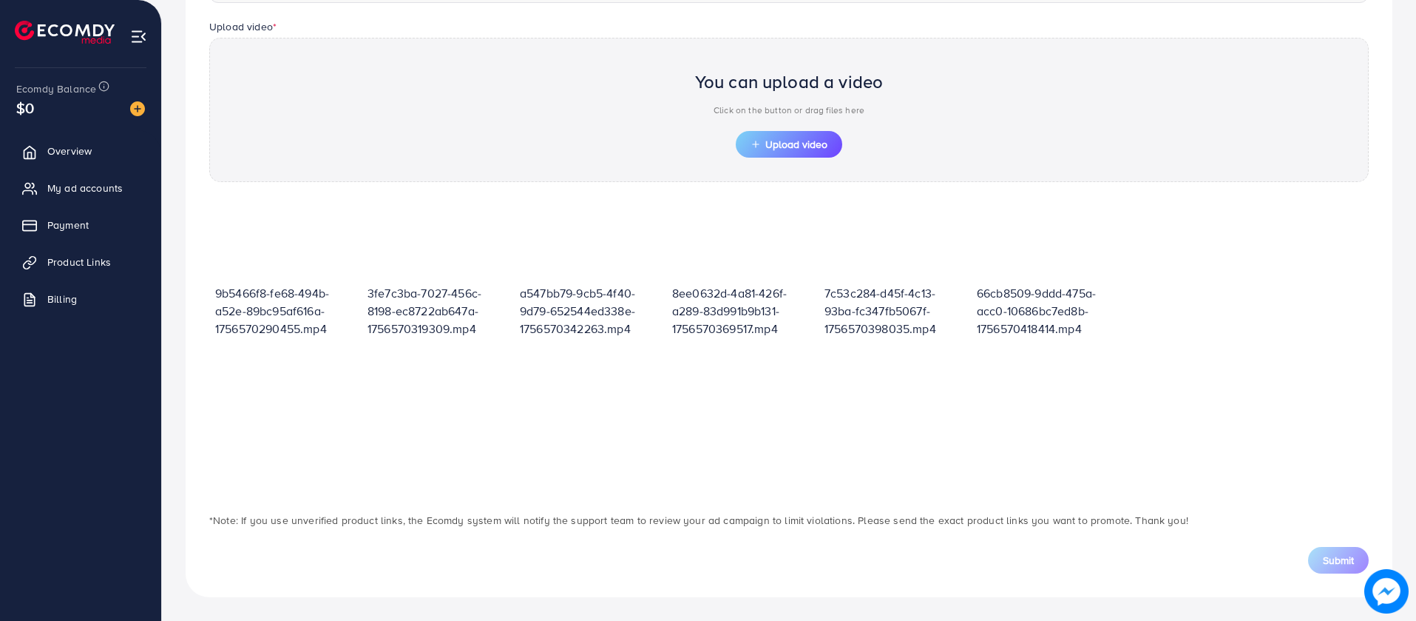
scroll to position [458, 0]
click at [771, 140] on span "Upload video" at bounding box center [789, 144] width 77 height 10
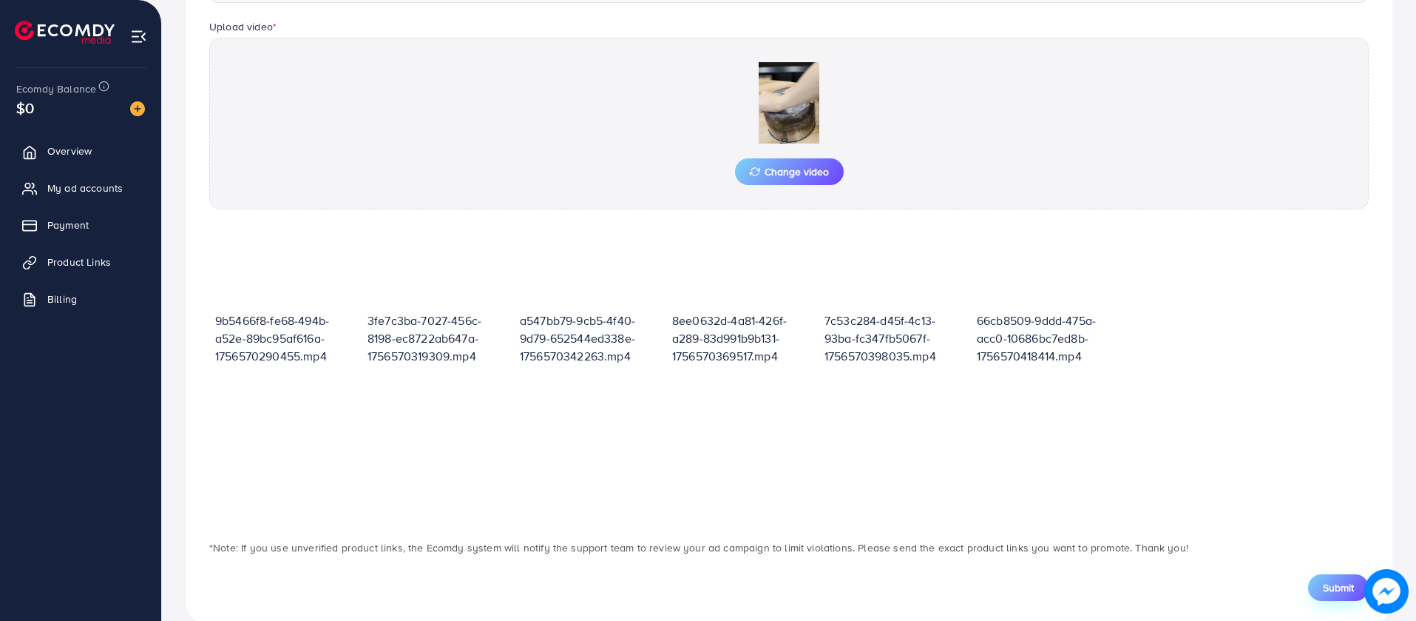
click at [1325, 577] on button "Submit" at bounding box center [1338, 587] width 61 height 27
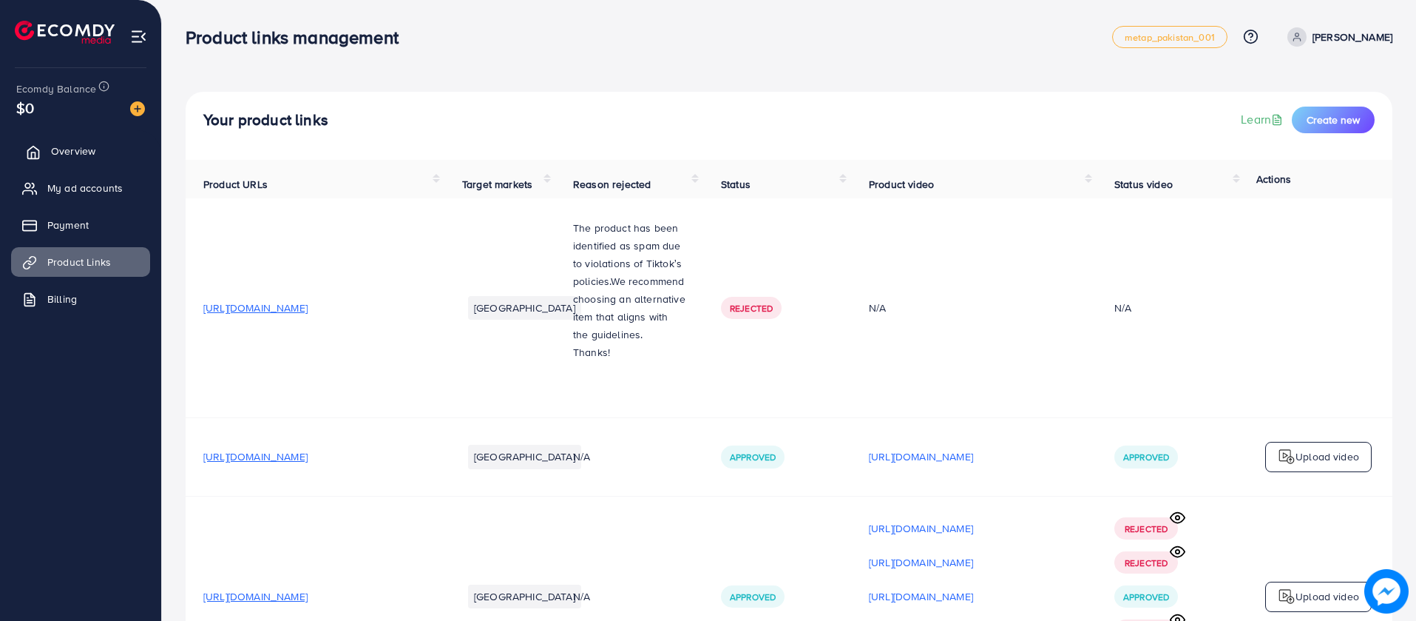
click at [76, 143] on span "Overview" at bounding box center [73, 150] width 44 height 15
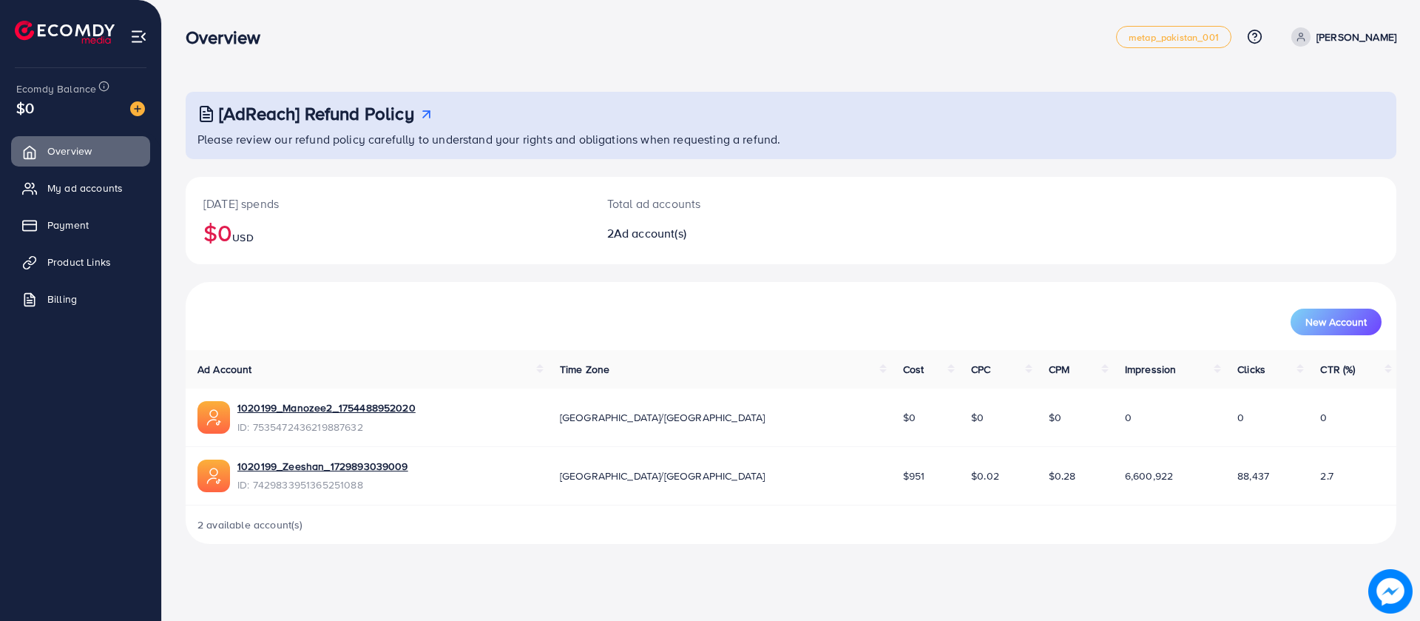
click at [139, 38] on img at bounding box center [138, 36] width 17 height 17
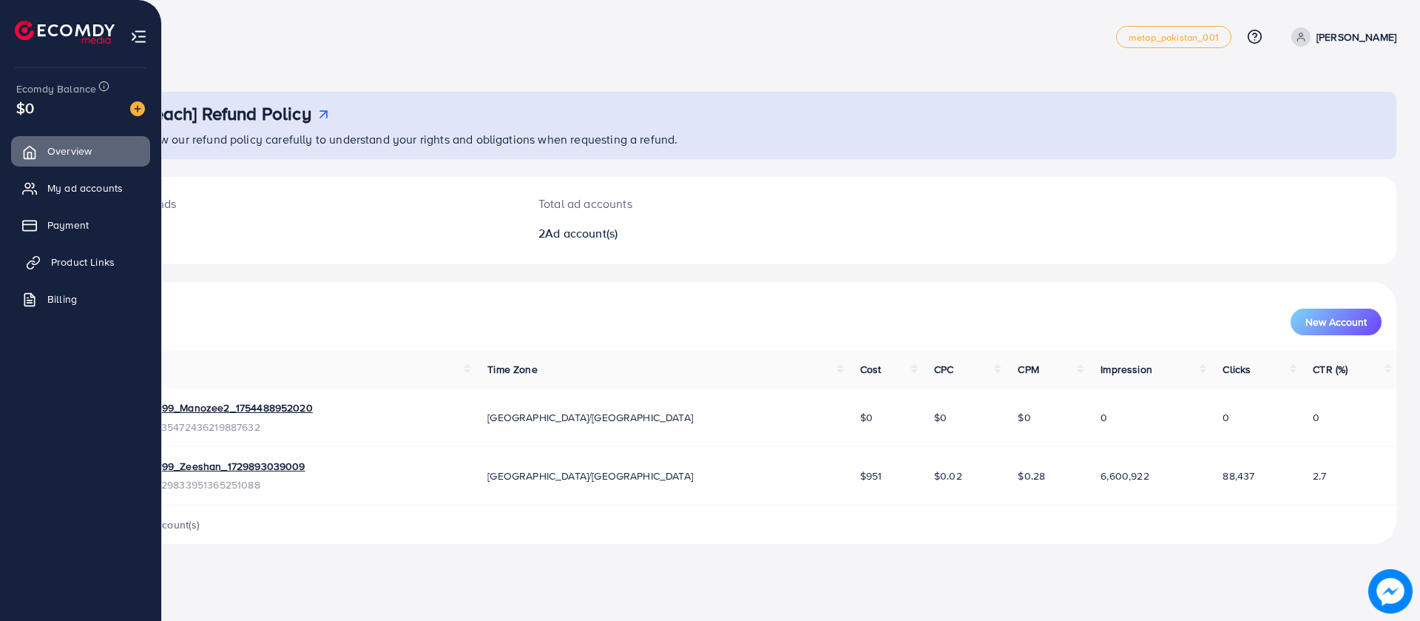
click at [112, 268] on span "Product Links" at bounding box center [83, 261] width 64 height 15
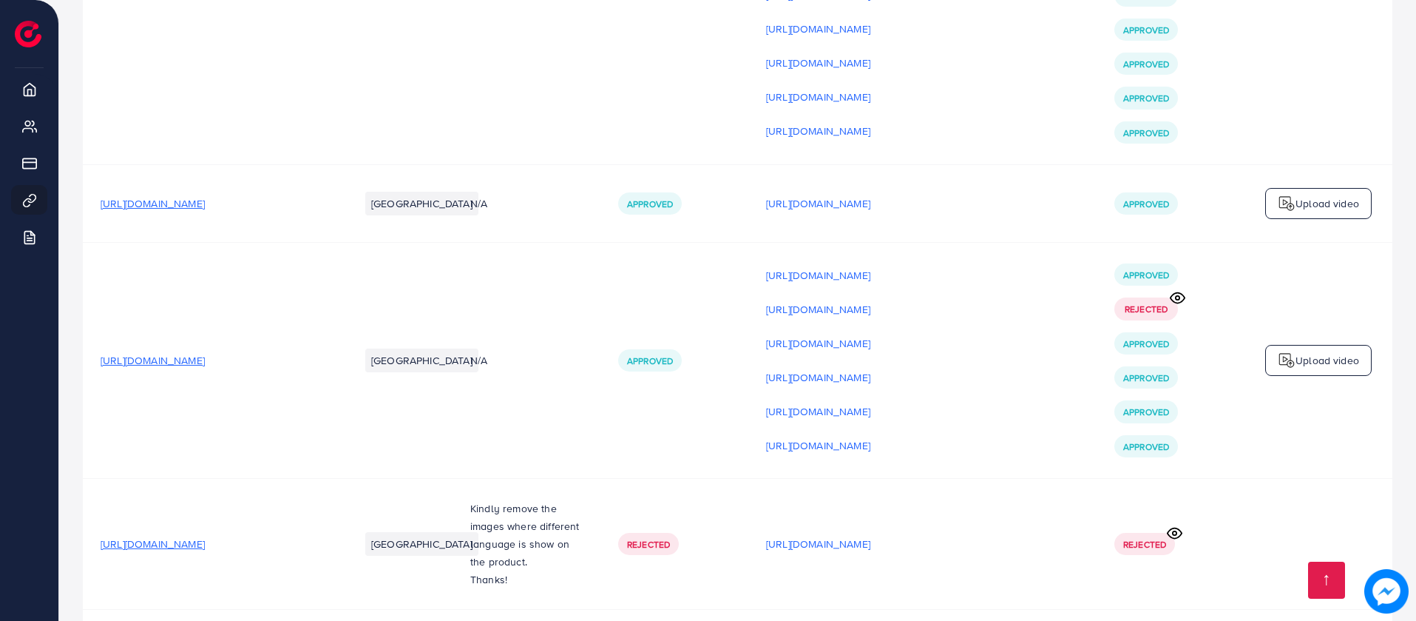
scroll to position [1680, 0]
